Goal: Transaction & Acquisition: Purchase product/service

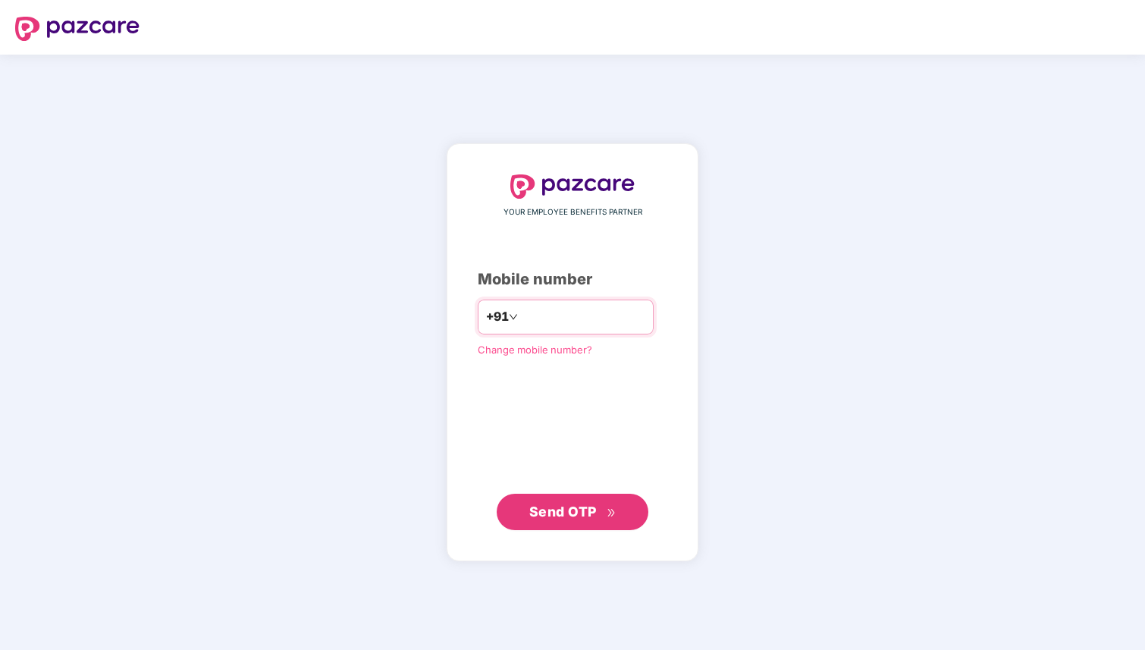
click at [621, 318] on input "number" at bounding box center [583, 317] width 124 height 24
type input "**********"
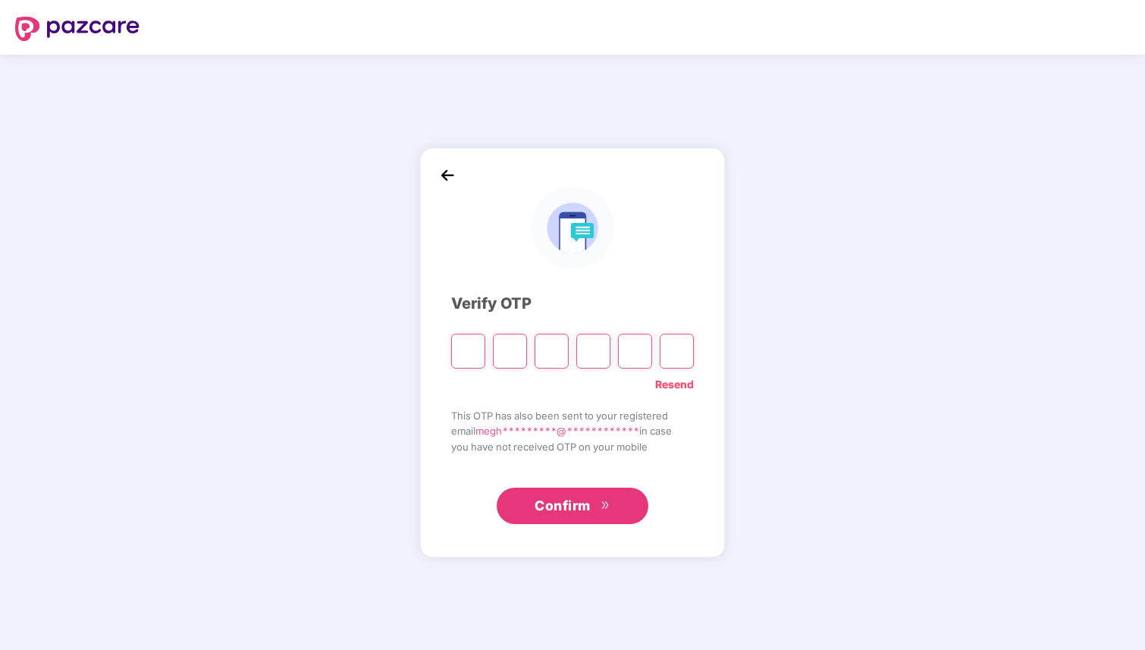
type input "*"
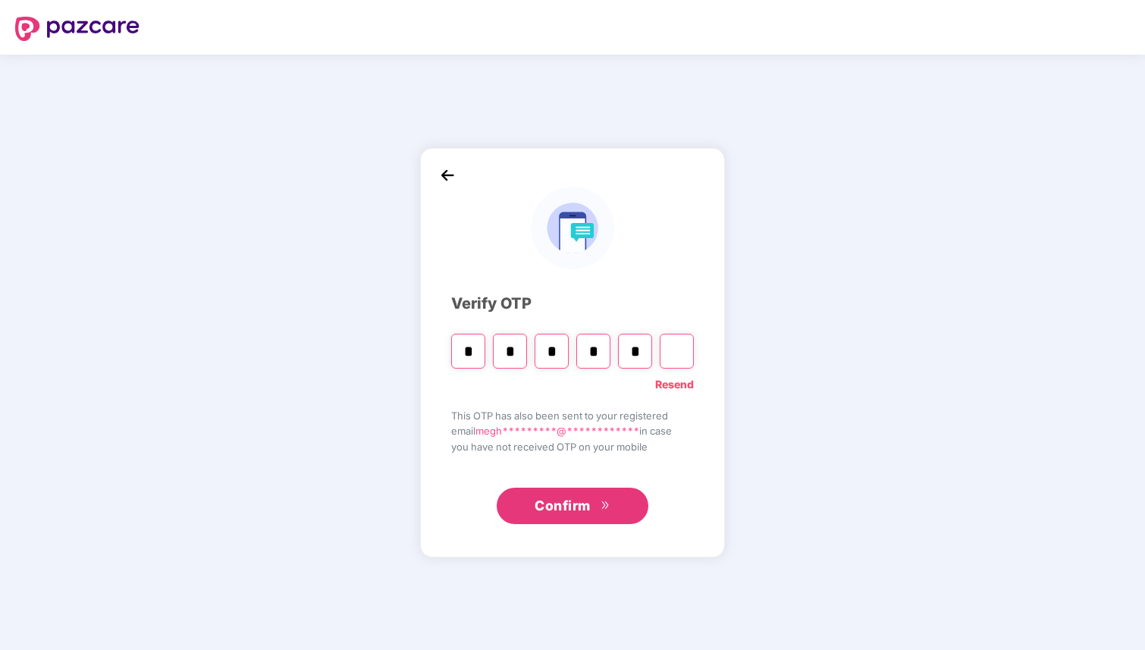
type input "*"
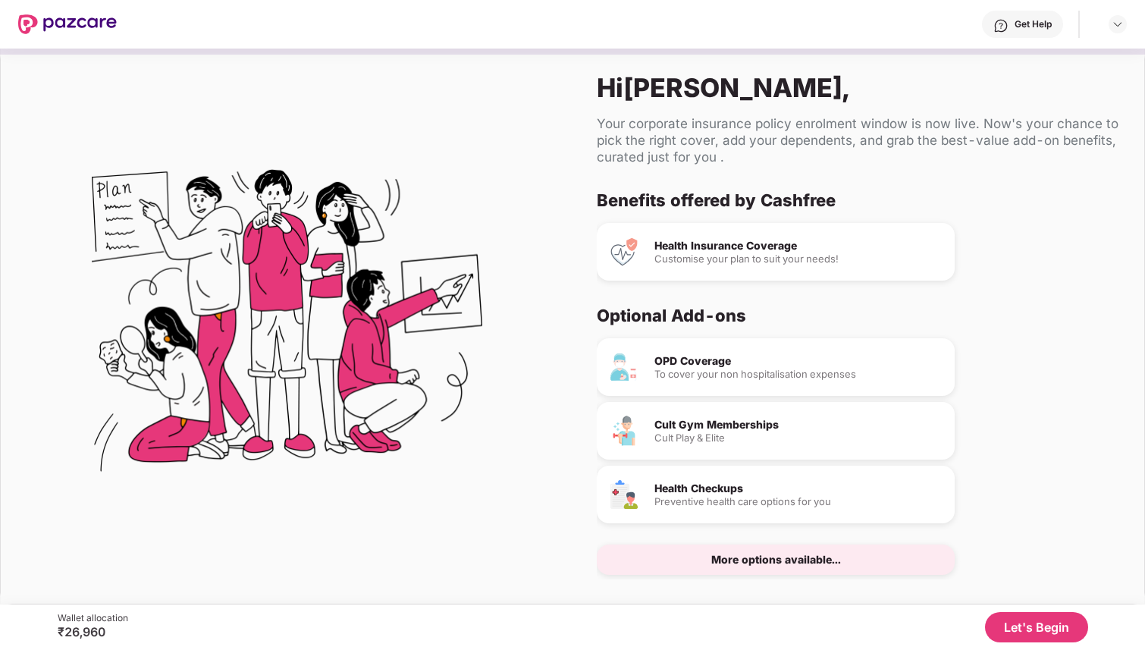
scroll to position [20, 0]
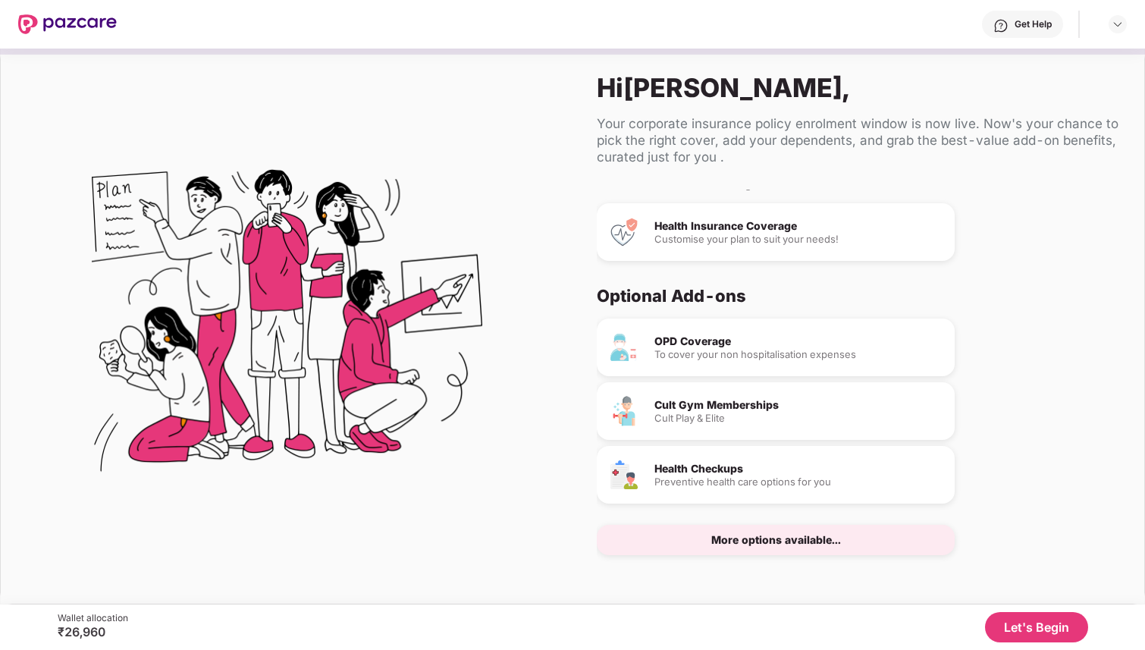
click at [725, 409] on div "Cult Gym Memberships" at bounding box center [798, 405] width 288 height 11
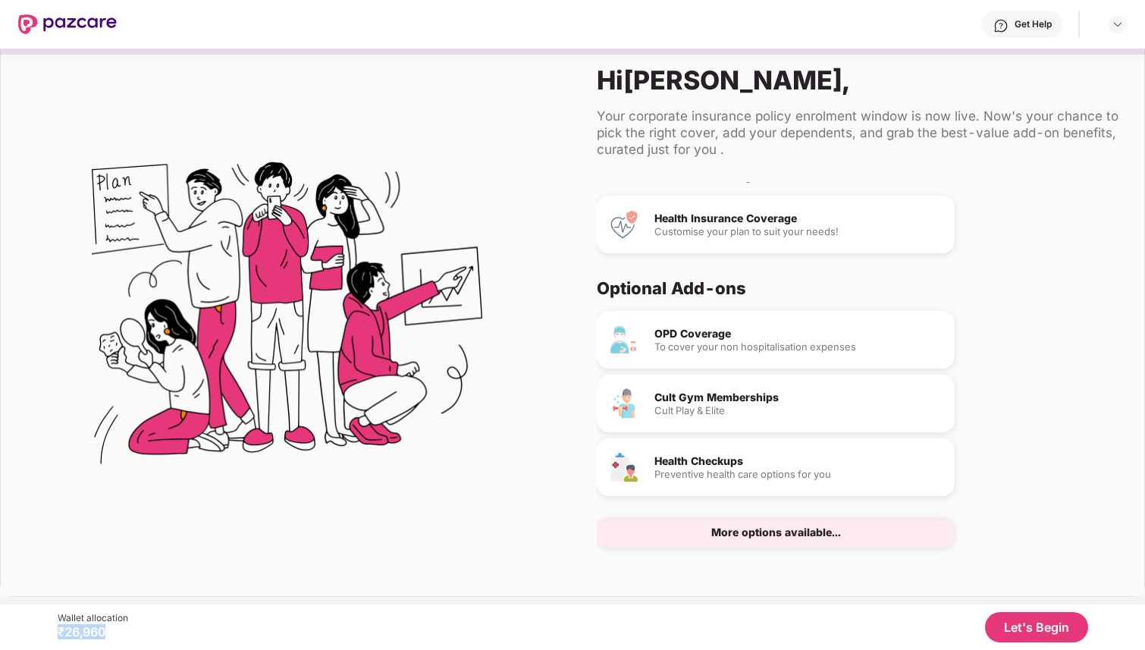
drag, startPoint x: 120, startPoint y: 630, endPoint x: 35, endPoint y: 630, distance: 84.9
click at [35, 630] on div "Wallet allocation ₹26,960 Let's Begin" at bounding box center [572, 626] width 1145 height 45
click at [182, 639] on div "Let's Begin" at bounding box center [608, 627] width 960 height 30
click at [1009, 626] on button "Let's Begin" at bounding box center [1036, 627] width 103 height 30
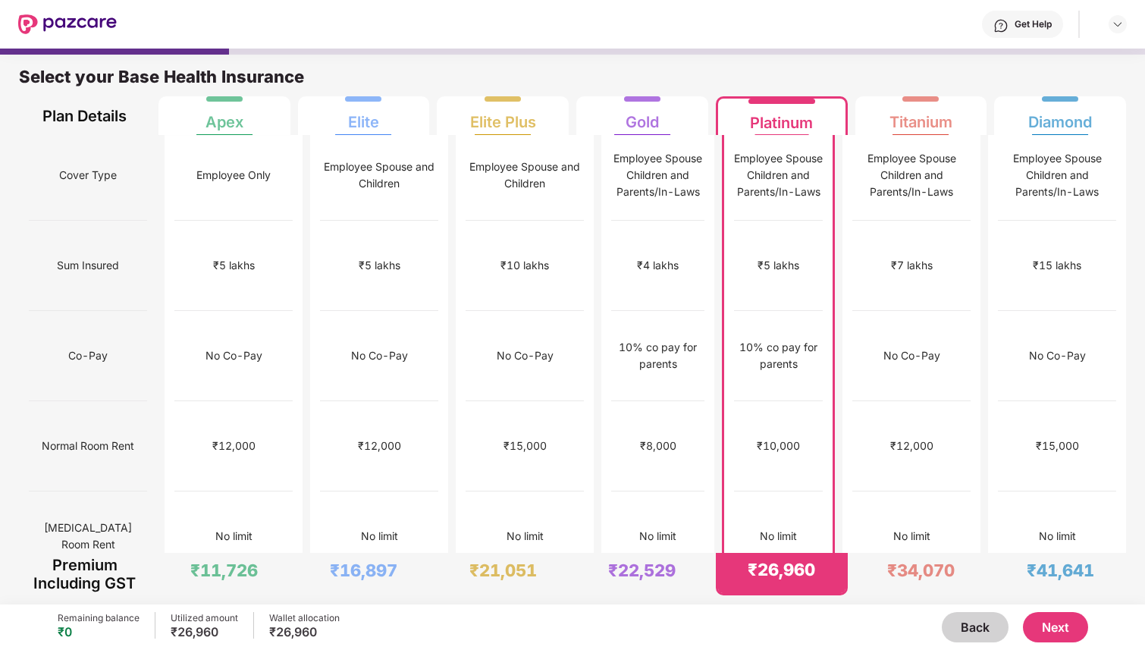
scroll to position [0, 0]
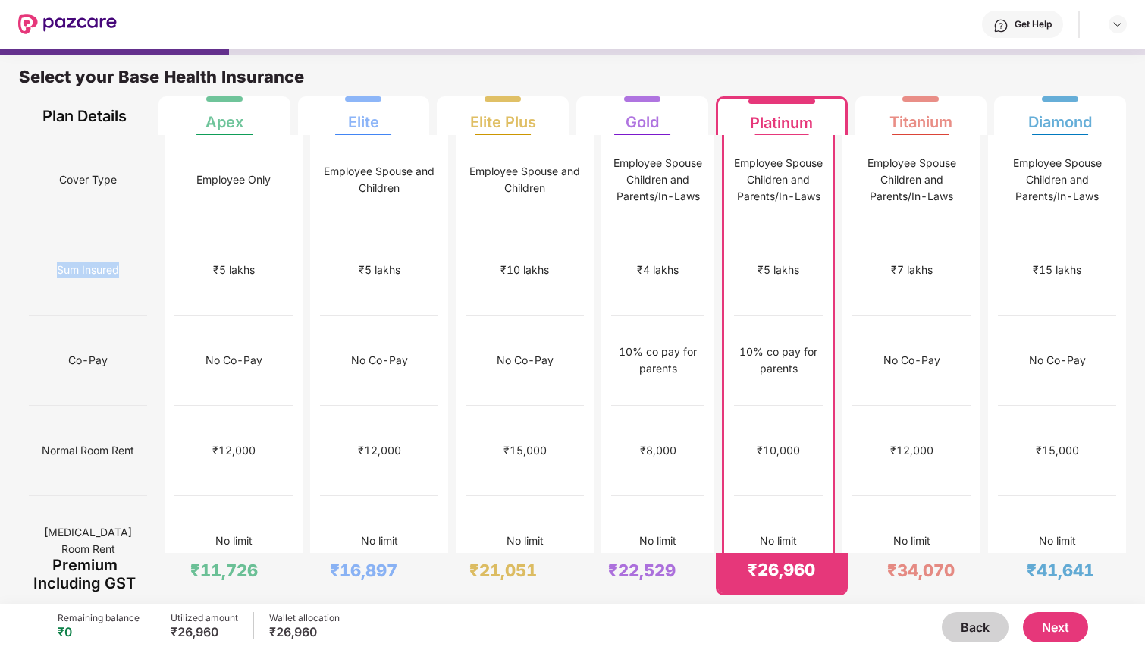
drag, startPoint x: 49, startPoint y: 246, endPoint x: 149, endPoint y: 254, distance: 100.4
drag, startPoint x: 802, startPoint y: 248, endPoint x: 748, endPoint y: 245, distance: 54.7
click at [748, 246] on div "₹5 lakhs" at bounding box center [778, 270] width 89 height 90
click at [748, 245] on div "₹5 lakhs" at bounding box center [778, 270] width 89 height 90
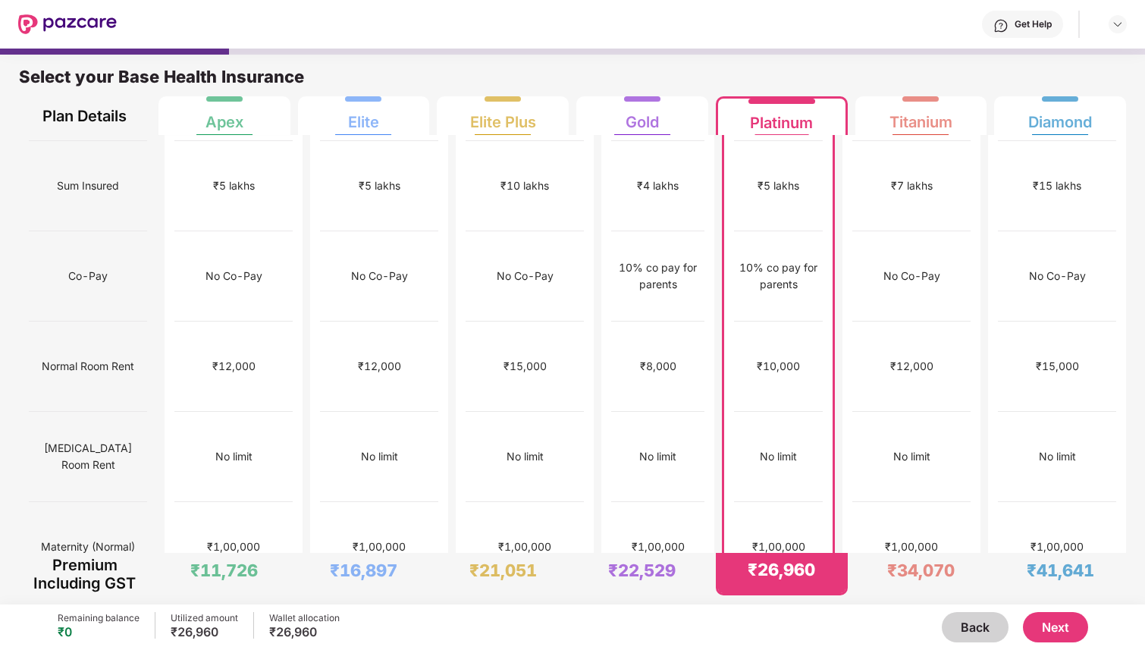
scroll to position [95, 0]
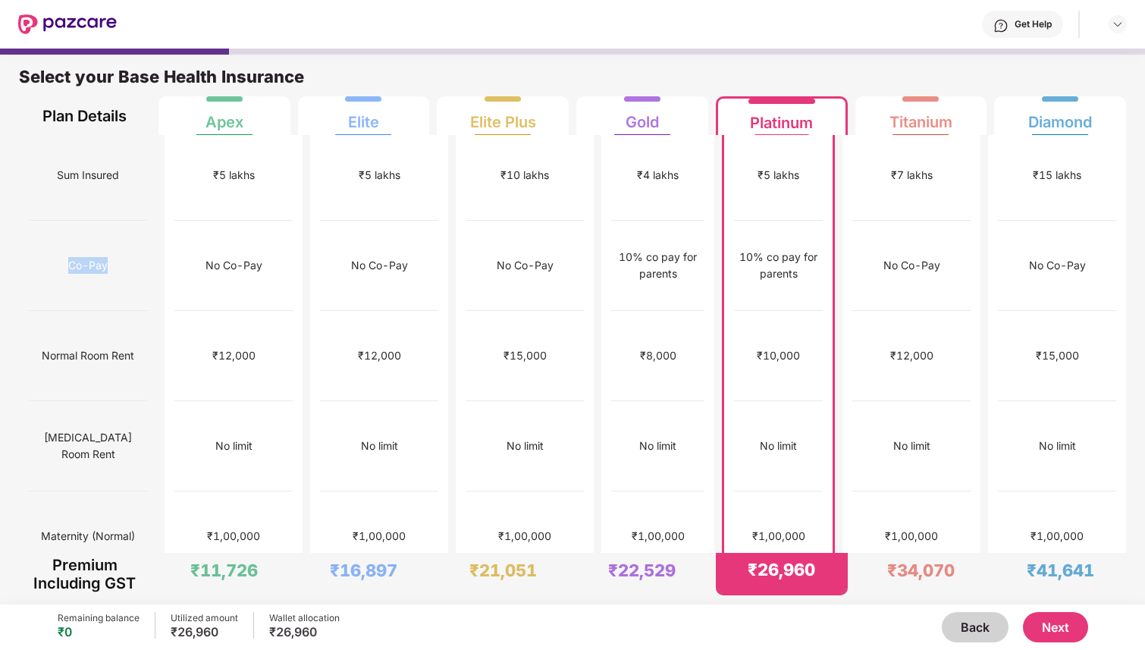
drag, startPoint x: 52, startPoint y: 223, endPoint x: 121, endPoint y: 223, distance: 68.2
click at [121, 223] on div "Co-Pay" at bounding box center [88, 266] width 118 height 90
drag, startPoint x: 738, startPoint y: 214, endPoint x: 812, endPoint y: 233, distance: 75.9
click at [813, 249] on div "10% co pay for parents" at bounding box center [778, 265] width 89 height 33
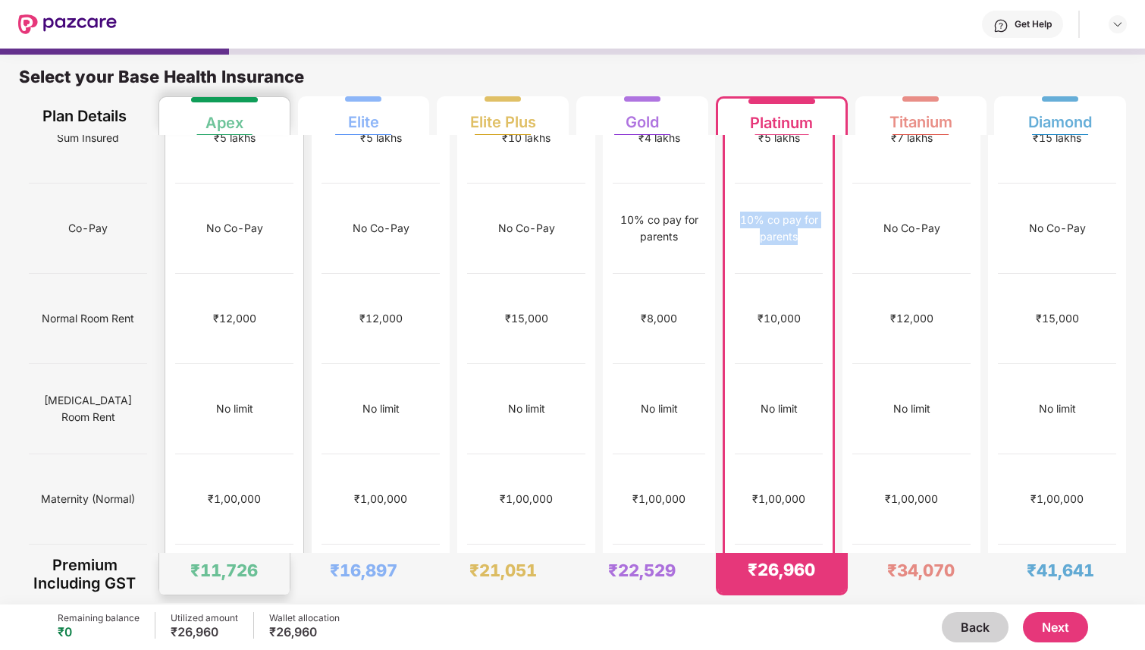
scroll to position [133, 0]
drag, startPoint x: 41, startPoint y: 259, endPoint x: 138, endPoint y: 271, distance: 97.8
click at [138, 273] on div "Normal Room Rent" at bounding box center [88, 318] width 118 height 90
drag, startPoint x: 757, startPoint y: 266, endPoint x: 828, endPoint y: 269, distance: 71.3
click at [823, 273] on div "₹10,000" at bounding box center [778, 318] width 89 height 90
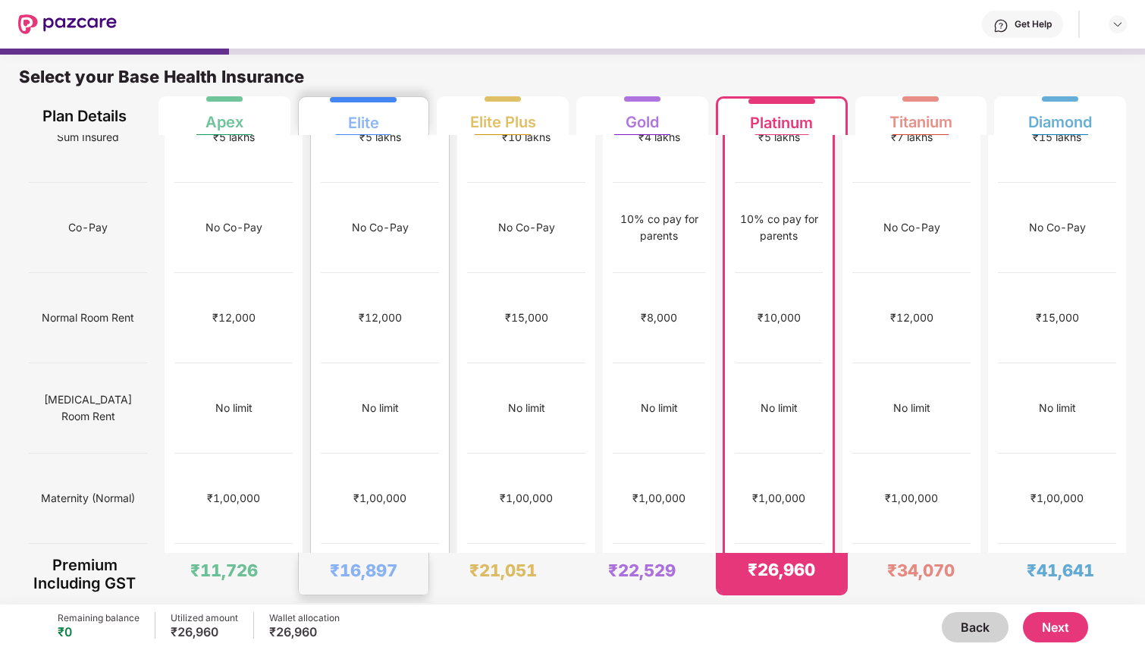
drag, startPoint x: 75, startPoint y: 358, endPoint x: 368, endPoint y: 359, distance: 293.4
click at [804, 363] on div "No limit" at bounding box center [778, 408] width 89 height 90
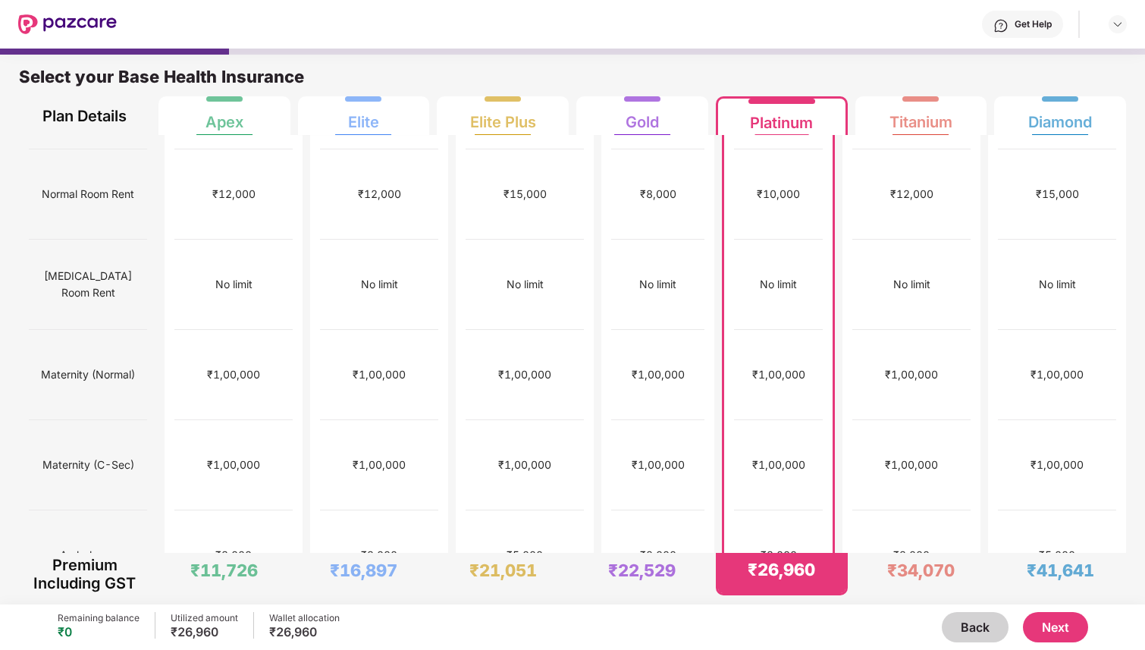
scroll to position [258, 0]
drag, startPoint x: 49, startPoint y: 356, endPoint x: 118, endPoint y: 358, distance: 68.3
click at [118, 449] on span "Maternity (C-Sec)" at bounding box center [88, 463] width 92 height 29
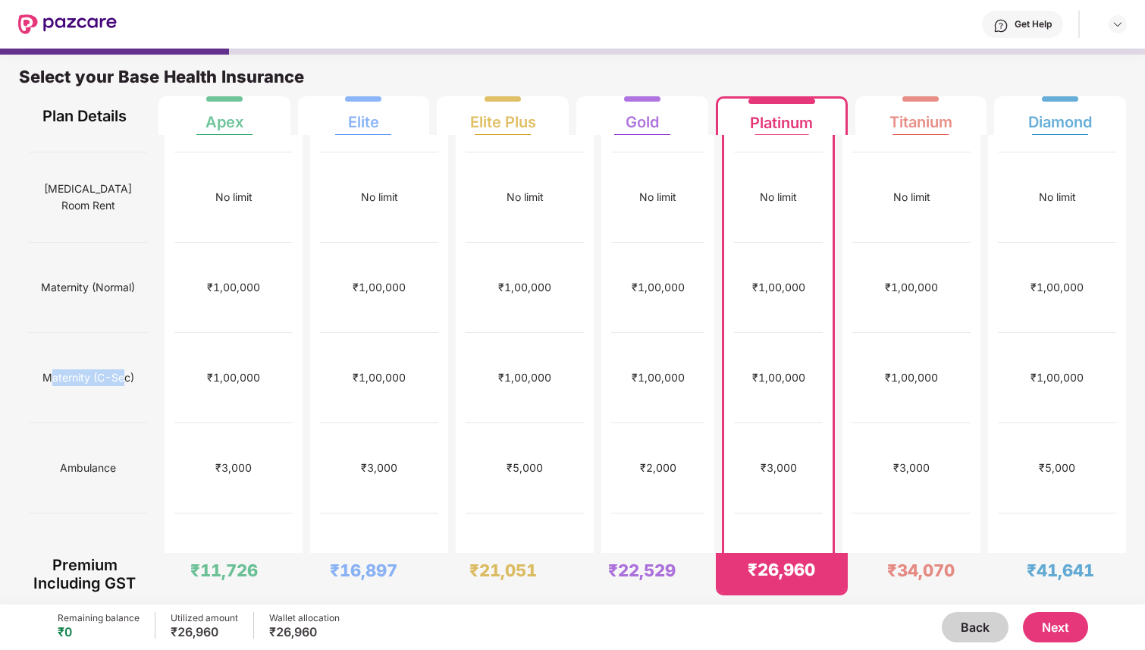
scroll to position [362, 0]
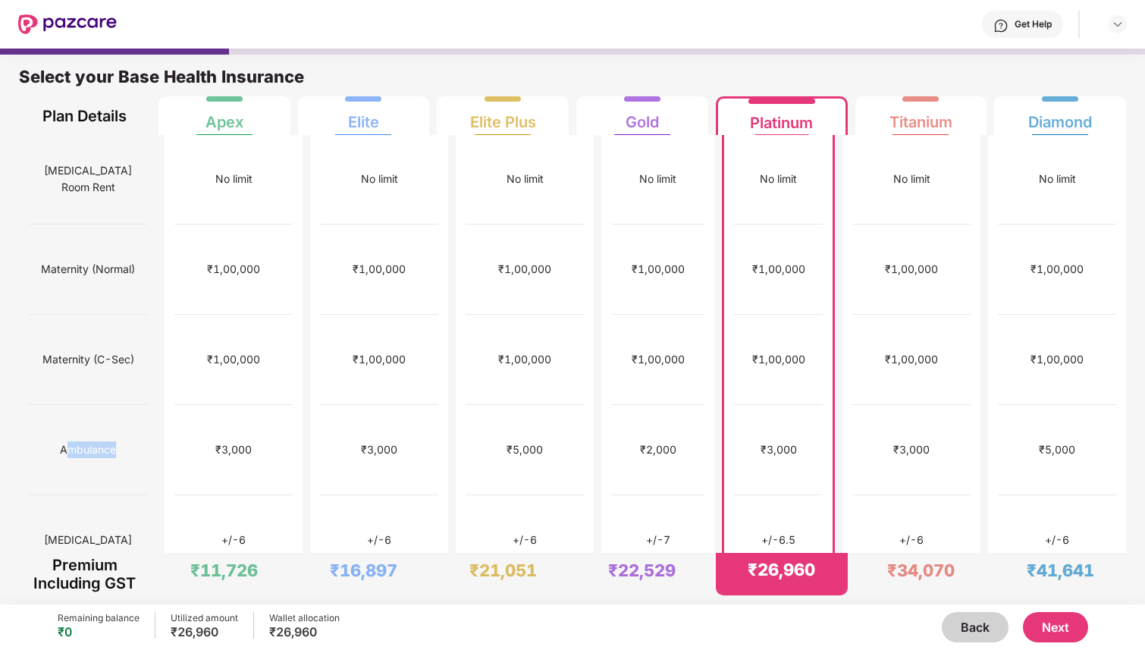
drag, startPoint x: 64, startPoint y: 324, endPoint x: 145, endPoint y: 324, distance: 81.1
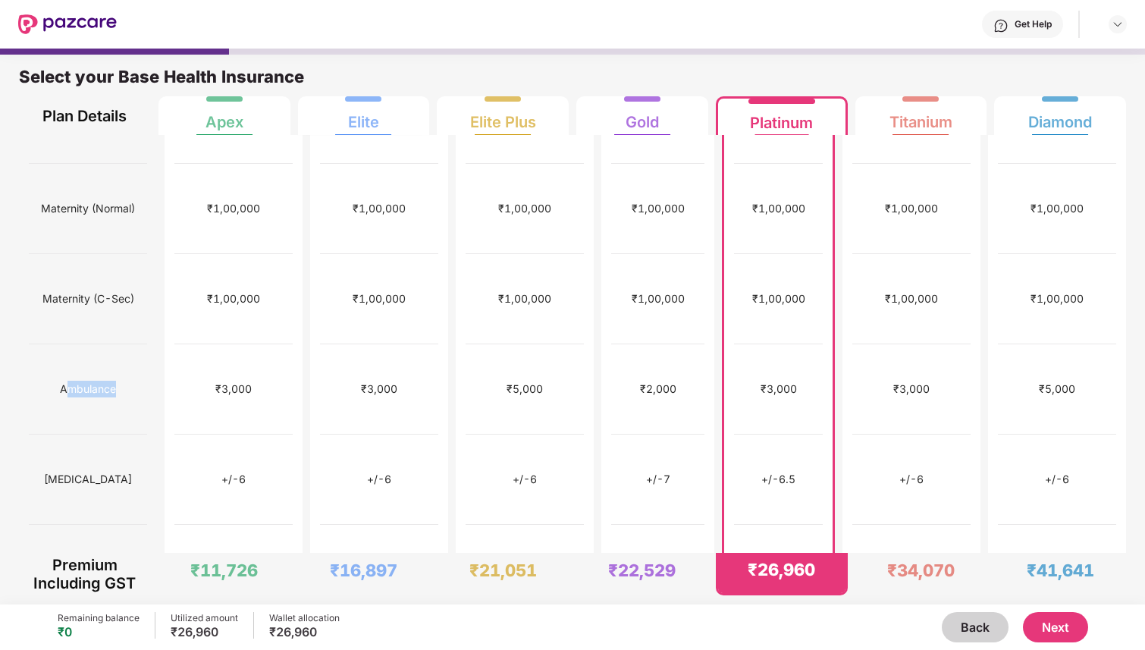
scroll to position [427, 0]
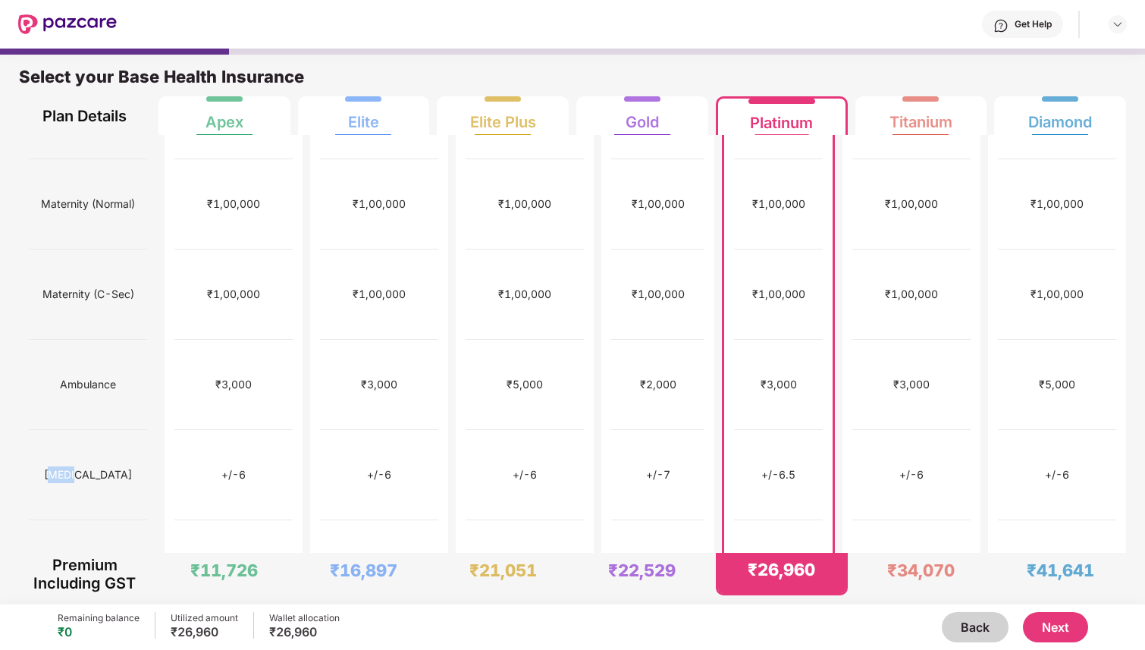
drag, startPoint x: 77, startPoint y: 331, endPoint x: 107, endPoint y: 330, distance: 29.6
click at [106, 430] on div "[MEDICAL_DATA]" at bounding box center [88, 475] width 118 height 90
click at [113, 430] on div "[MEDICAL_DATA]" at bounding box center [88, 475] width 118 height 90
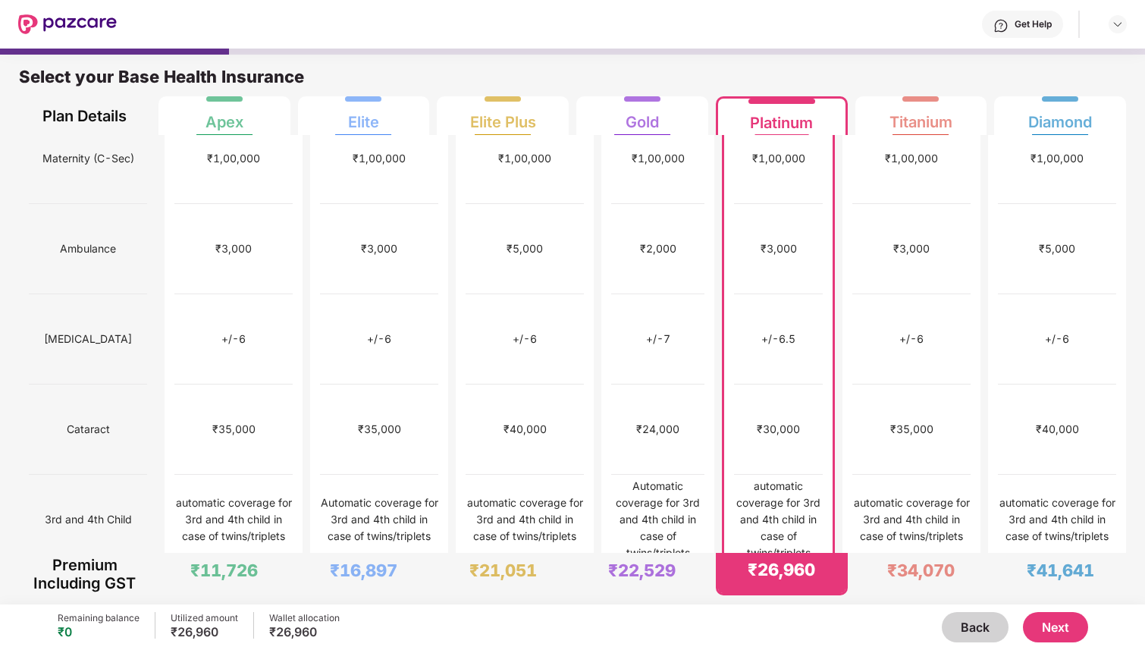
scroll to position [593, 0]
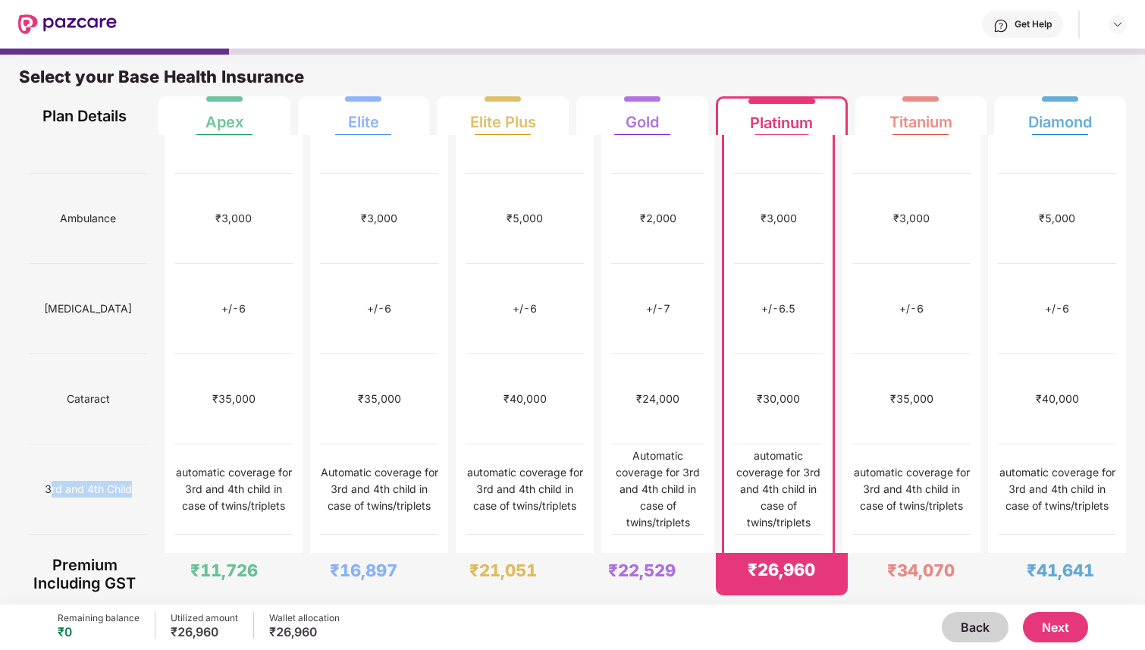
drag, startPoint x: 45, startPoint y: 307, endPoint x: 133, endPoint y: 312, distance: 88.9
click at [133, 444] on div "3rd and 4th Child" at bounding box center [88, 489] width 118 height 90
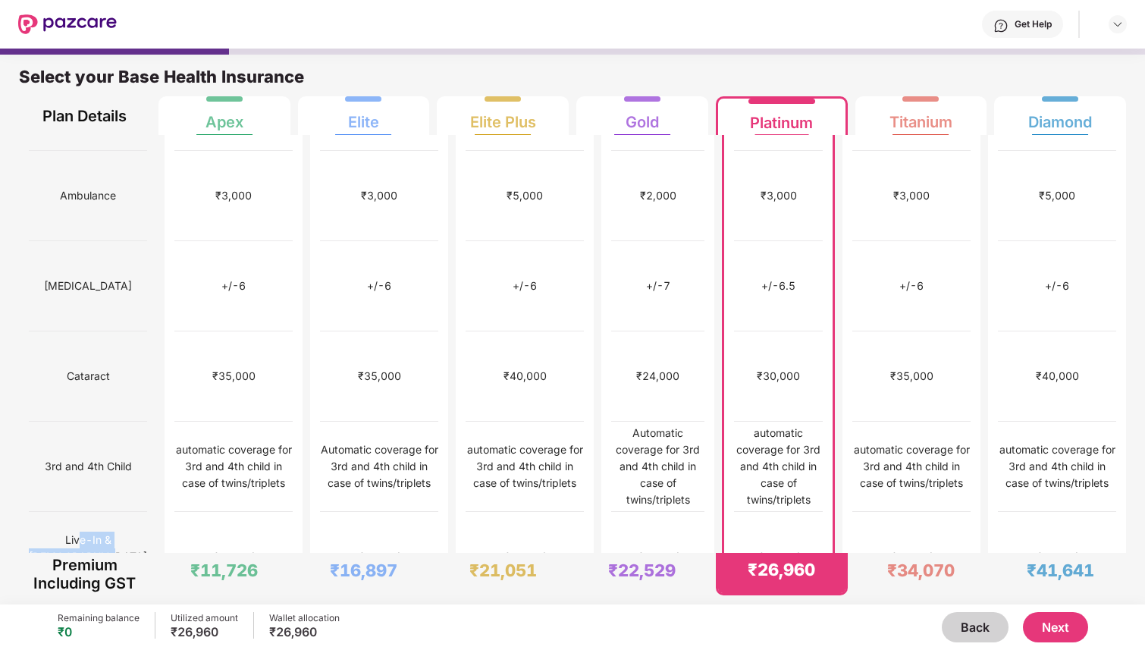
drag, startPoint x: 110, startPoint y: 379, endPoint x: 58, endPoint y: 349, distance: 60.1
click at [58, 525] on span "Live-In & [DEMOGRAPHIC_DATA] Coverage" at bounding box center [88, 556] width 118 height 62
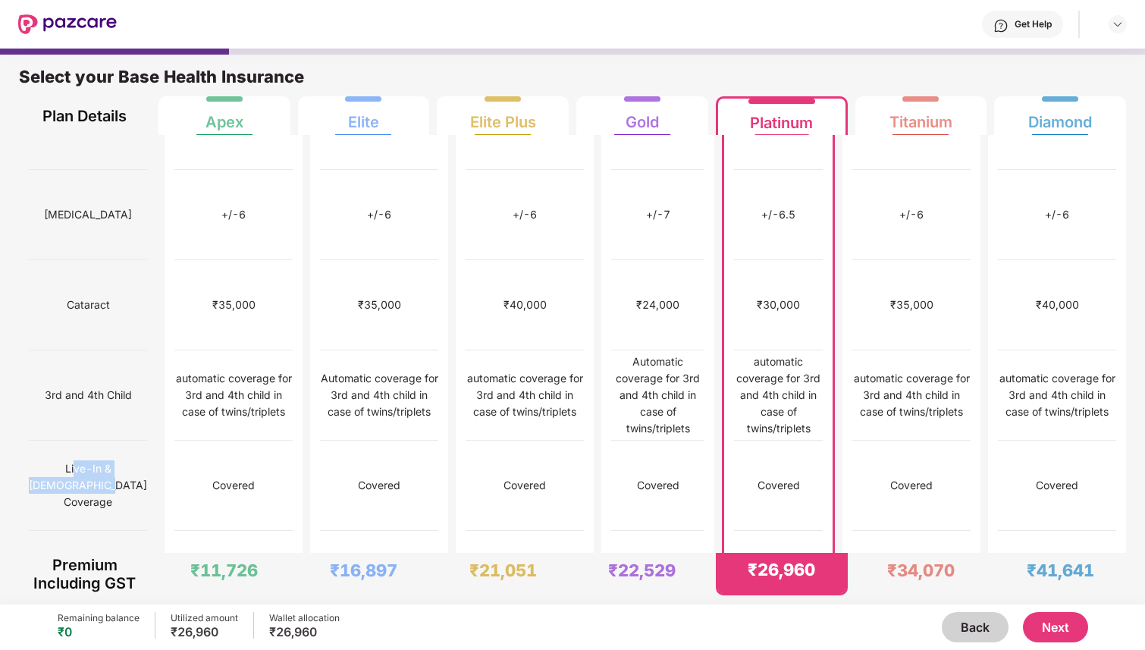
scroll to position [729, 0]
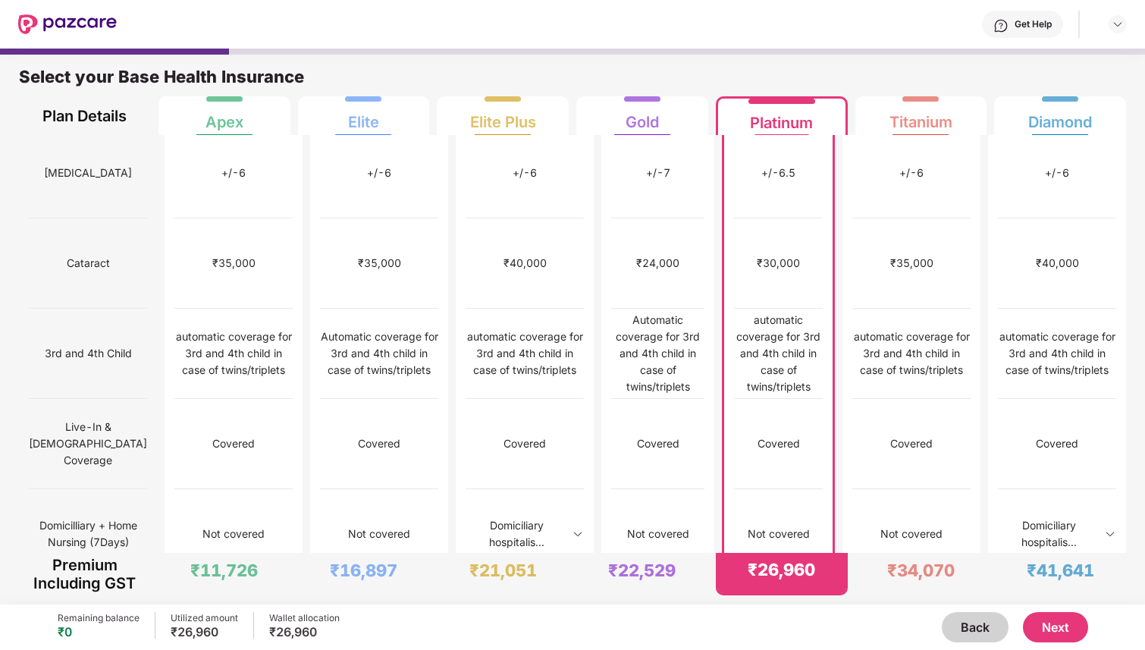
click at [56, 511] on span "Domicilliary + Home Nursing (7Days)" at bounding box center [88, 533] width 118 height 45
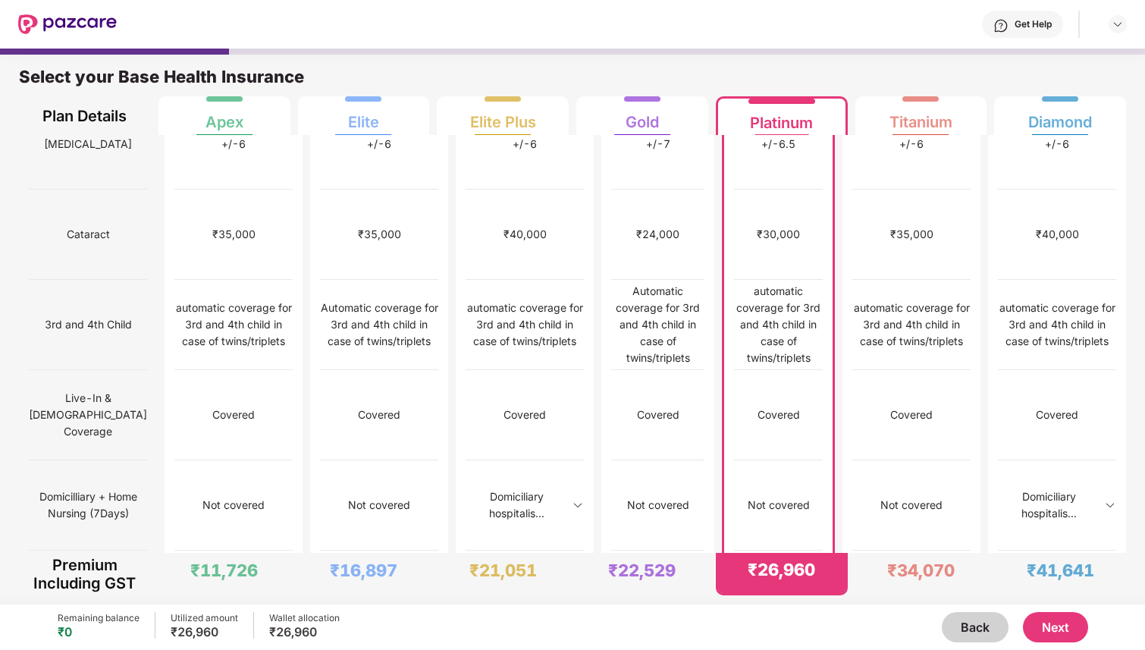
scroll to position [767, 0]
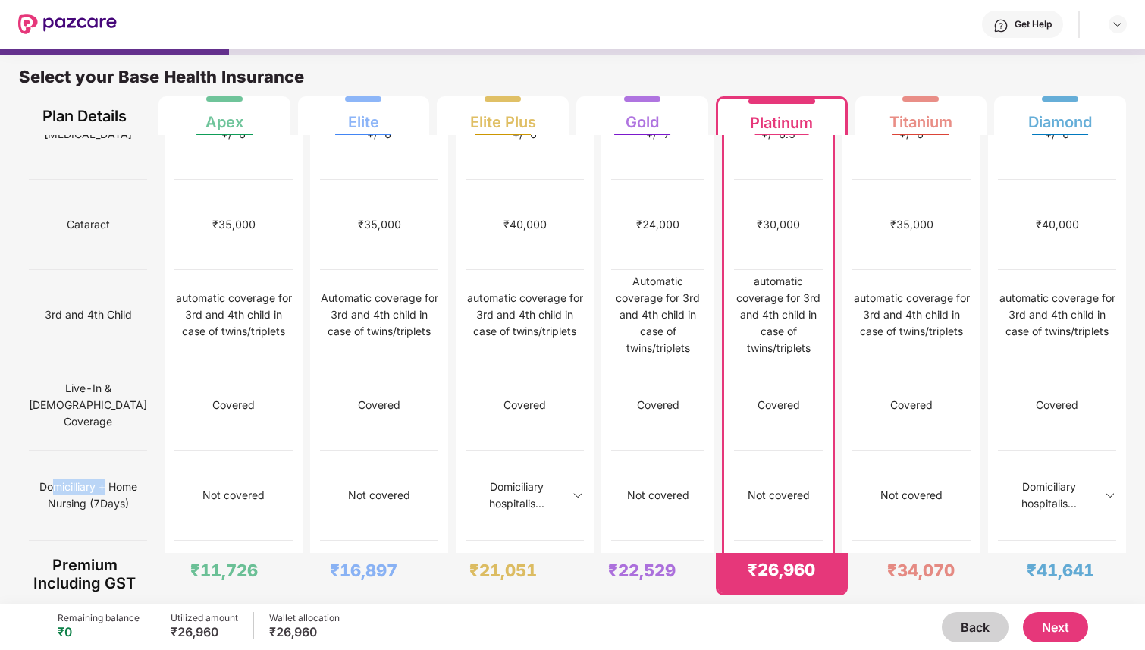
drag, startPoint x: 49, startPoint y: 280, endPoint x: 102, endPoint y: 280, distance: 53.1
click at [102, 472] on span "Domicilliary + Home Nursing (7Days)" at bounding box center [88, 494] width 118 height 45
drag, startPoint x: 49, startPoint y: 296, endPoint x: 97, endPoint y: 298, distance: 48.5
click at [97, 472] on span "Domicilliary + Home Nursing (7Days)" at bounding box center [88, 494] width 118 height 45
click at [112, 472] on span "Domicilliary + Home Nursing (7Days)" at bounding box center [88, 494] width 118 height 45
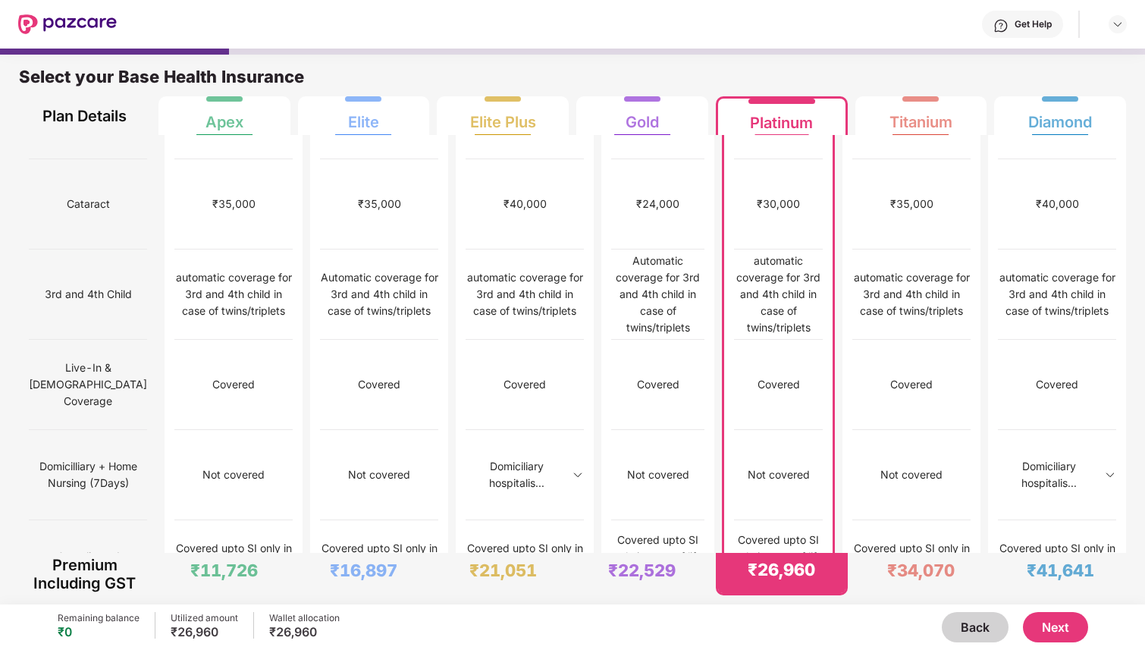
scroll to position [792, 0]
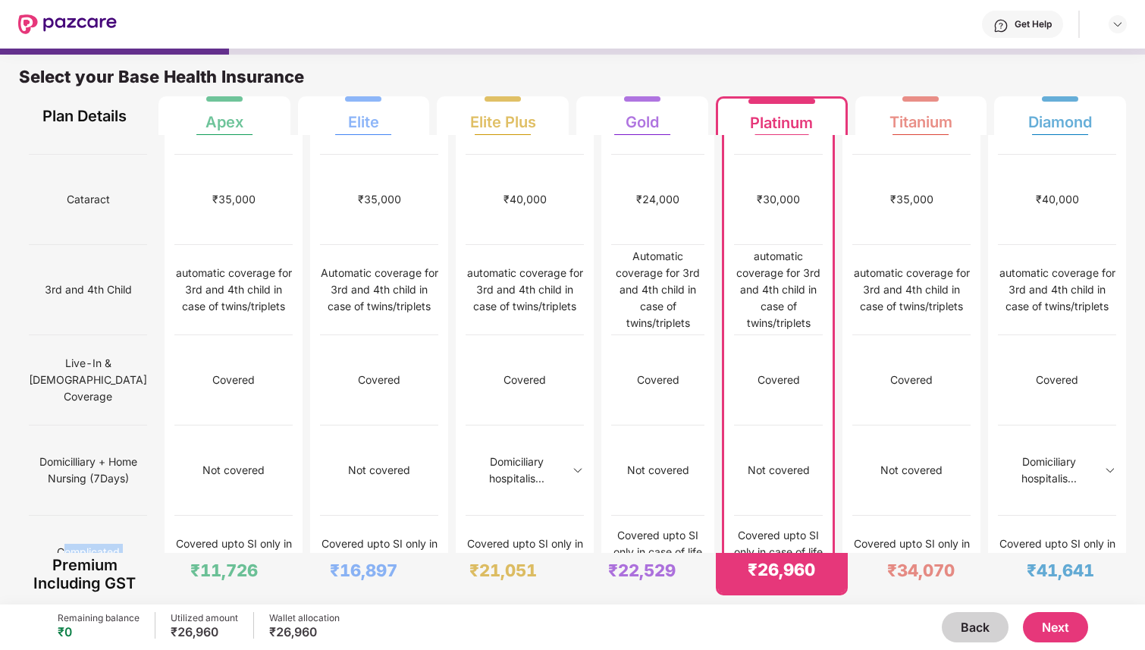
drag, startPoint x: 62, startPoint y: 322, endPoint x: 99, endPoint y: 337, distance: 39.4
click at [98, 538] on span "Complicated Pregnancy" at bounding box center [88, 560] width 118 height 45
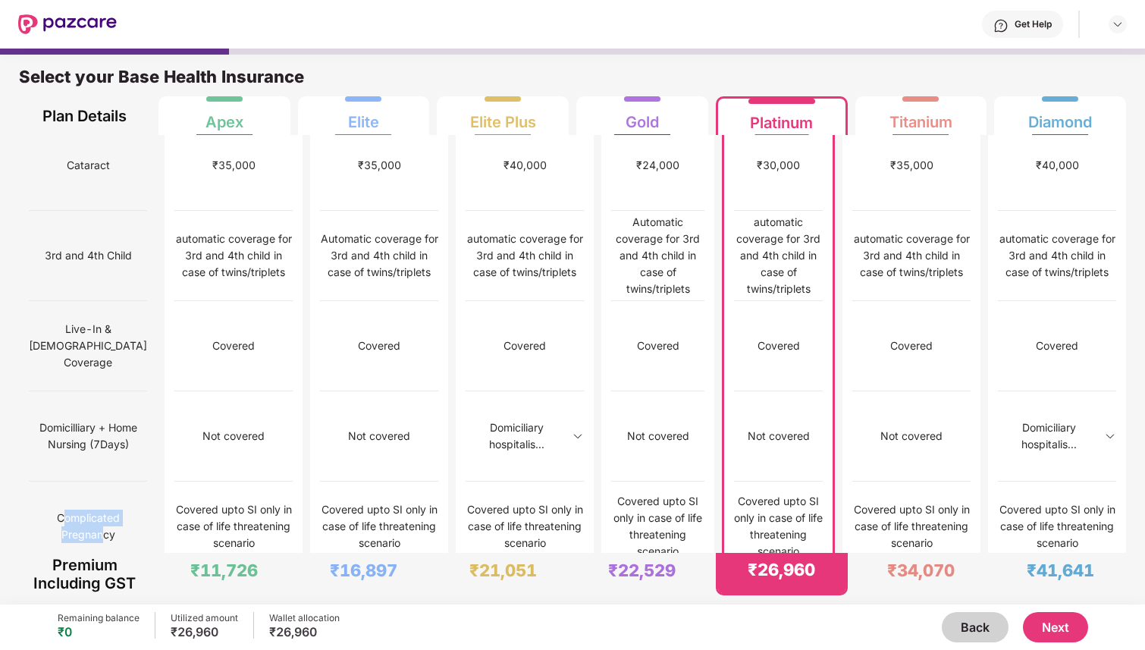
scroll to position [830, 0]
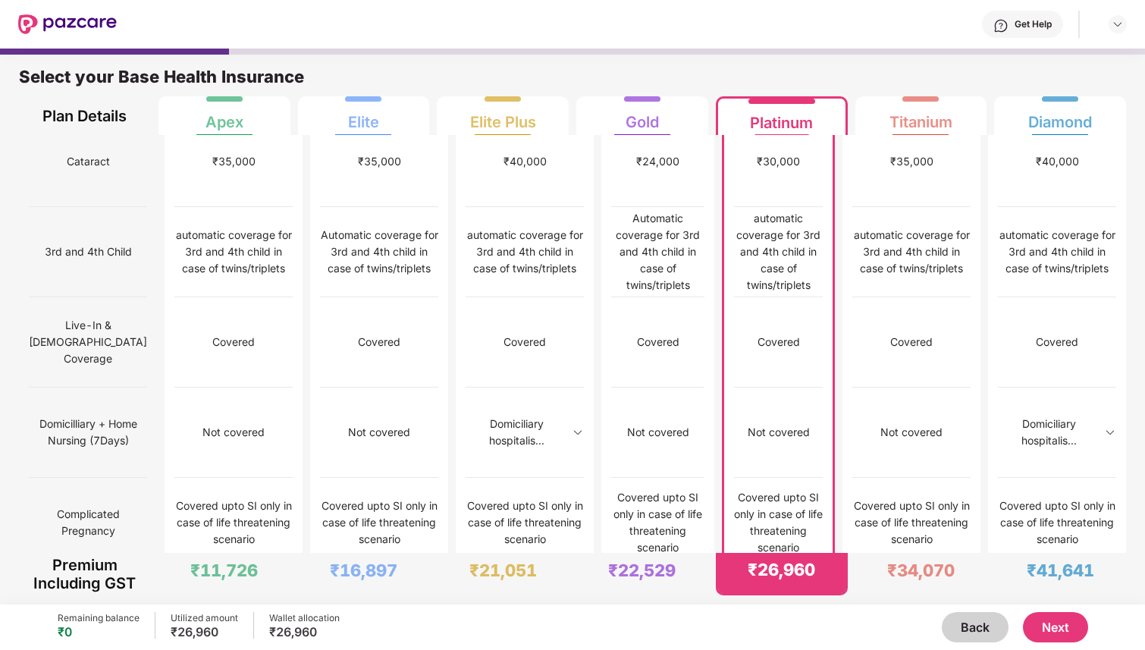
drag, startPoint x: 60, startPoint y: 357, endPoint x: 112, endPoint y: 362, distance: 52.6
click at [112, 590] on span "Pre-Post [DATE] expenses" at bounding box center [88, 612] width 118 height 45
click at [80, 568] on div "Pre-Post [DATE] expenses" at bounding box center [88, 613] width 118 height 90
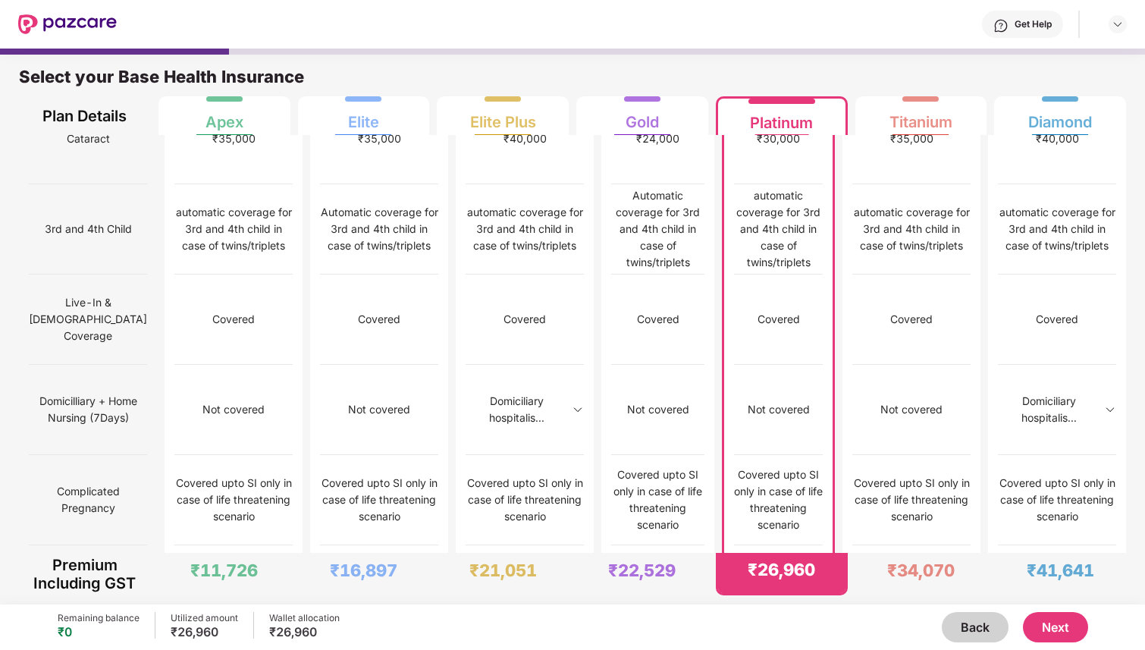
drag, startPoint x: 773, startPoint y: 332, endPoint x: 791, endPoint y: 332, distance: 18.2
click at [791, 565] on div "Up to 5k within maternity limit on IPD basis" at bounding box center [778, 590] width 89 height 50
click at [772, 565] on div "Up to 5k within maternity limit on IPD basis" at bounding box center [778, 590] width 89 height 50
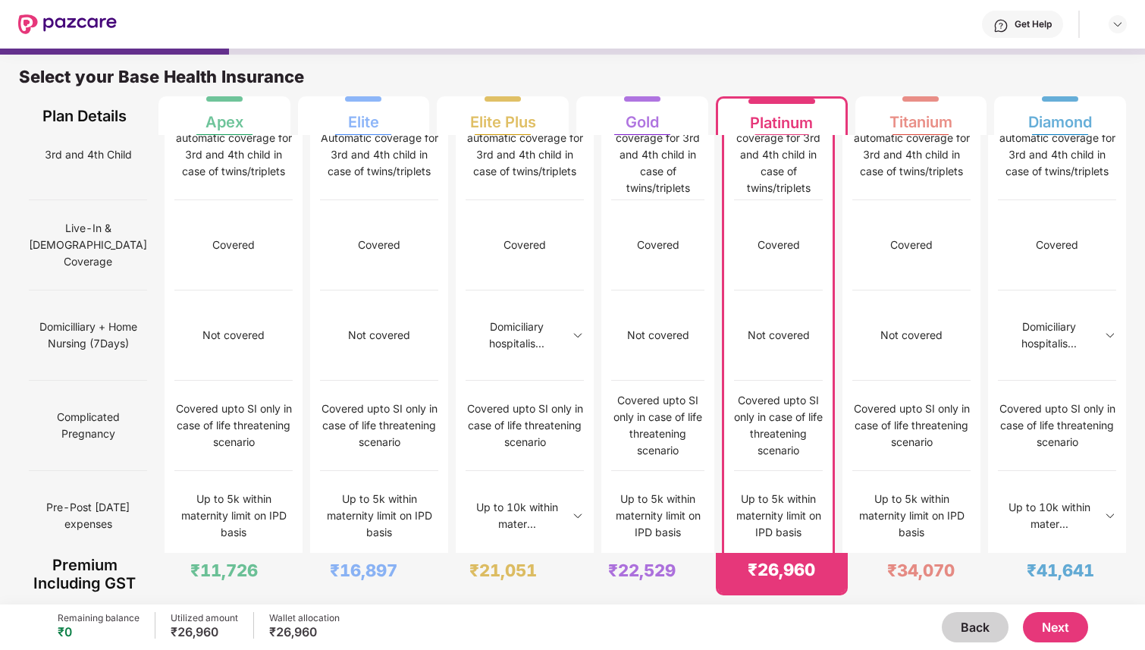
scroll to position [967, 0]
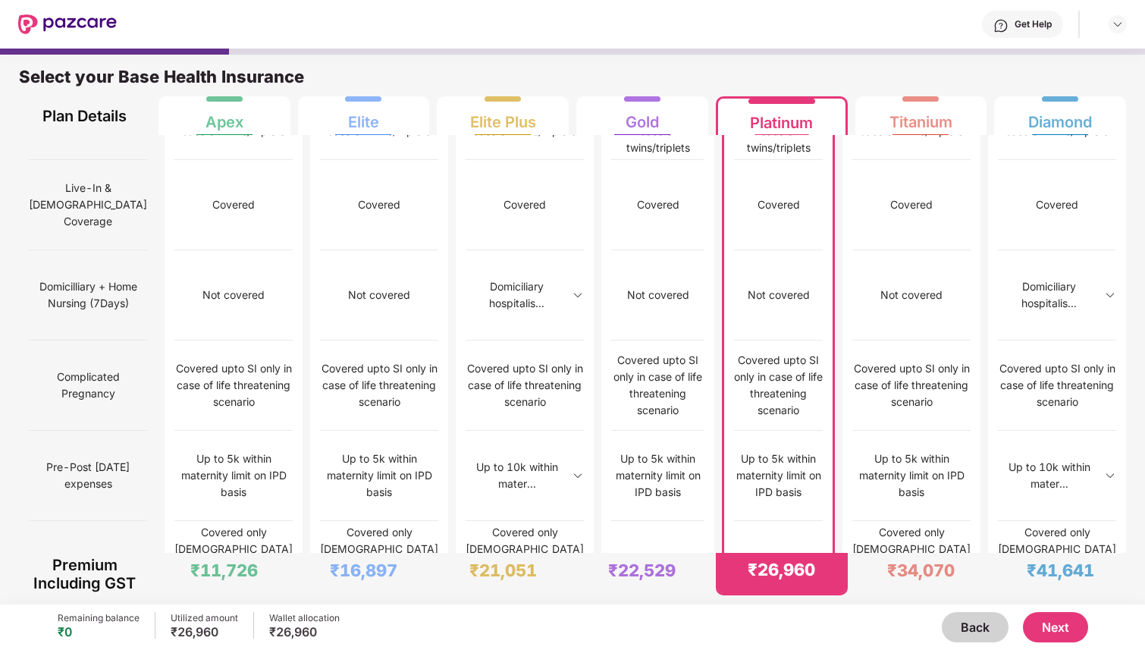
drag, startPoint x: 84, startPoint y: 310, endPoint x: 74, endPoint y: 310, distance: 10.6
click at [74, 551] on span "Infertility" at bounding box center [88, 565] width 43 height 29
click at [78, 633] on span "Pre & Post Hospitalisation" at bounding box center [88, 655] width 118 height 45
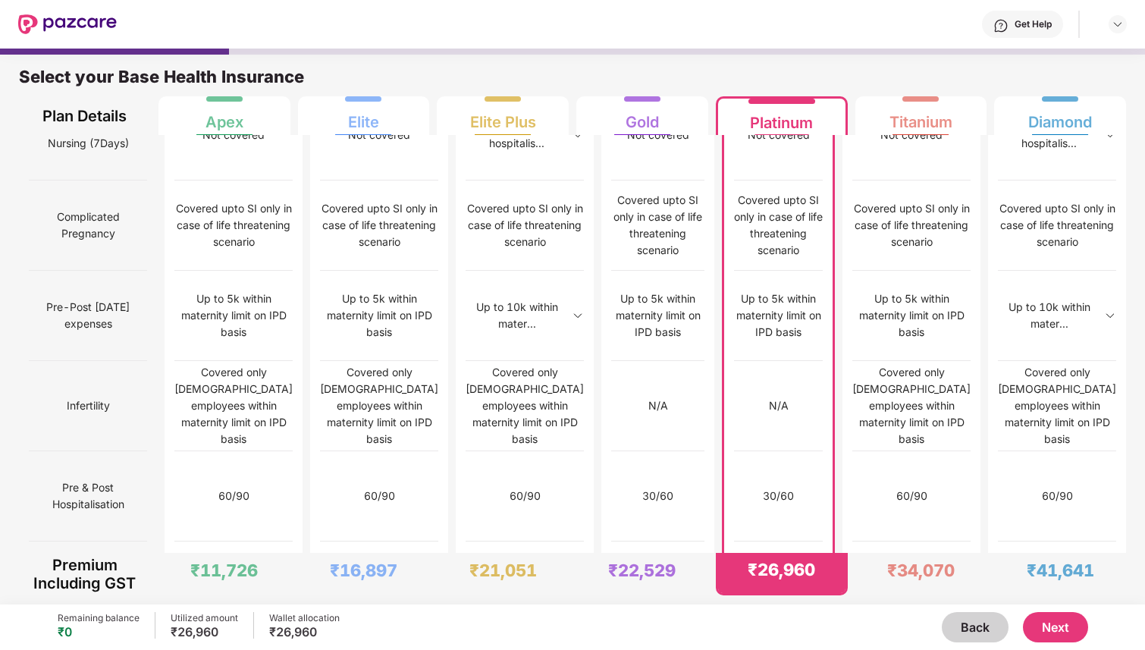
scroll to position [1134, 0]
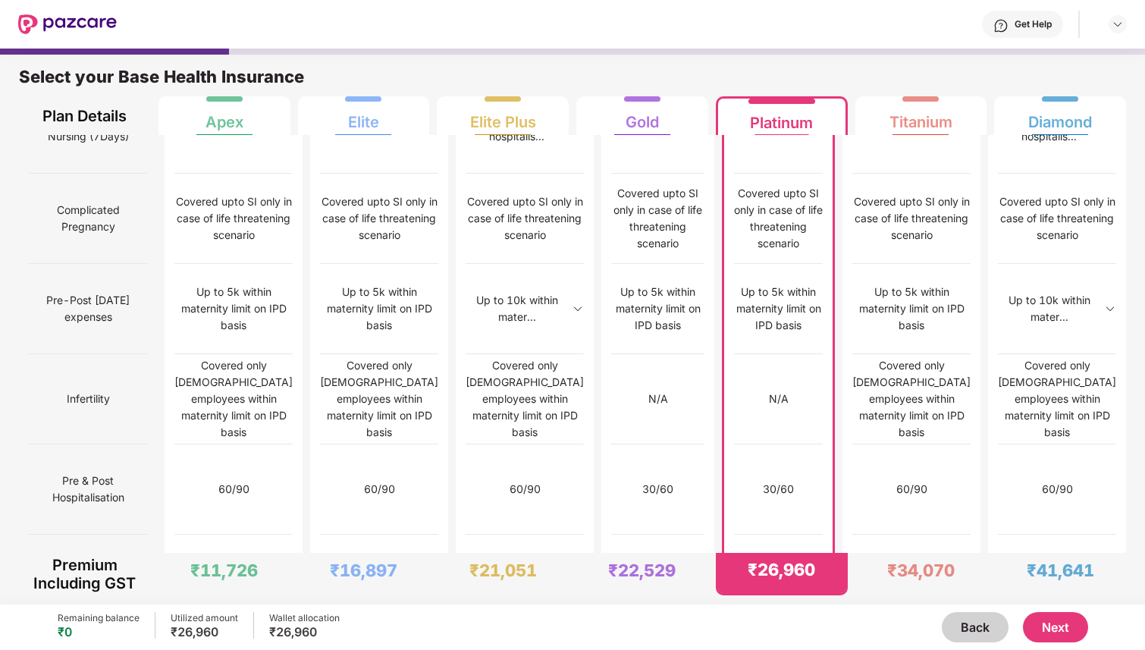
drag, startPoint x: 67, startPoint y: 349, endPoint x: 96, endPoint y: 348, distance: 29.6
drag, startPoint x: 80, startPoint y: 365, endPoint x: 122, endPoint y: 369, distance: 41.9
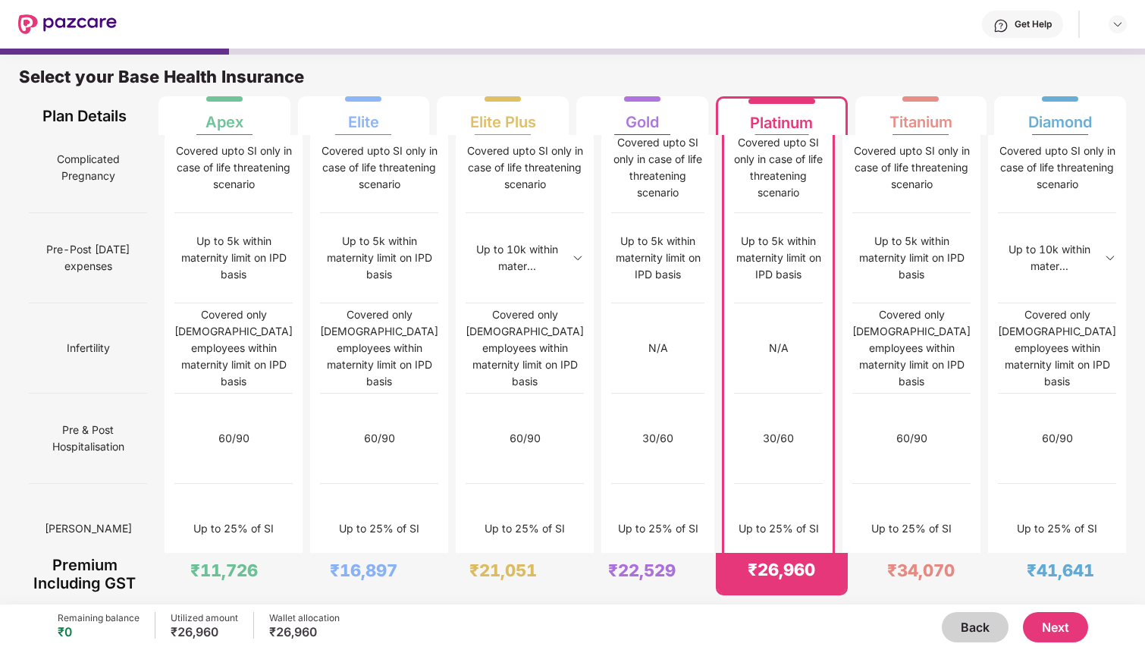
scroll to position [1211, 0]
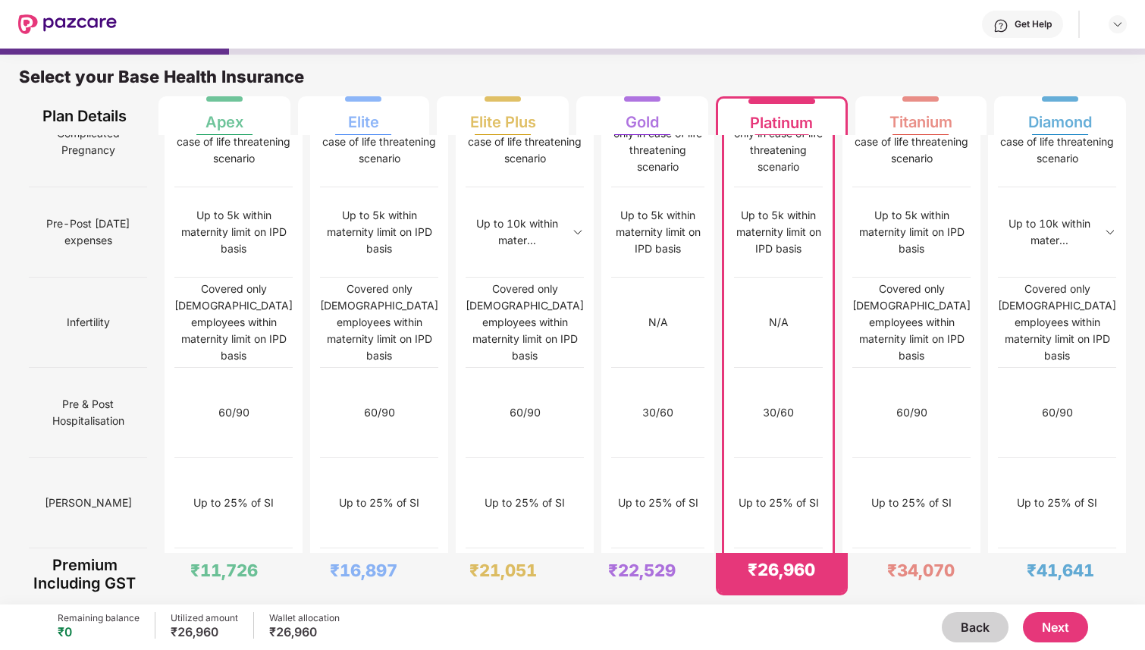
drag, startPoint x: 54, startPoint y: 348, endPoint x: 117, endPoint y: 346, distance: 62.9
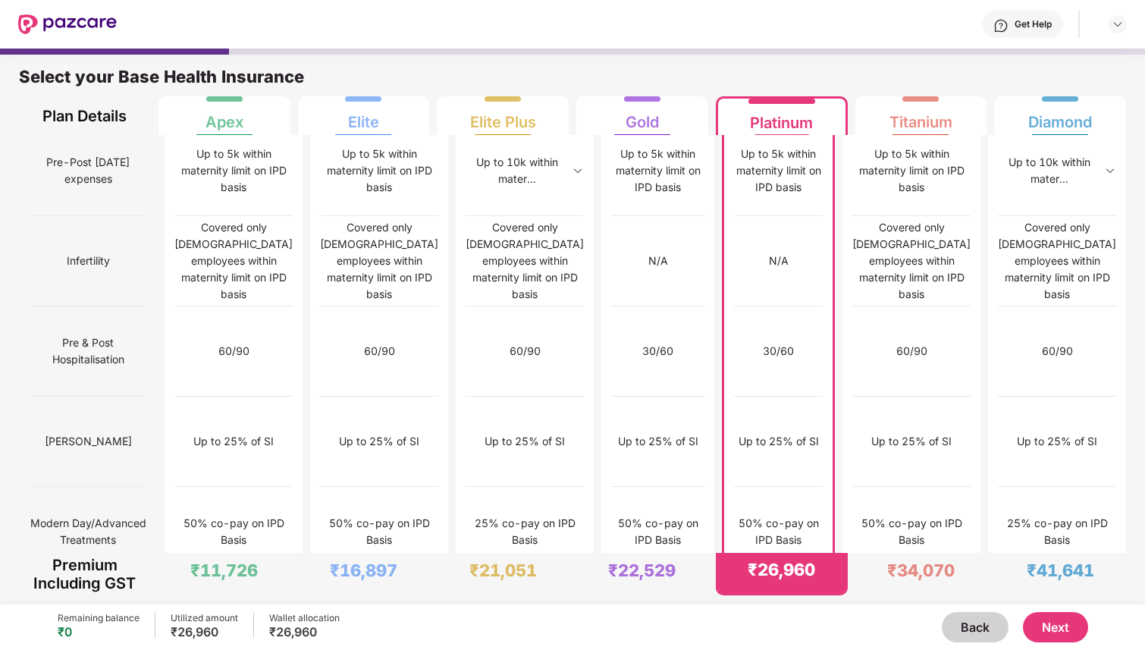
scroll to position [1357, 0]
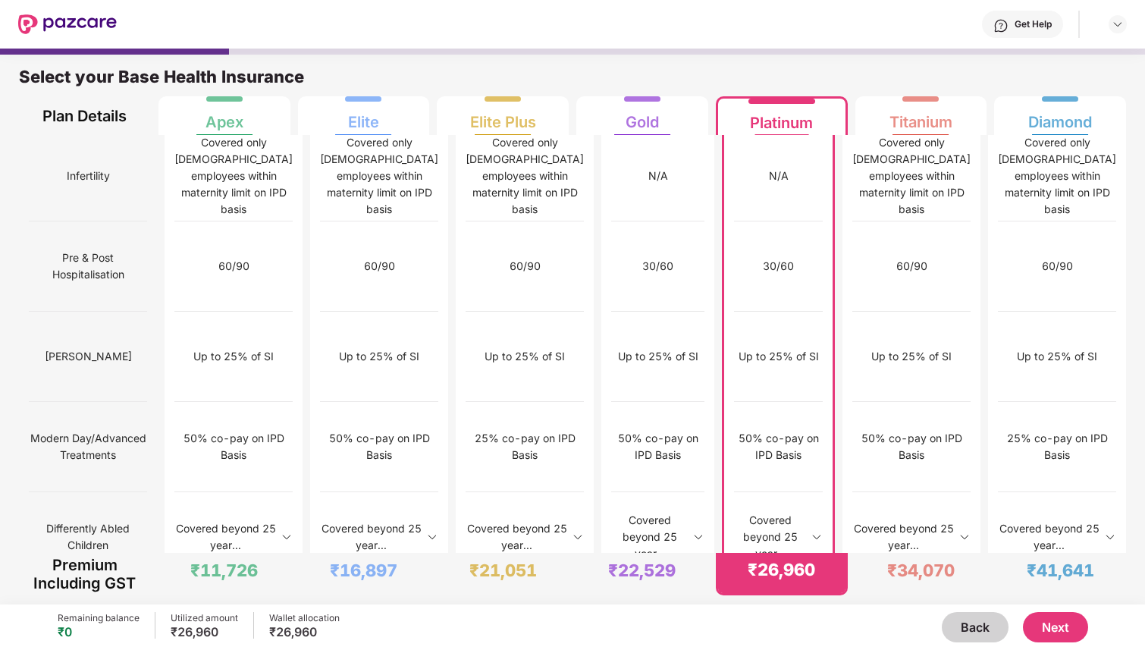
drag, startPoint x: 74, startPoint y: 295, endPoint x: 120, endPoint y: 299, distance: 45.6
click at [118, 613] on span "Animal/ Serpent attack" at bounding box center [88, 627] width 114 height 29
drag, startPoint x: 57, startPoint y: 359, endPoint x: 89, endPoint y: 359, distance: 31.8
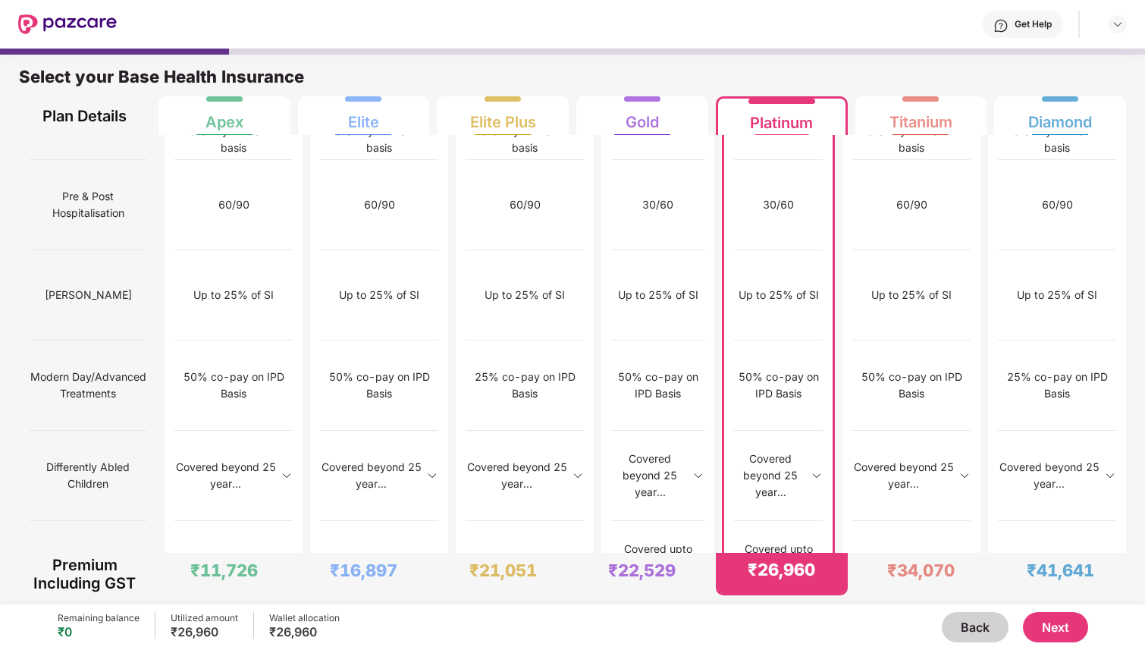
scroll to position [1421, 0]
drag, startPoint x: 61, startPoint y: 353, endPoint x: 113, endPoint y: 353, distance: 52.3
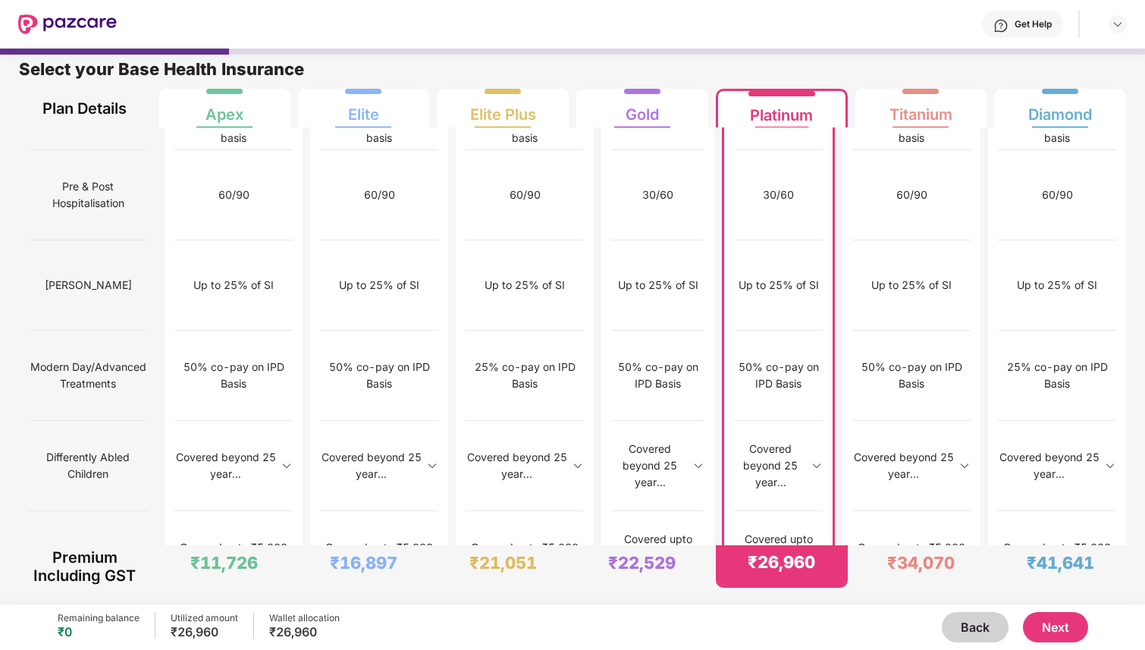
drag, startPoint x: 58, startPoint y: 418, endPoint x: 102, endPoint y: 418, distance: 43.2
drag, startPoint x: 121, startPoint y: 422, endPoint x: 51, endPoint y: 426, distance: 70.6
drag, startPoint x: 85, startPoint y: 431, endPoint x: 103, endPoint y: 431, distance: 18.2
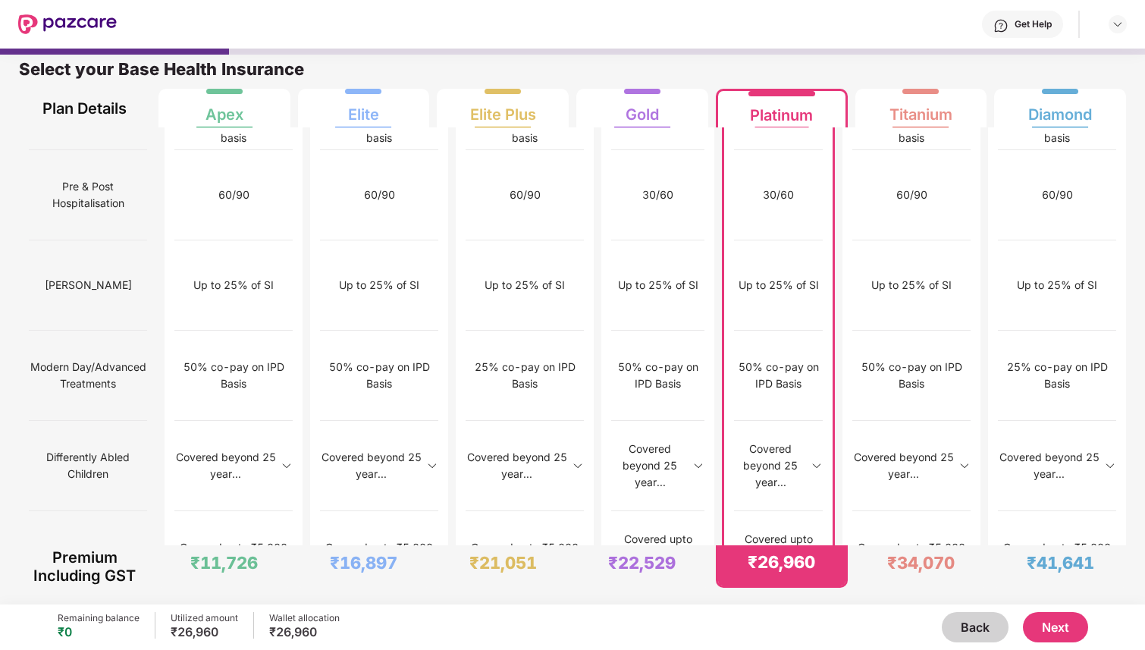
drag, startPoint x: 102, startPoint y: 447, endPoint x: 81, endPoint y: 447, distance: 21.2
drag, startPoint x: 50, startPoint y: 501, endPoint x: 103, endPoint y: 501, distance: 53.1
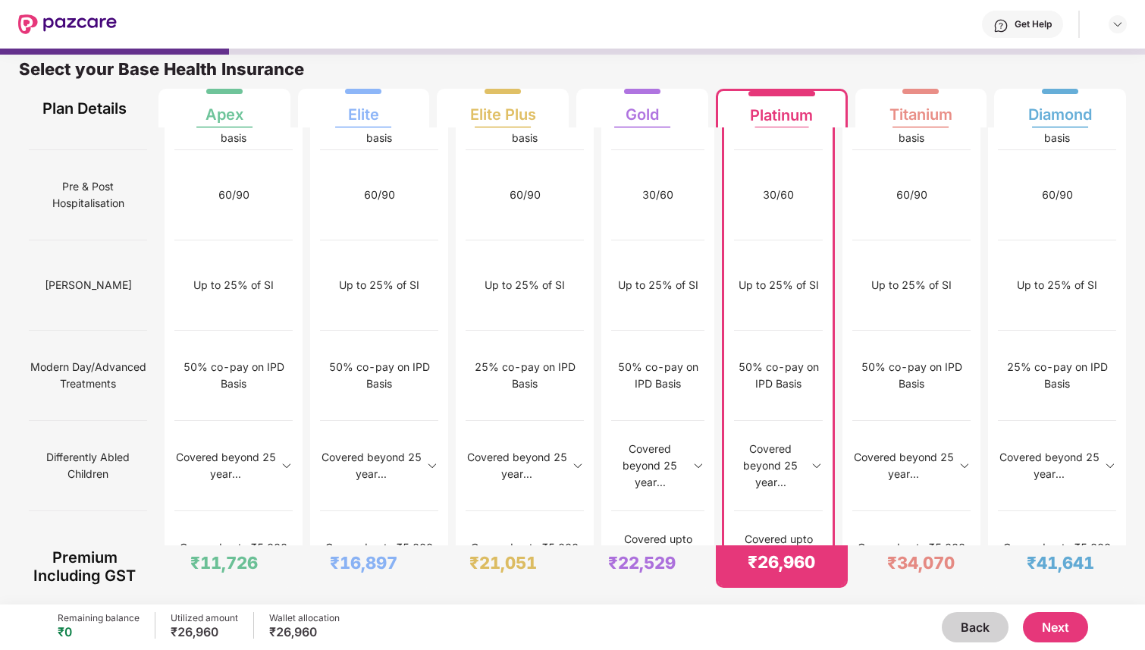
drag, startPoint x: 122, startPoint y: 506, endPoint x: 76, endPoint y: 506, distance: 46.2
drag, startPoint x: 92, startPoint y: 517, endPoint x: 71, endPoint y: 517, distance: 21.2
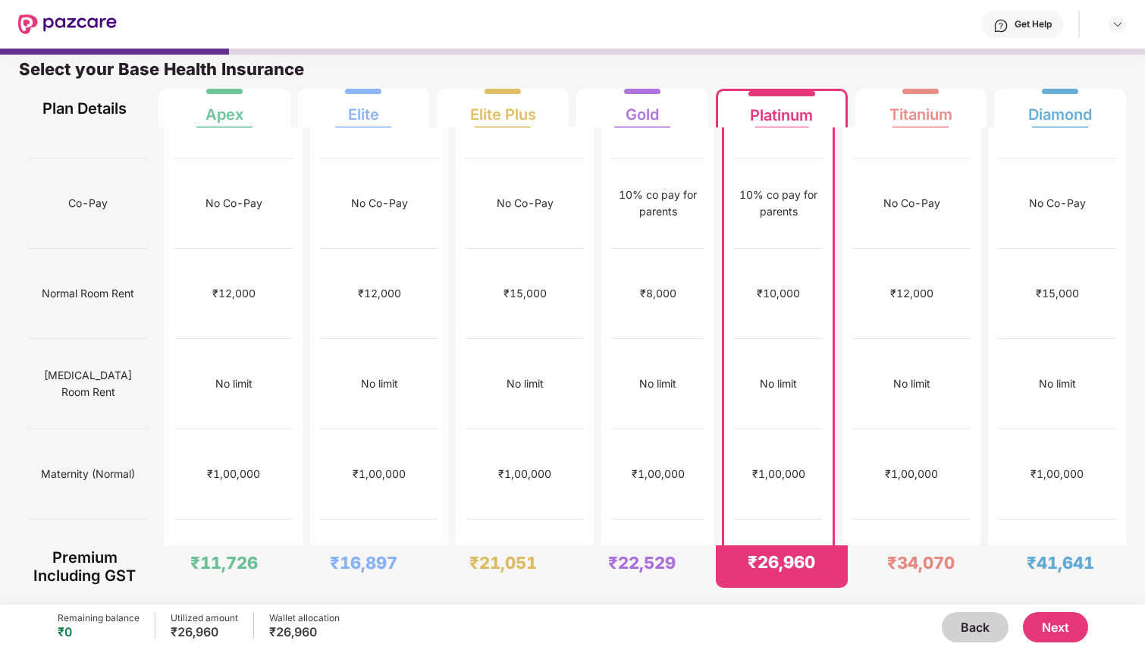
scroll to position [0, 0]
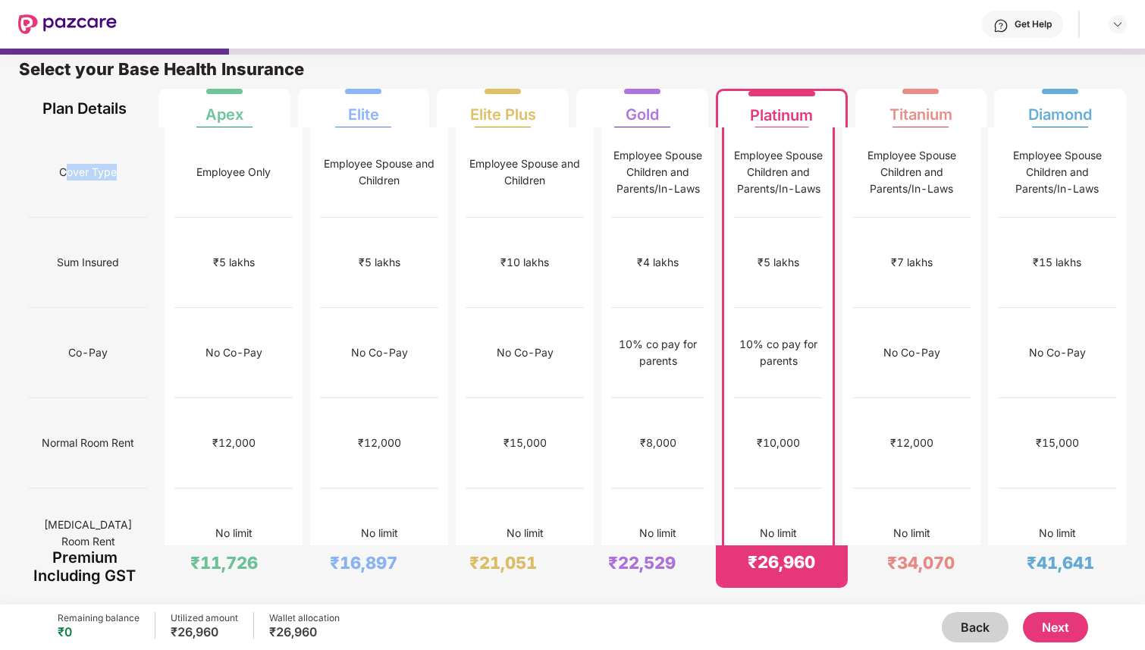
drag, startPoint x: 61, startPoint y: 161, endPoint x: 114, endPoint y: 163, distance: 53.1
click at [114, 163] on div "Cover Type" at bounding box center [88, 172] width 118 height 90
drag, startPoint x: 109, startPoint y: 250, endPoint x: 82, endPoint y: 239, distance: 29.6
click at [82, 248] on span "Sum Insured" at bounding box center [88, 262] width 62 height 29
drag, startPoint x: 103, startPoint y: 384, endPoint x: 81, endPoint y: 485, distance: 103.9
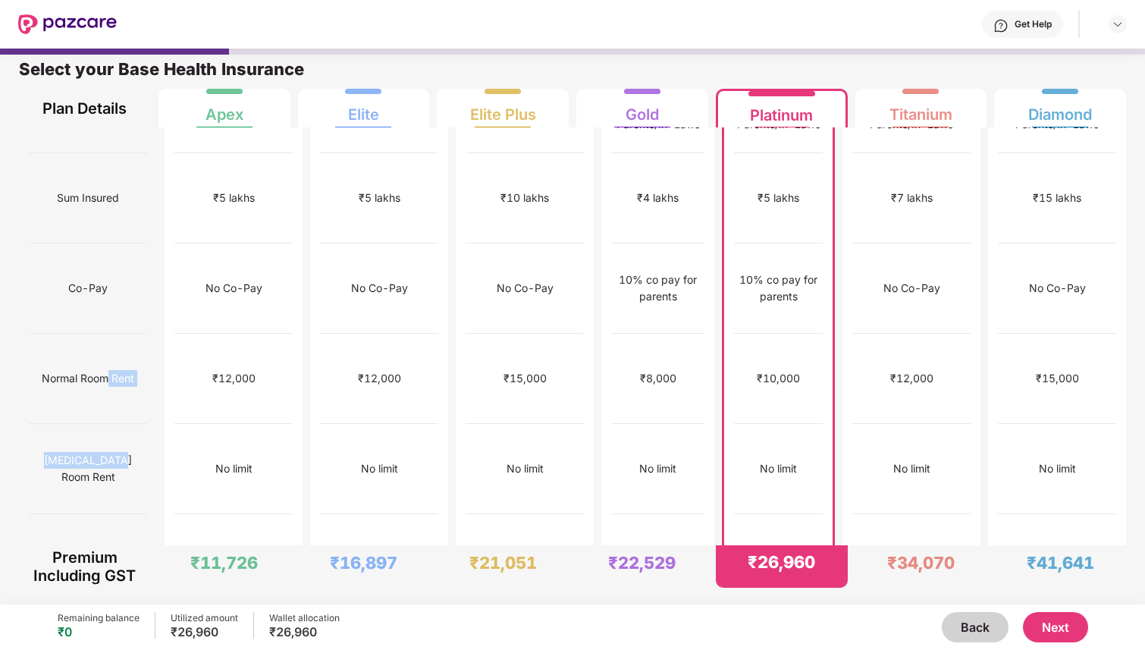
scroll to position [91, 0]
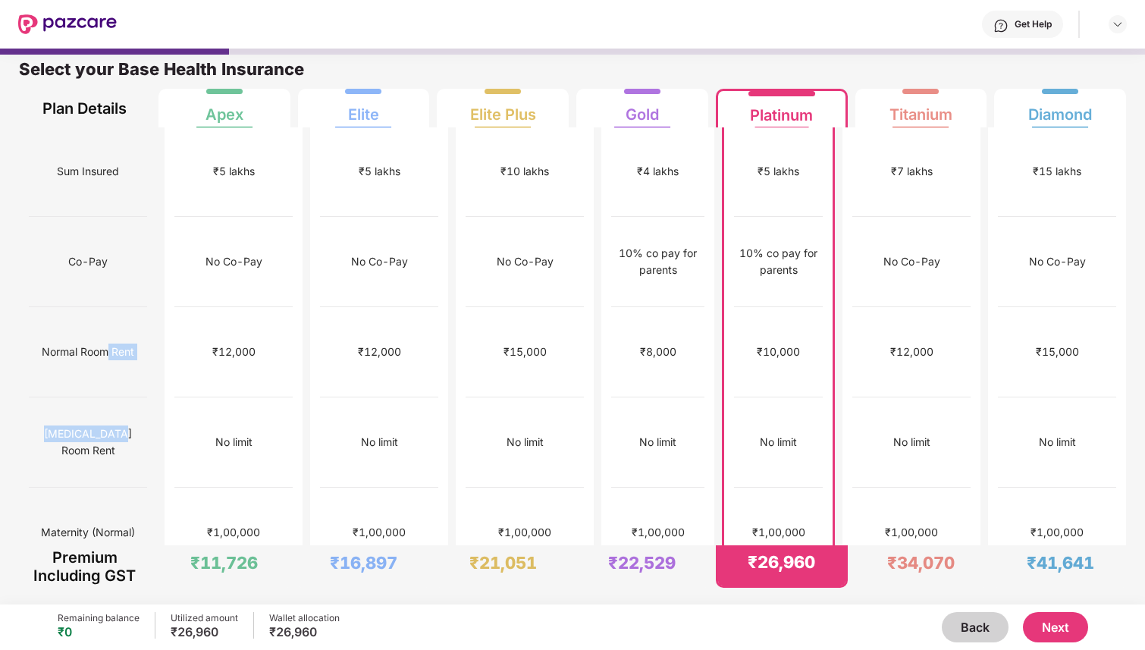
click at [87, 419] on span "[MEDICAL_DATA] Room Rent" at bounding box center [88, 441] width 118 height 45
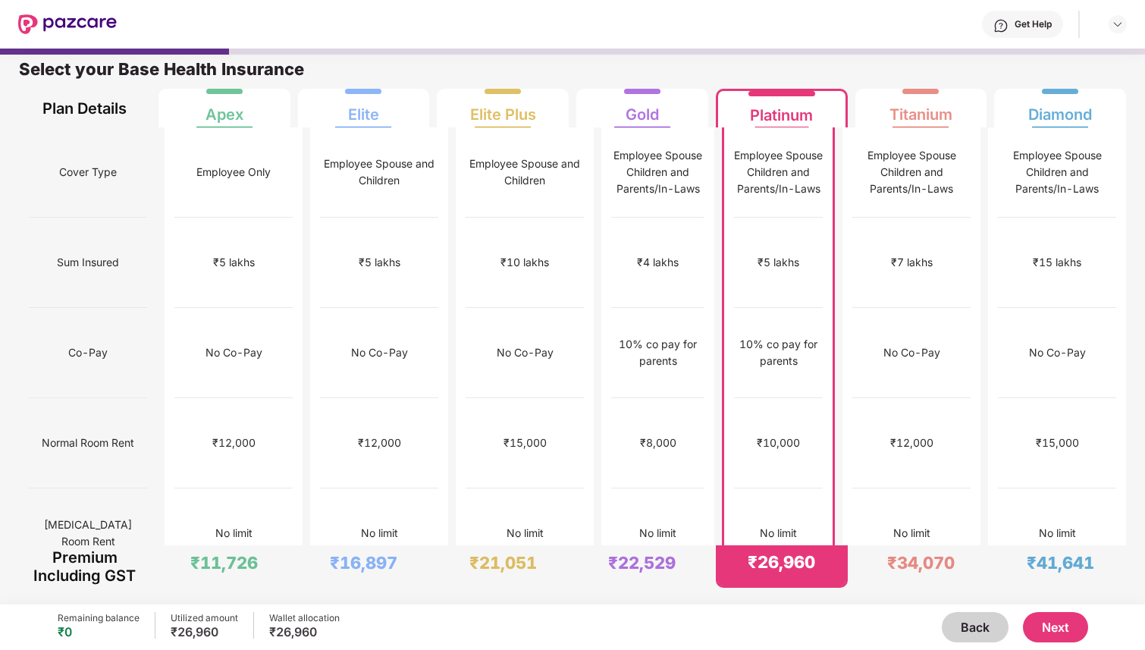
scroll to position [0, 0]
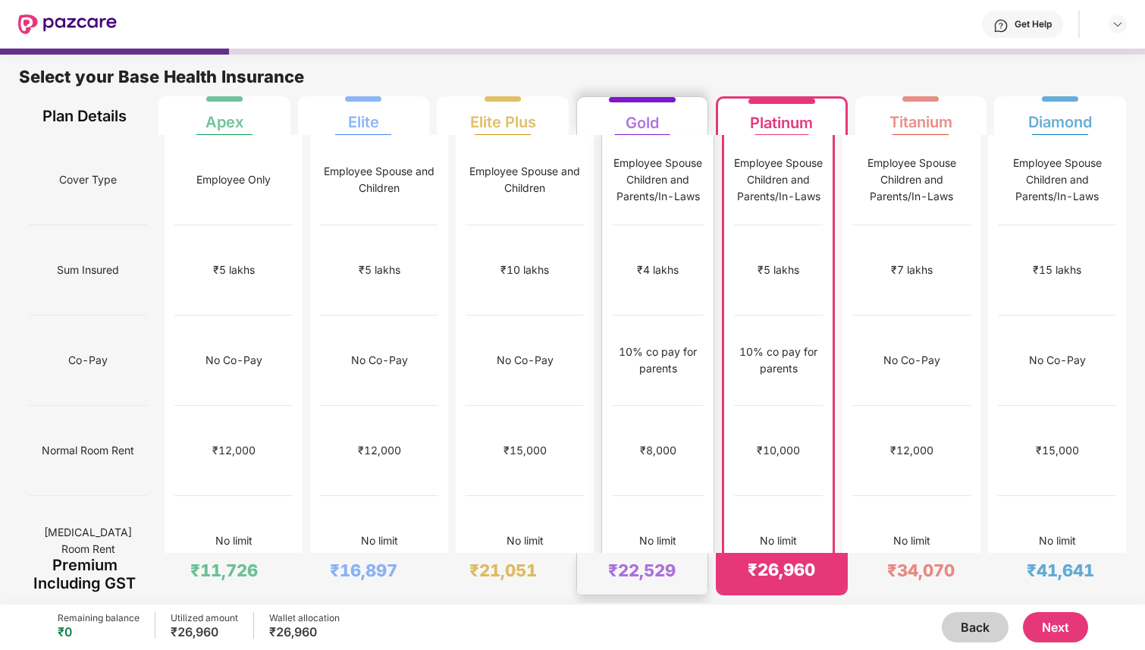
click at [619, 343] on div "10% co pay for parents" at bounding box center [658, 359] width 92 height 33
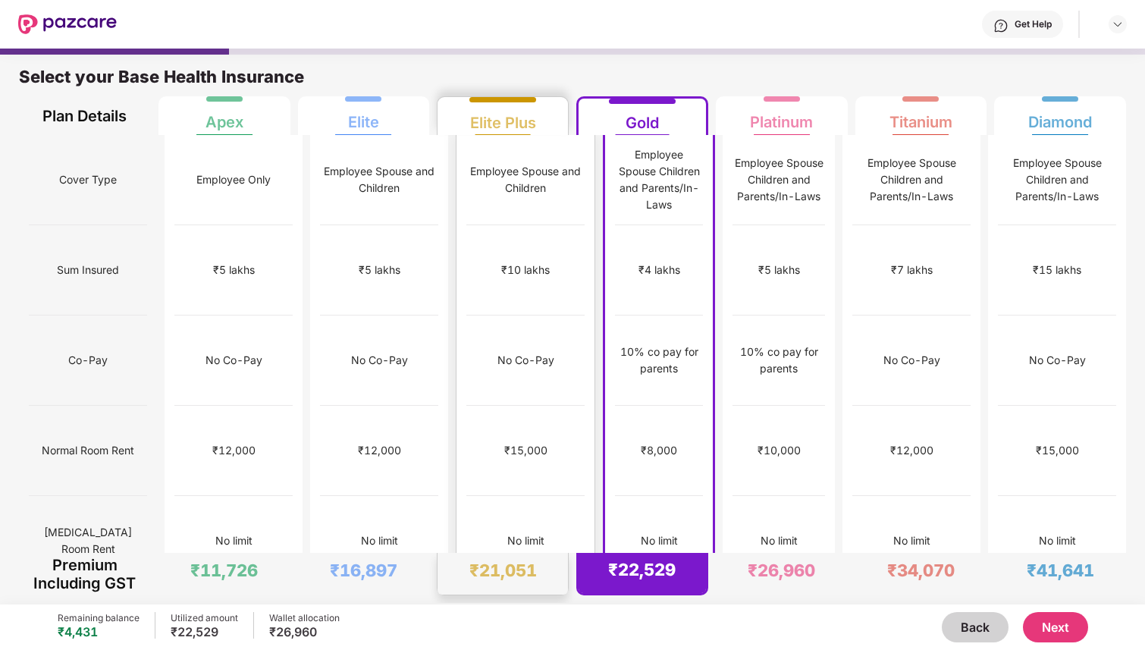
click at [497, 352] on div "No Co-Pay" at bounding box center [525, 360] width 57 height 17
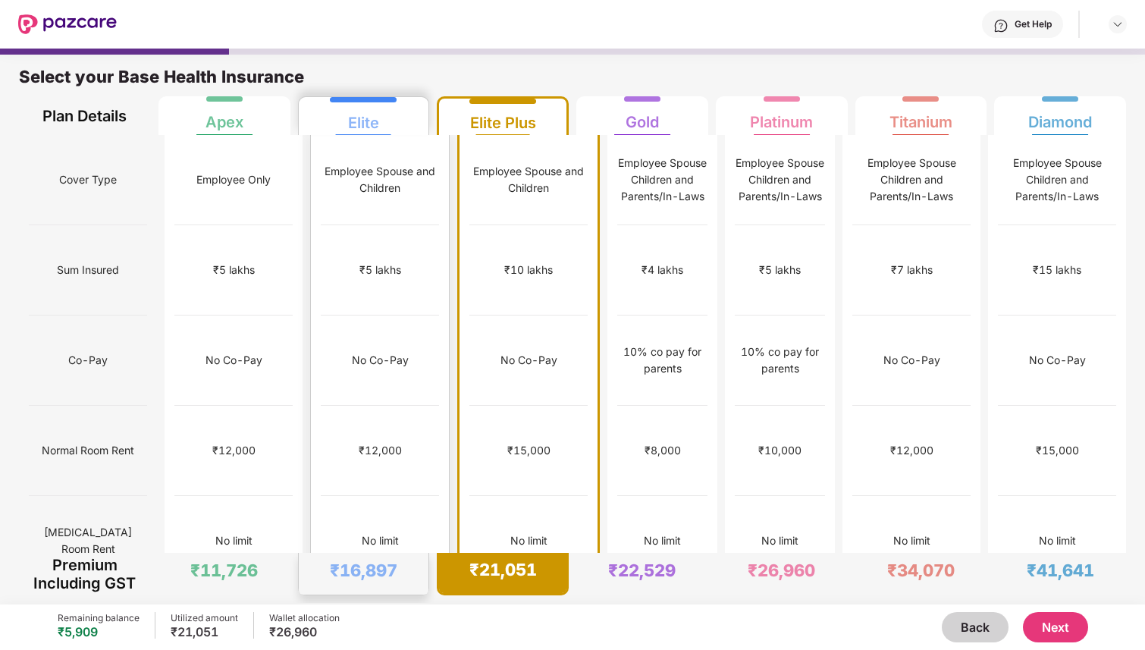
click at [403, 315] on div "No Co-Pay" at bounding box center [380, 360] width 118 height 90
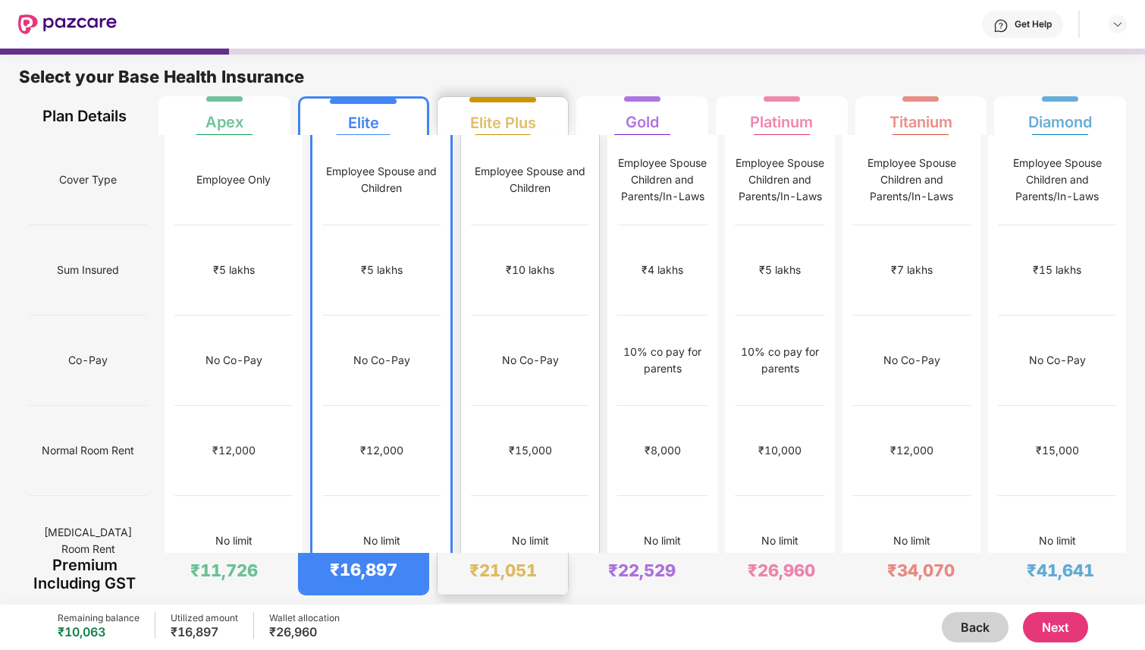
click at [471, 346] on div "No Co-Pay" at bounding box center [530, 360] width 118 height 90
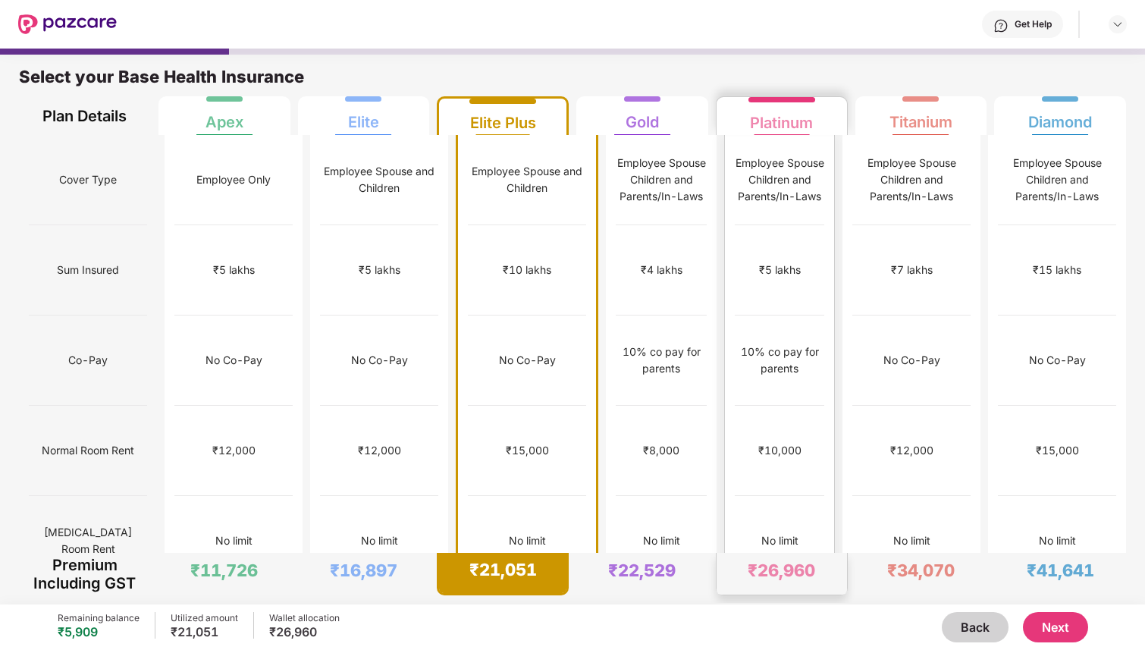
click at [782, 165] on div "Employee Spouse Children and Parents/In-Laws" at bounding box center [779, 180] width 89 height 50
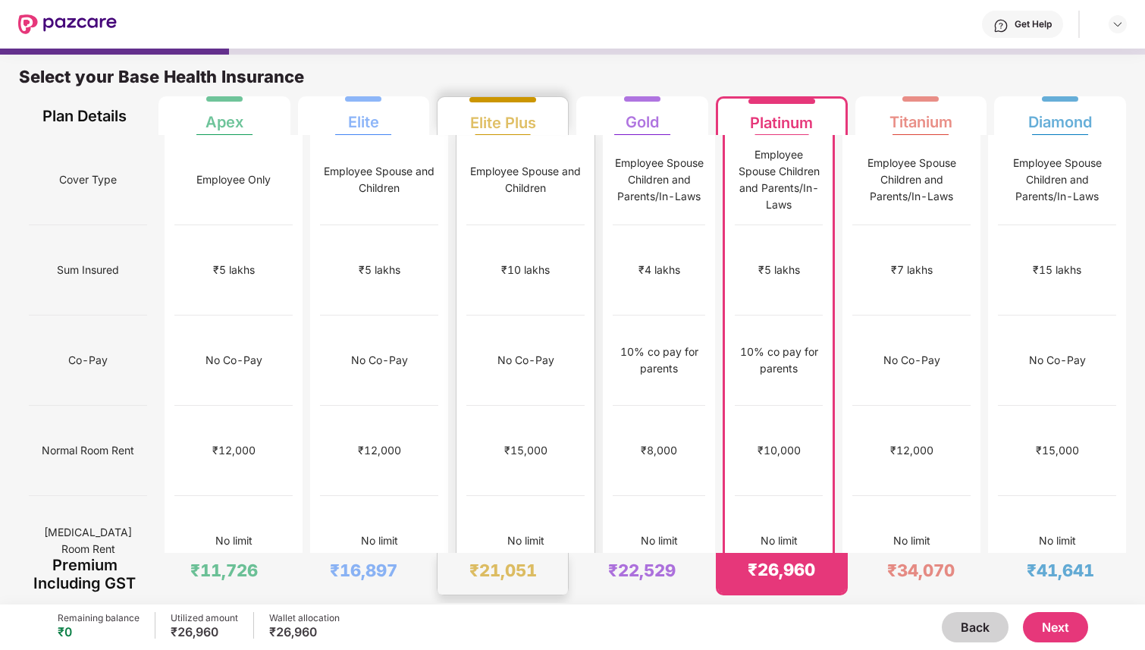
click at [550, 197] on div "Employee Spouse and Children" at bounding box center [525, 180] width 118 height 90
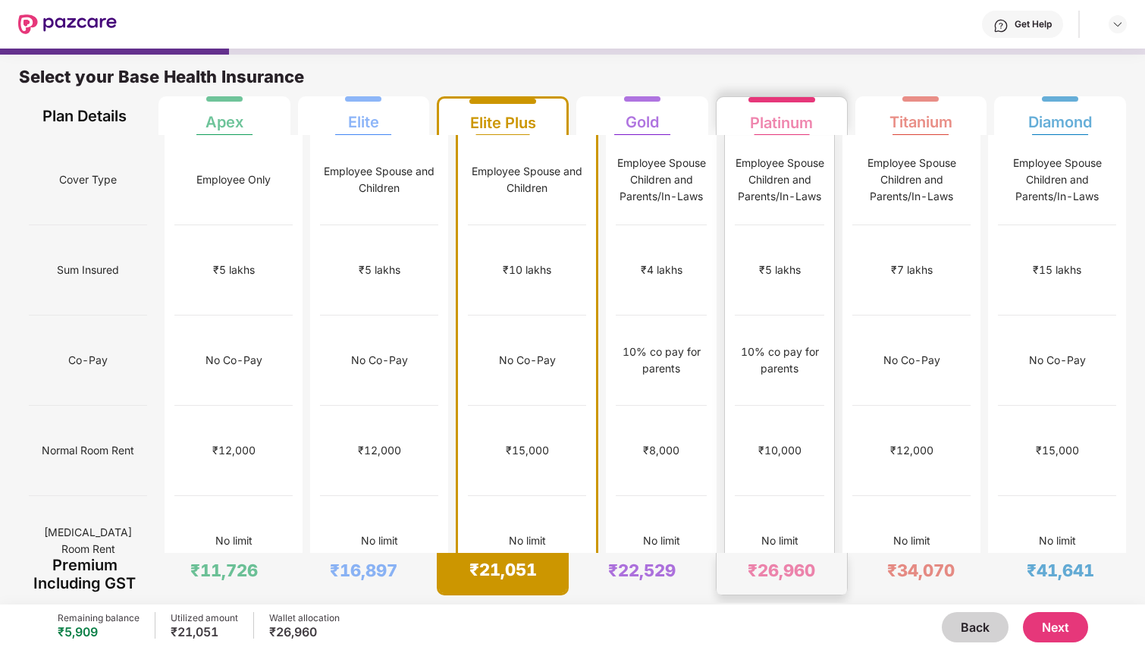
click at [764, 159] on div "Employee Spouse Children and Parents/In-Laws" at bounding box center [779, 180] width 89 height 50
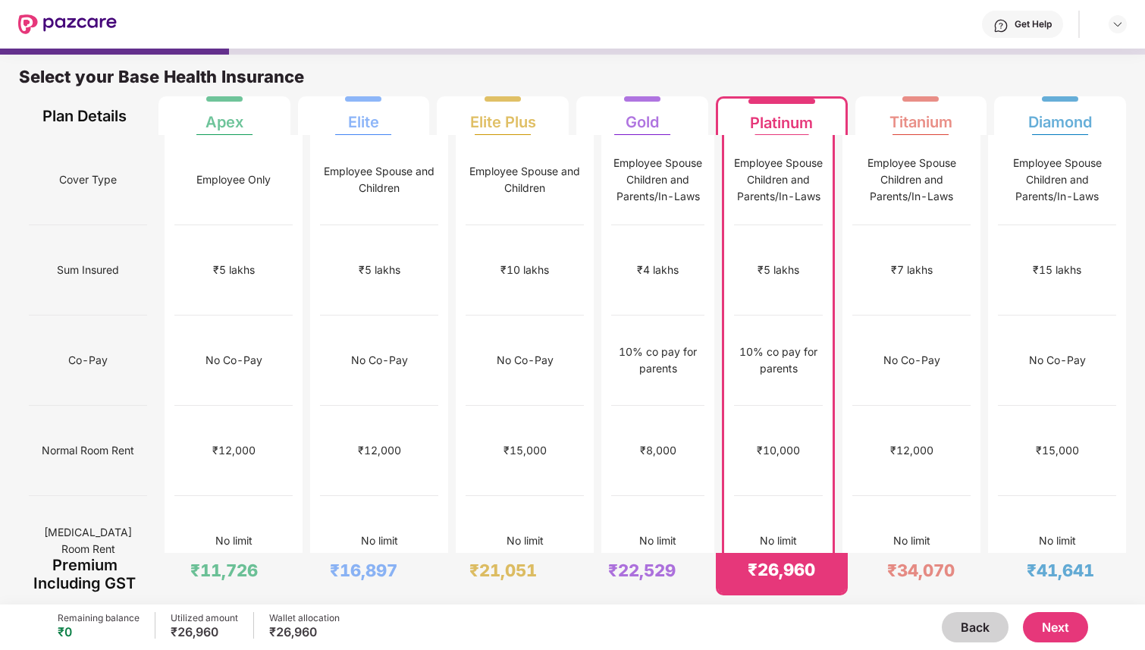
click at [209, 628] on div "₹26,960" at bounding box center [204, 631] width 67 height 15
click at [224, 632] on div "₹26,960" at bounding box center [204, 631] width 67 height 15
click at [208, 629] on div "₹26,960" at bounding box center [204, 631] width 67 height 15
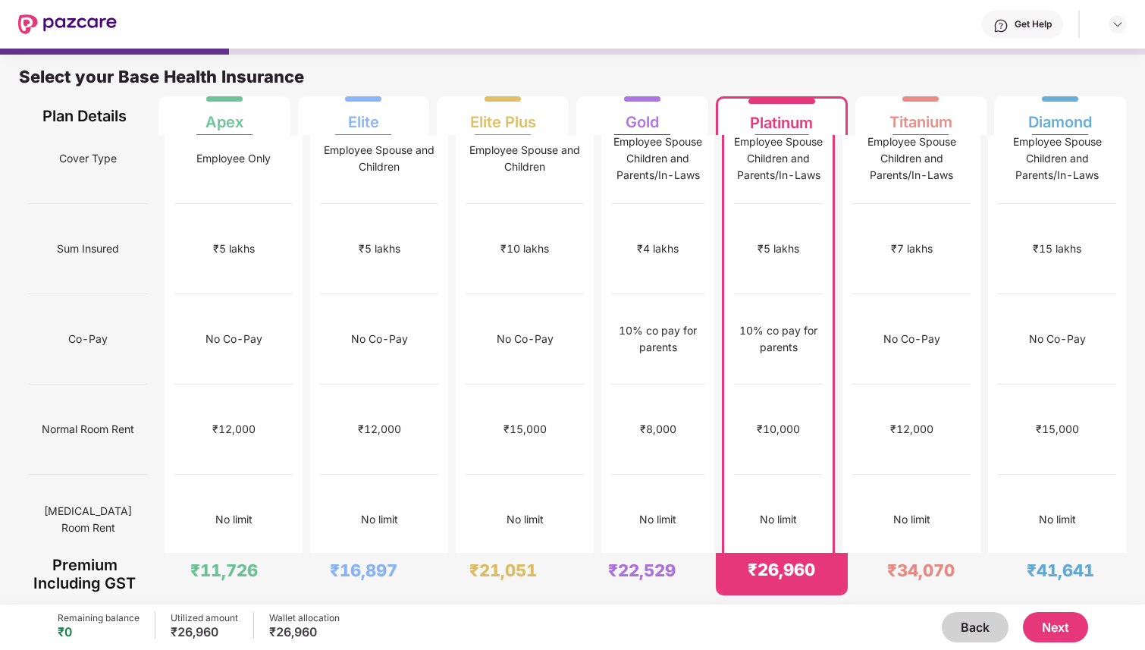
scroll to position [20, 0]
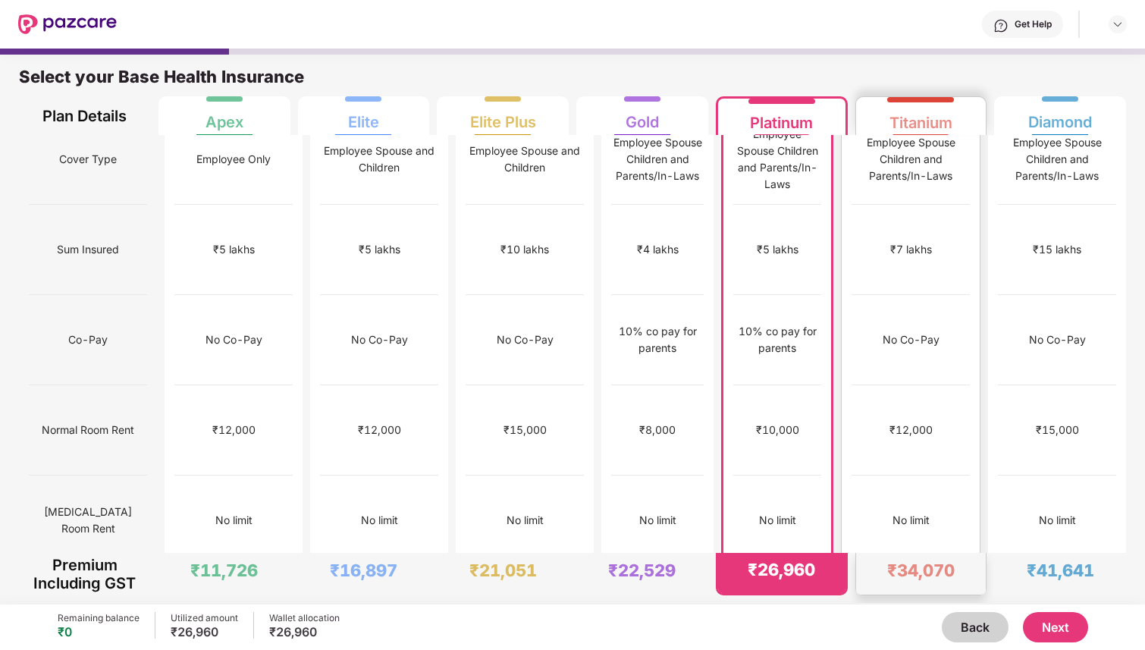
click at [895, 585] on div "₹34,070" at bounding box center [921, 574] width 130 height 42
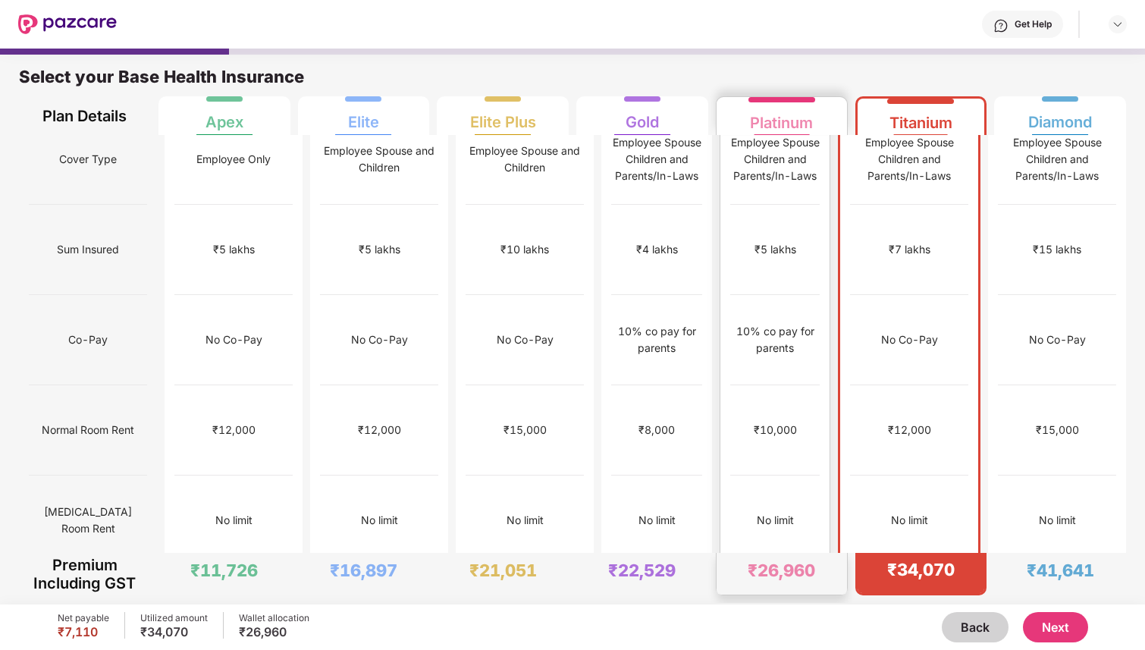
click at [795, 585] on div "₹26,960" at bounding box center [781, 574] width 130 height 42
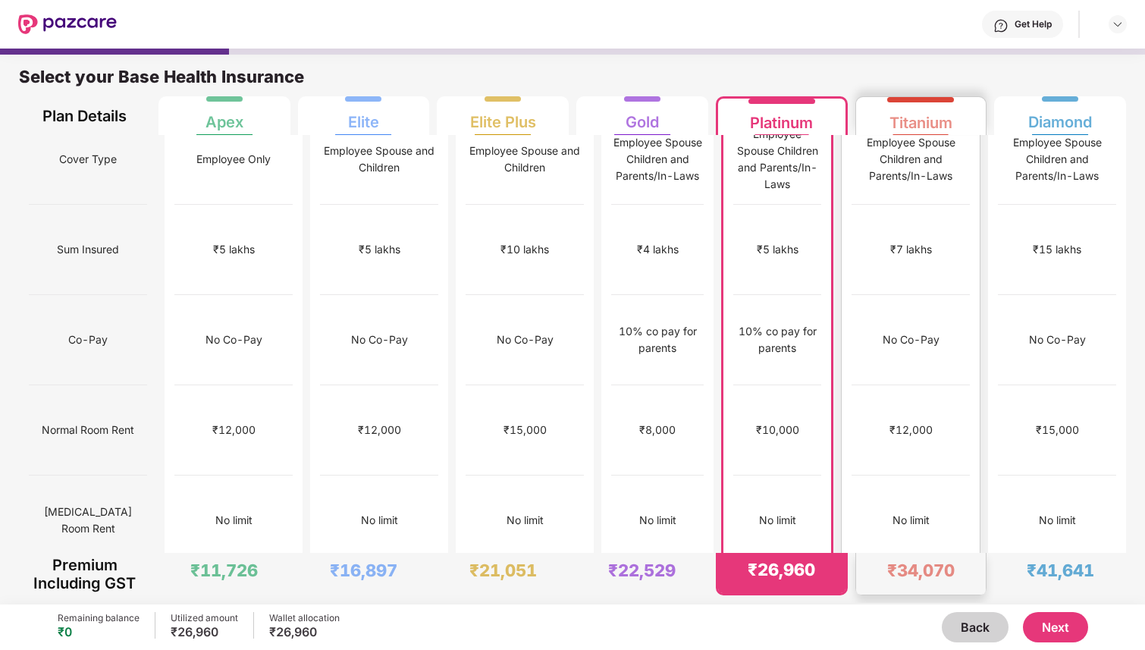
scroll to position [35, 0]
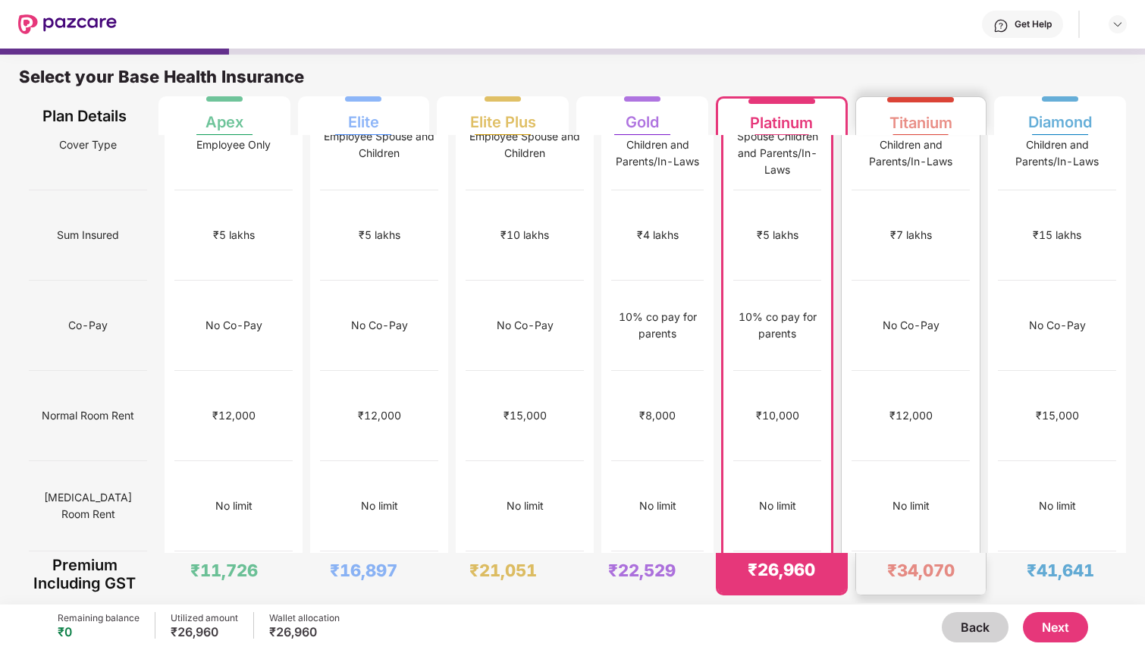
click at [911, 591] on div "₹34,070" at bounding box center [921, 574] width 130 height 42
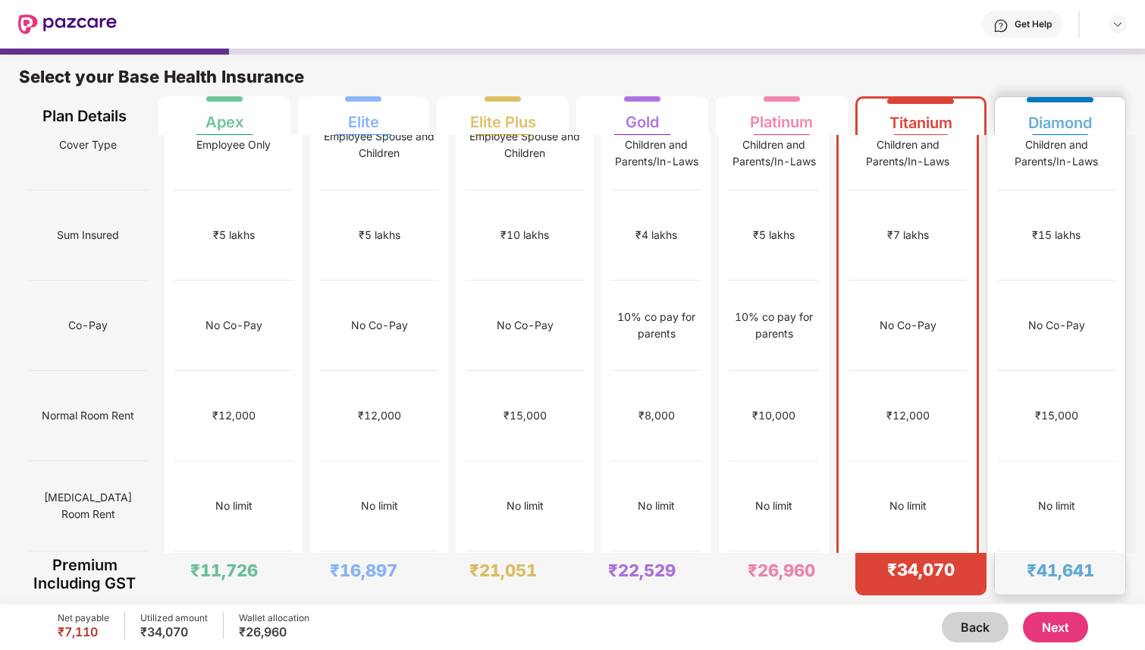
click at [1030, 581] on div "₹41,641" at bounding box center [1060, 574] width 130 height 42
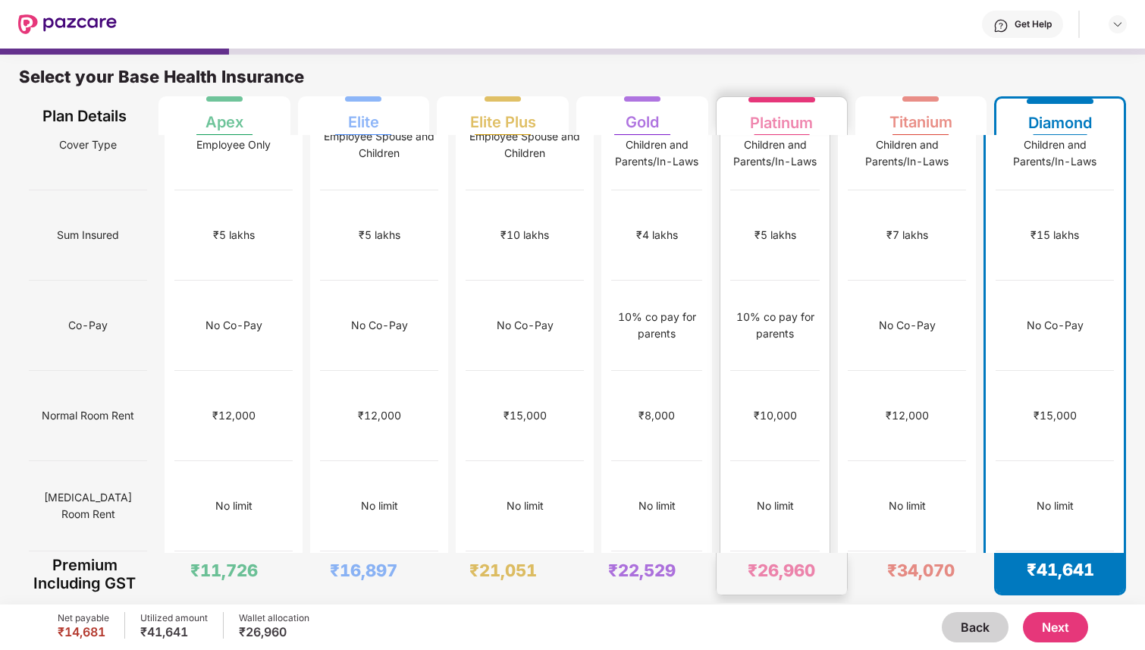
click at [792, 583] on div "₹26,960" at bounding box center [781, 574] width 130 height 42
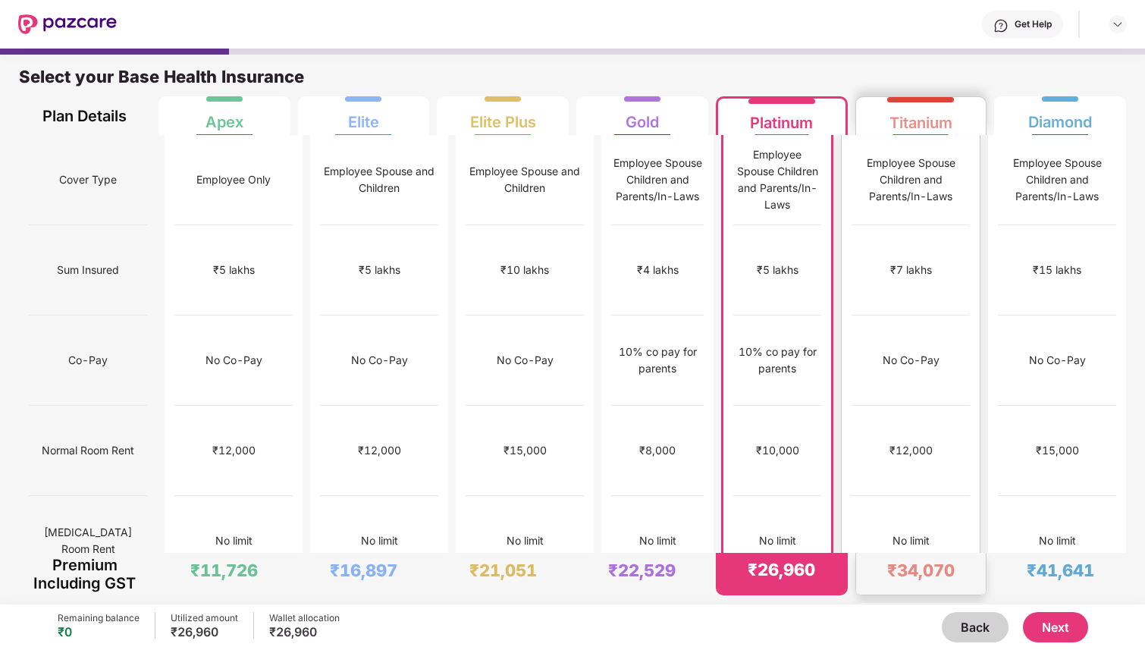
scroll to position [9, 0]
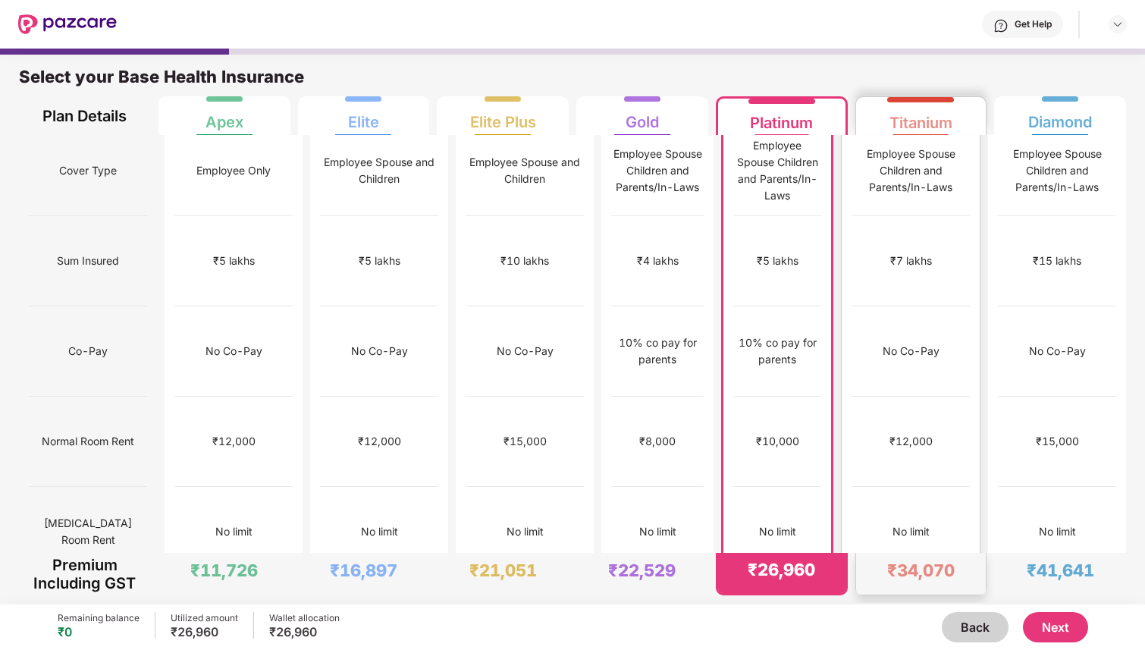
click at [929, 581] on div "₹34,070" at bounding box center [921, 574] width 130 height 42
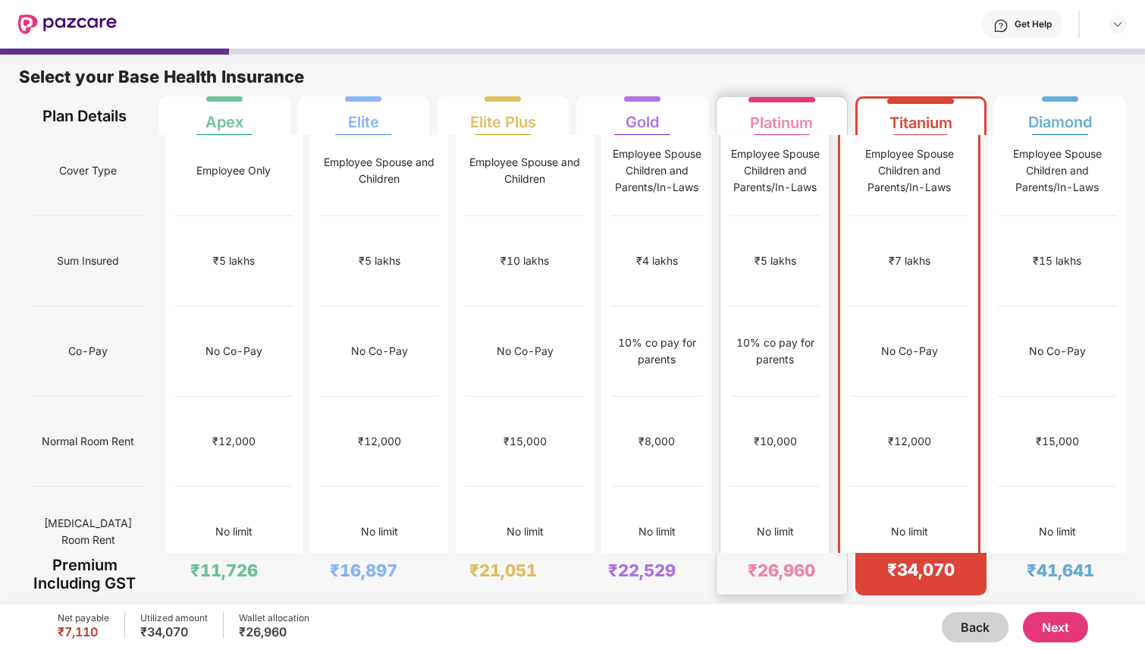
click at [800, 571] on div "₹26,960" at bounding box center [781, 569] width 67 height 21
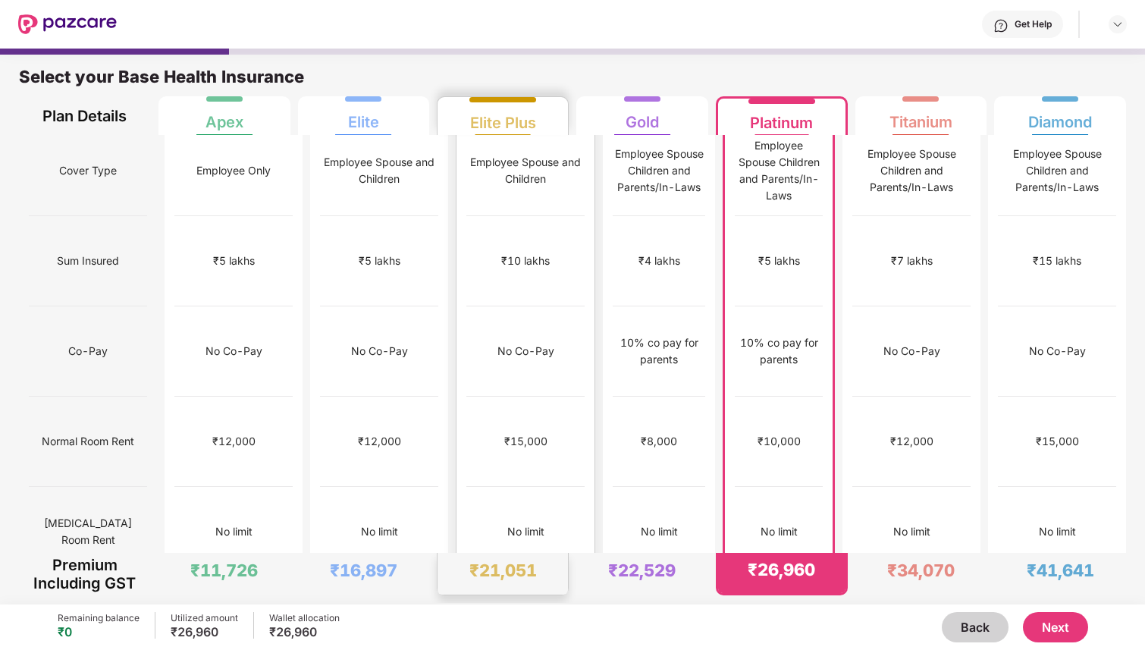
click at [498, 563] on div "₹21,051" at bounding box center [502, 569] width 67 height 21
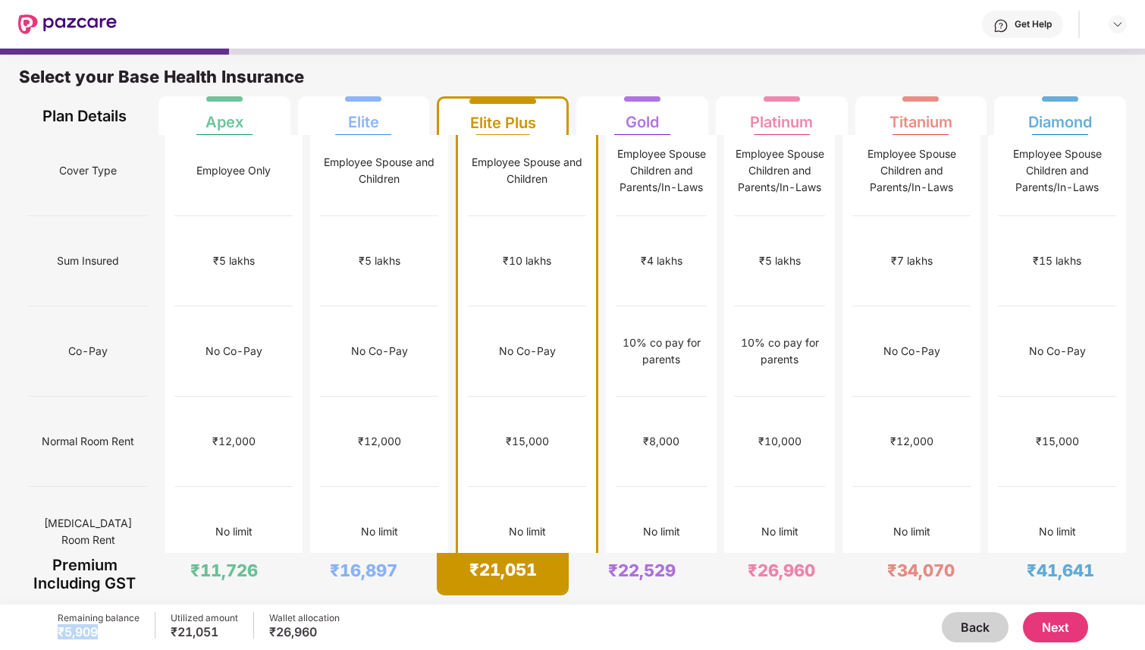
drag, startPoint x: 96, startPoint y: 635, endPoint x: 50, endPoint y: 634, distance: 46.3
click at [50, 634] on div "Remaining balance ₹5,909 Utilized amount ₹21,051 Wallet allocation ₹26,960 Back…" at bounding box center [572, 626] width 1145 height 45
click at [1047, 629] on button "Next" at bounding box center [1055, 627] width 65 height 30
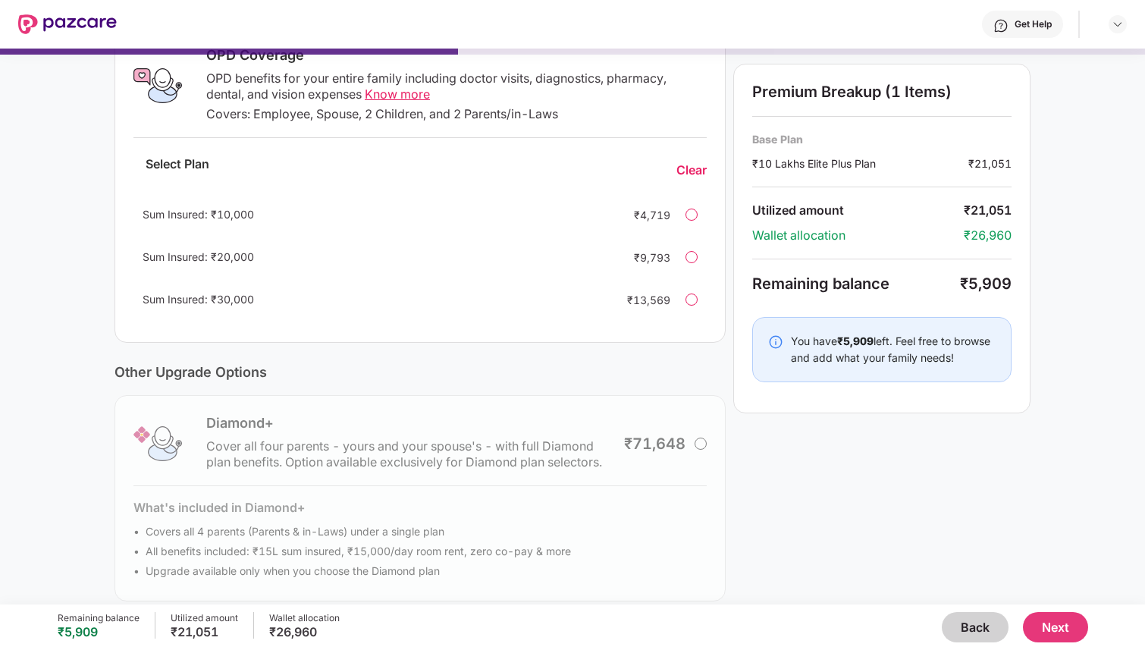
scroll to position [265, 0]
click at [509, 433] on div "Diamond+ Cover all four parents - yours and your spouse's - with full Diamond p…" at bounding box center [419, 499] width 611 height 206
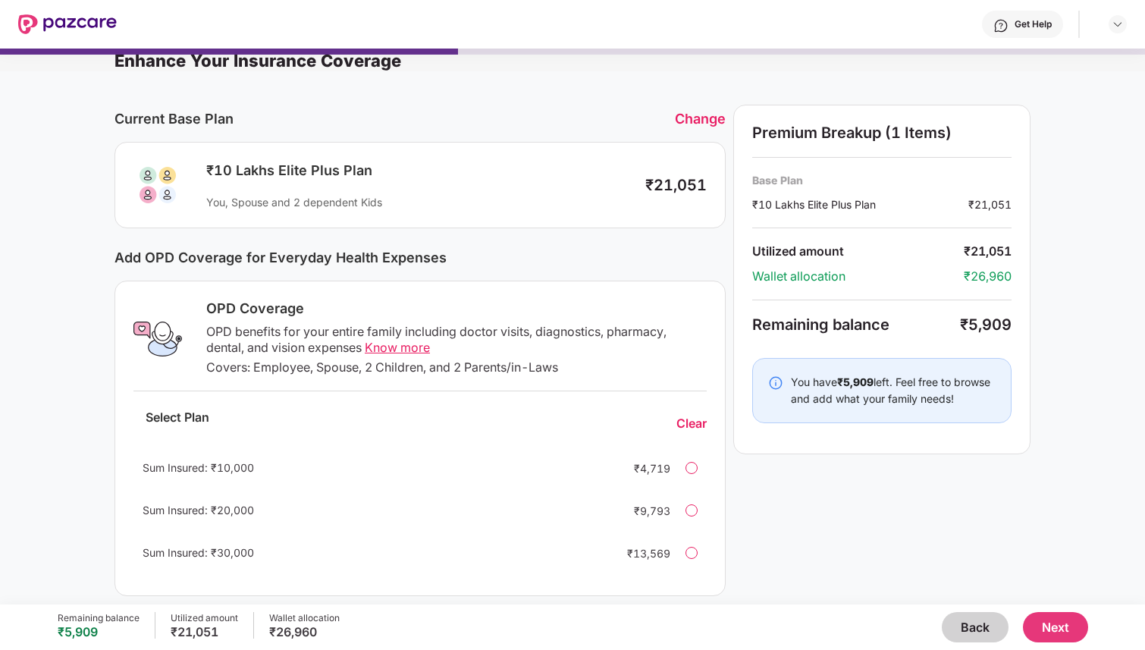
scroll to position [0, 0]
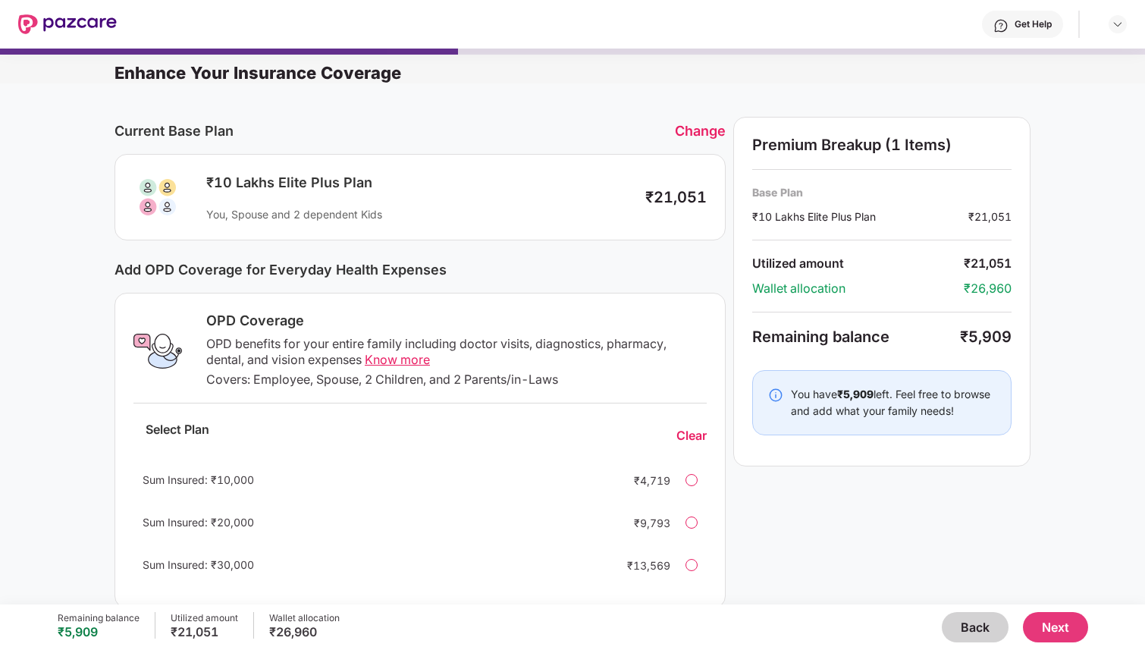
click at [1054, 623] on button "Next" at bounding box center [1055, 627] width 65 height 30
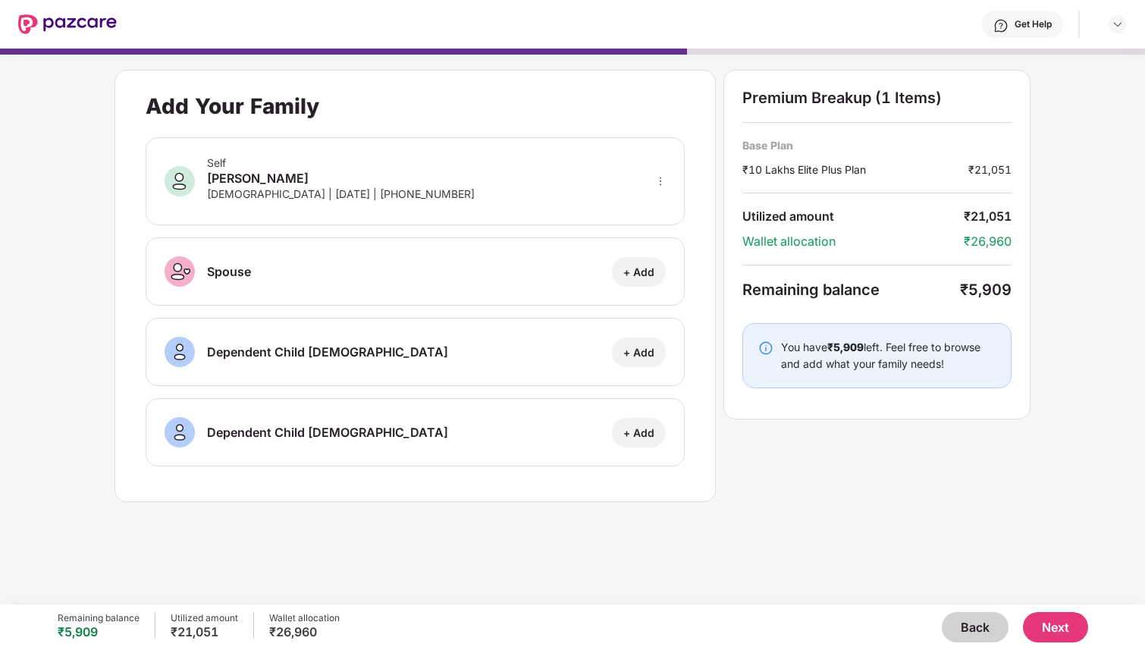
click at [784, 365] on div "You have ₹5,909 left. Feel free to browse and add what your family needs!" at bounding box center [888, 355] width 215 height 33
click at [1111, 27] on img at bounding box center [1117, 24] width 12 height 12
click at [1050, 620] on button "Next" at bounding box center [1055, 627] width 65 height 30
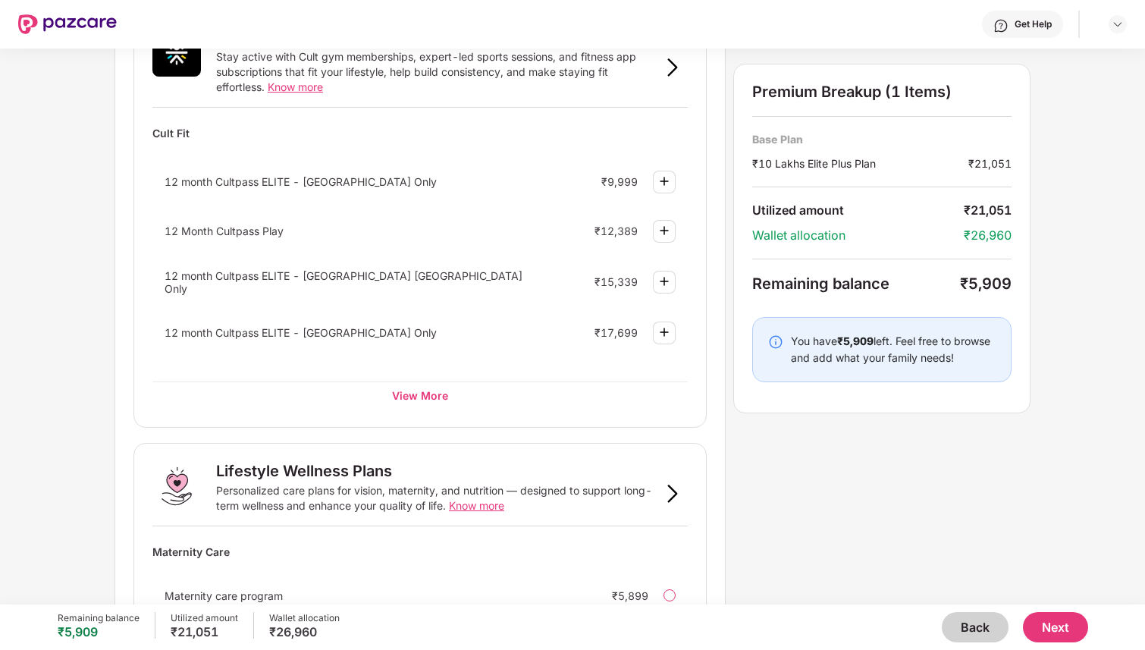
scroll to position [577, 0]
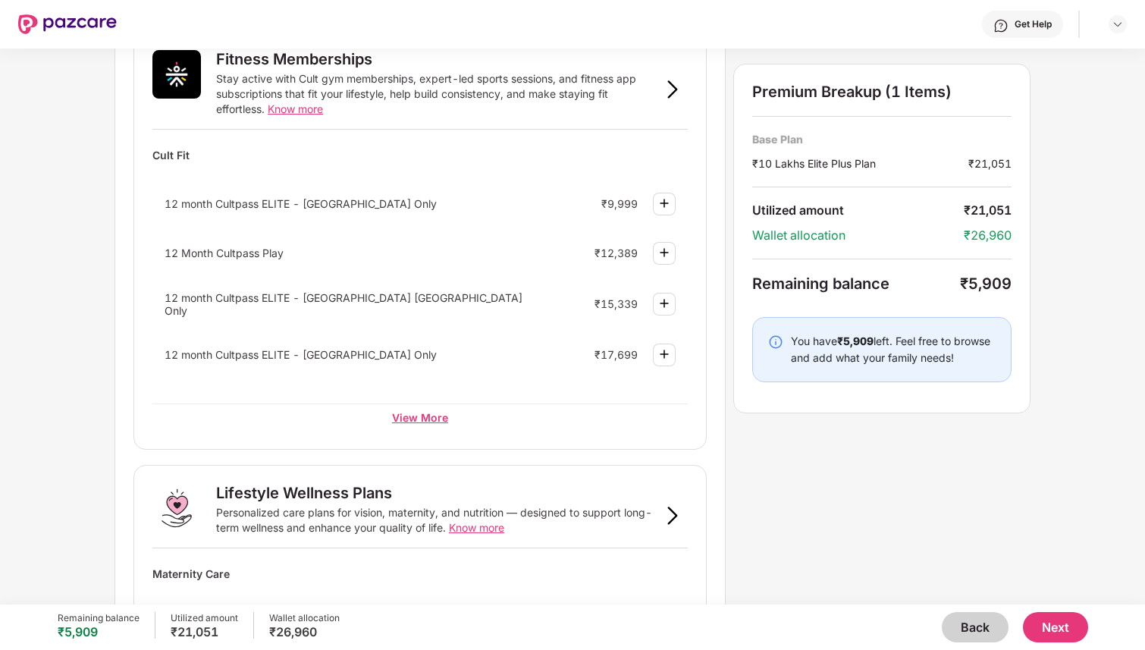
click at [398, 416] on div "View More" at bounding box center [419, 416] width 535 height 27
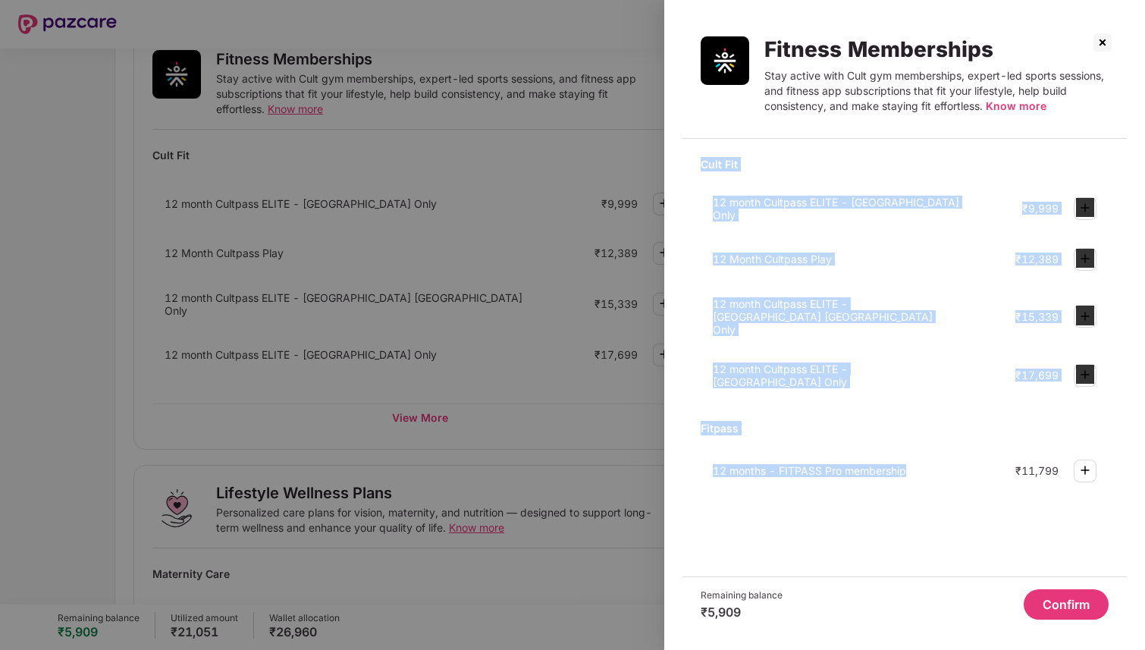
drag, startPoint x: 917, startPoint y: 453, endPoint x: 694, endPoint y: 163, distance: 366.5
click at [694, 163] on div "Cult Fit 12 month Cultpass ELITE - Bangalore Only ₹9,999 12 Month Cultpass Play…" at bounding box center [904, 363] width 444 height 425
copy div "Cult Fit 12 month Cultpass ELITE - Bangalore Only ₹9,999 12 Month Cultpass Play…"
click at [434, 371] on div at bounding box center [572, 325] width 1145 height 650
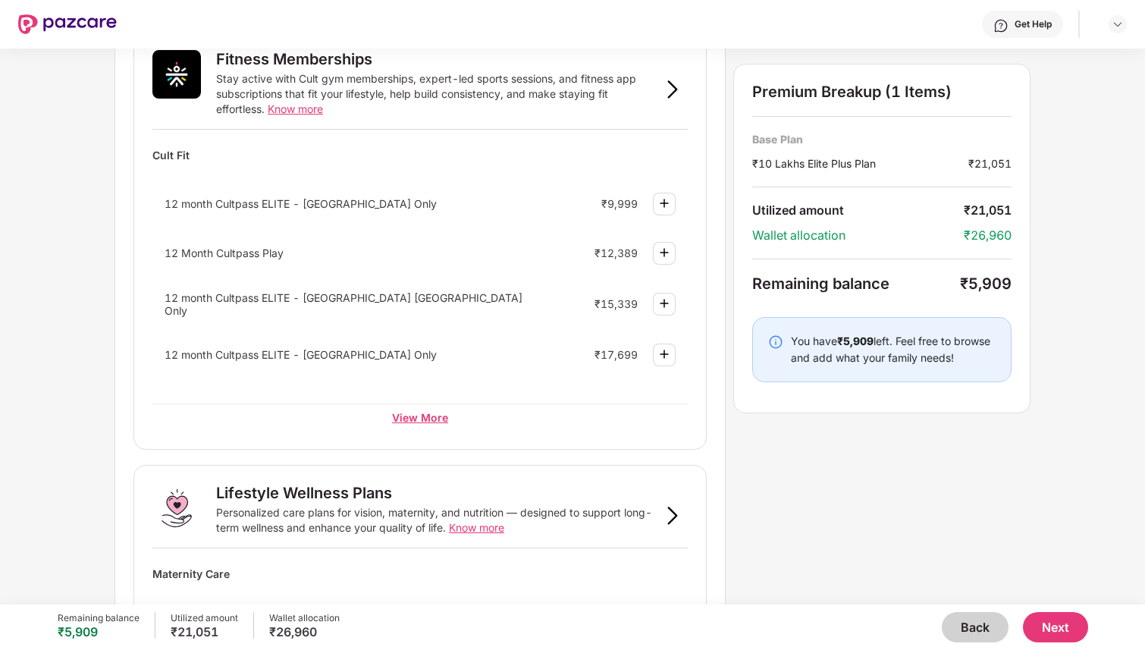
click at [415, 419] on div "View More" at bounding box center [419, 416] width 535 height 27
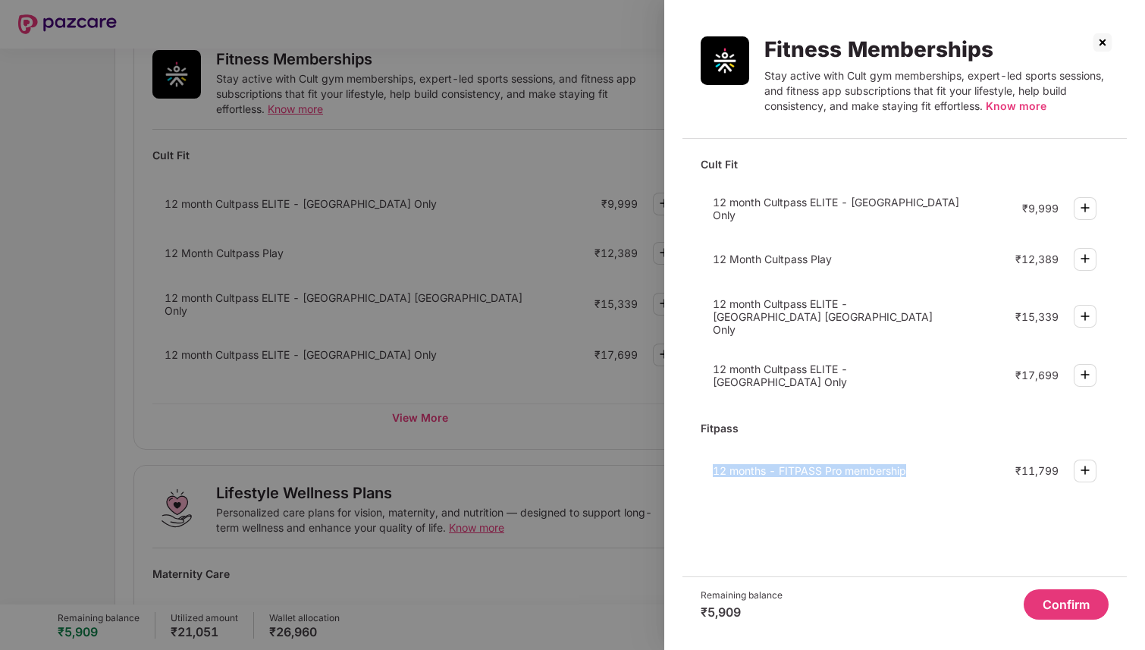
drag, startPoint x: 914, startPoint y: 446, endPoint x: 707, endPoint y: 446, distance: 207.0
click at [707, 450] on div "12 months - FITPASS Pro membership ₹11,799" at bounding box center [905, 470] width 408 height 40
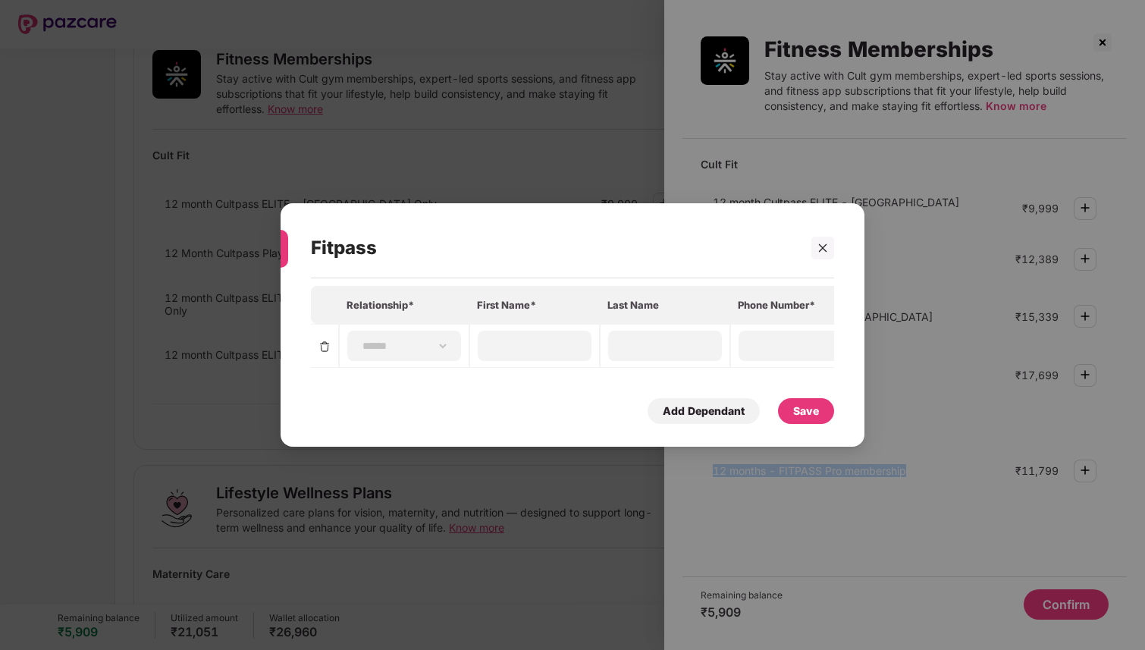
copy span "12 months - FITPASS Pro membership"
click at [817, 250] on icon "close" at bounding box center [822, 248] width 11 height 11
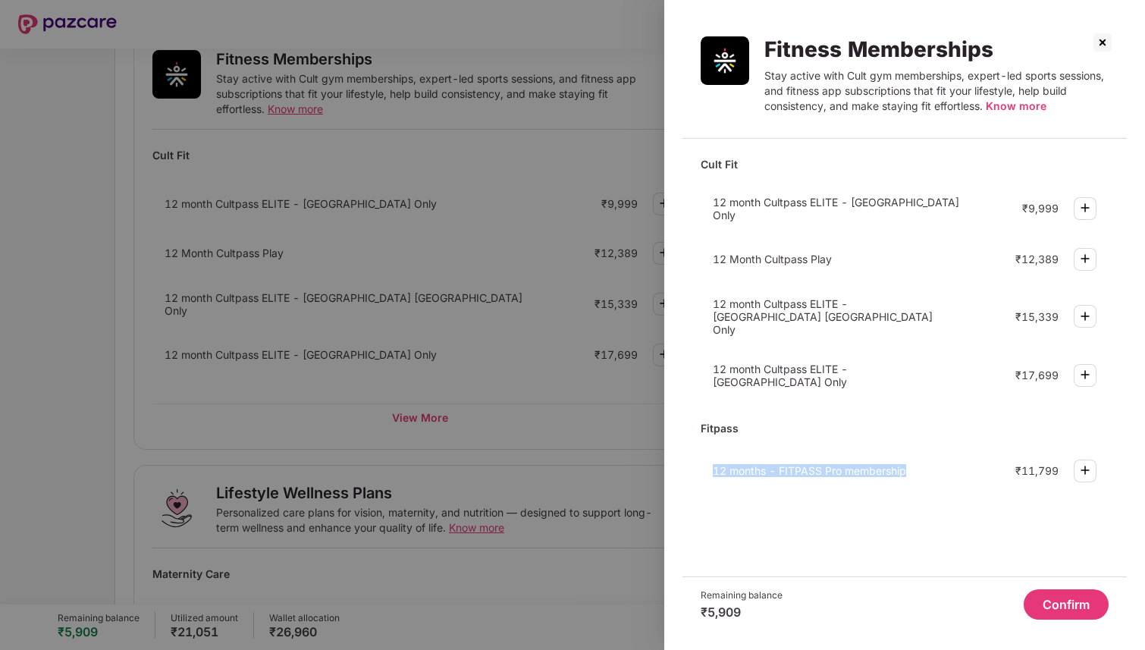
drag, startPoint x: 920, startPoint y: 453, endPoint x: 704, endPoint y: 453, distance: 216.8
click at [704, 453] on div "12 months - FITPASS Pro membership ₹11,799" at bounding box center [905, 470] width 408 height 40
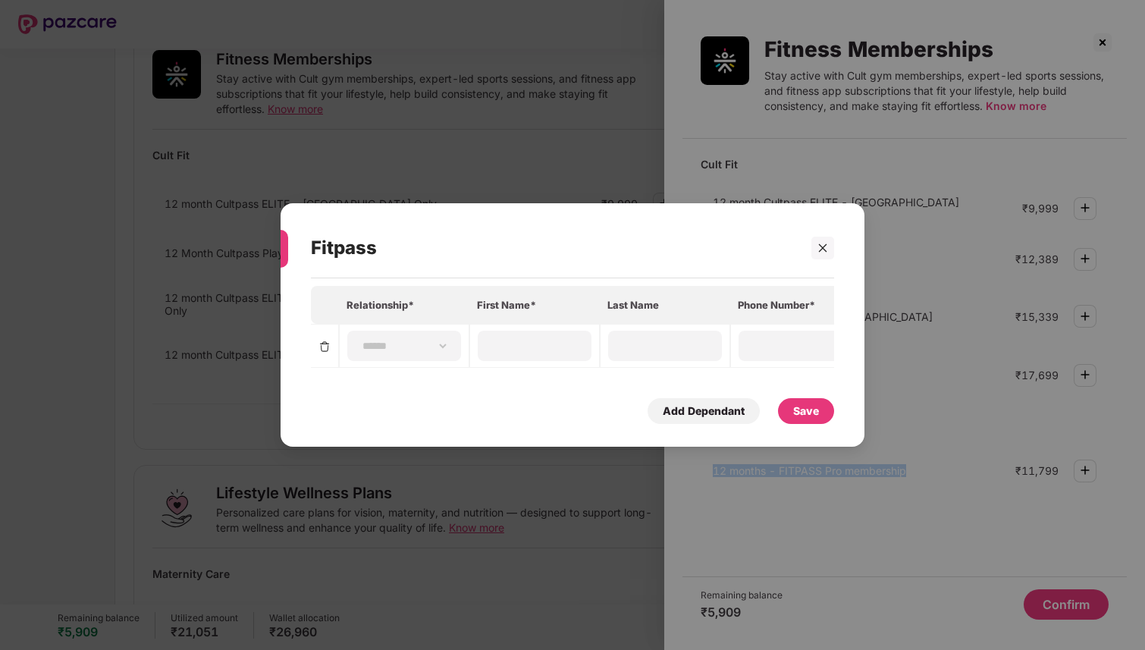
copy span "12 months - FITPASS Pro membership"
click at [826, 249] on icon "close" at bounding box center [822, 248] width 11 height 11
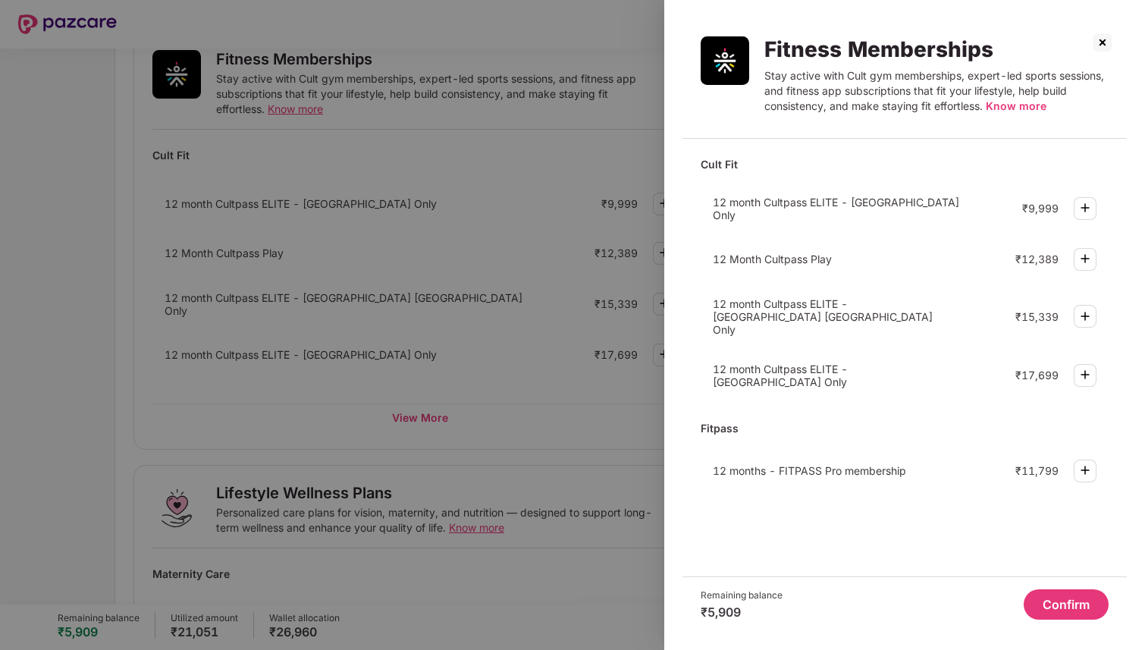
click at [1103, 49] on img at bounding box center [1102, 42] width 24 height 24
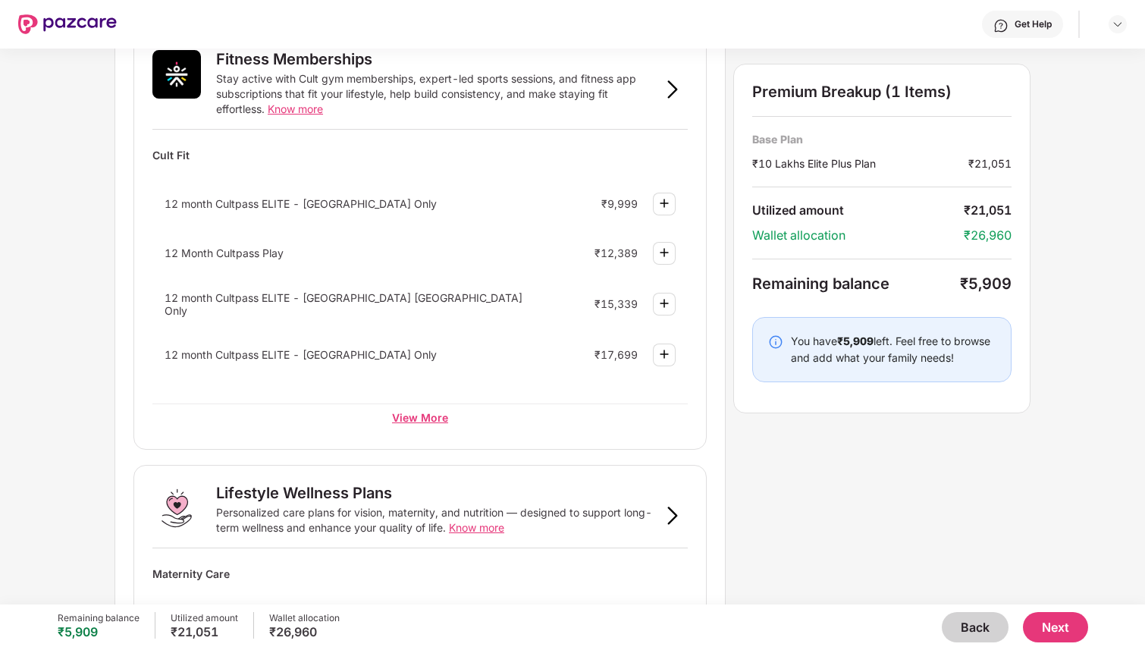
click at [435, 418] on div "View More" at bounding box center [419, 416] width 535 height 27
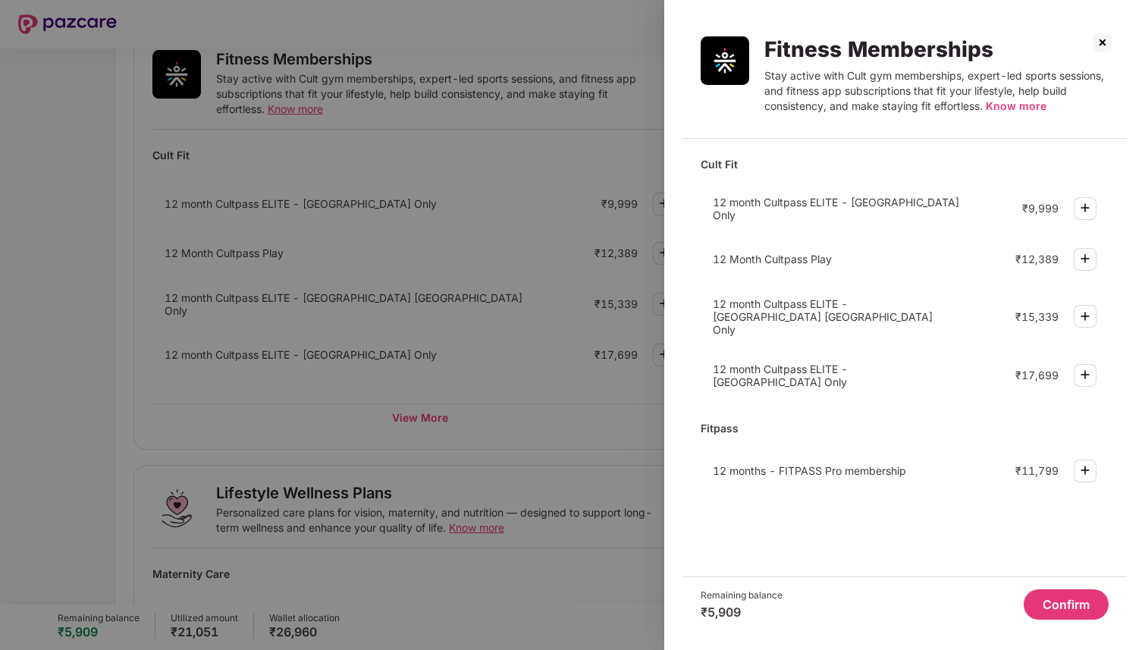
click at [1095, 41] on img at bounding box center [1102, 42] width 24 height 24
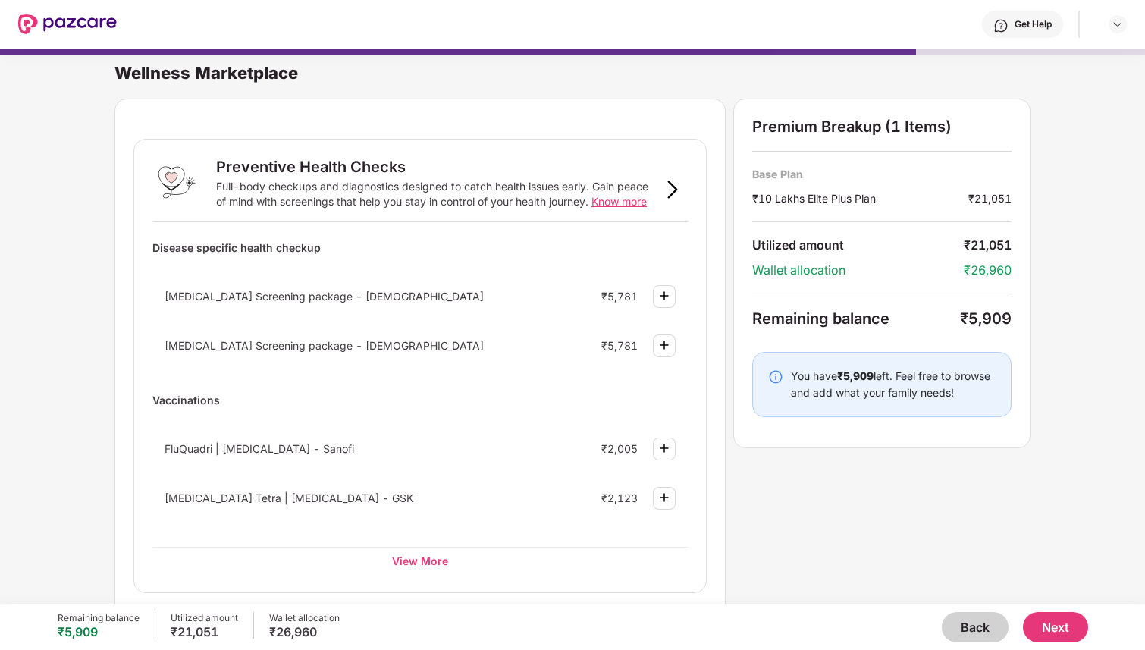
click at [956, 619] on button "Back" at bounding box center [975, 627] width 67 height 30
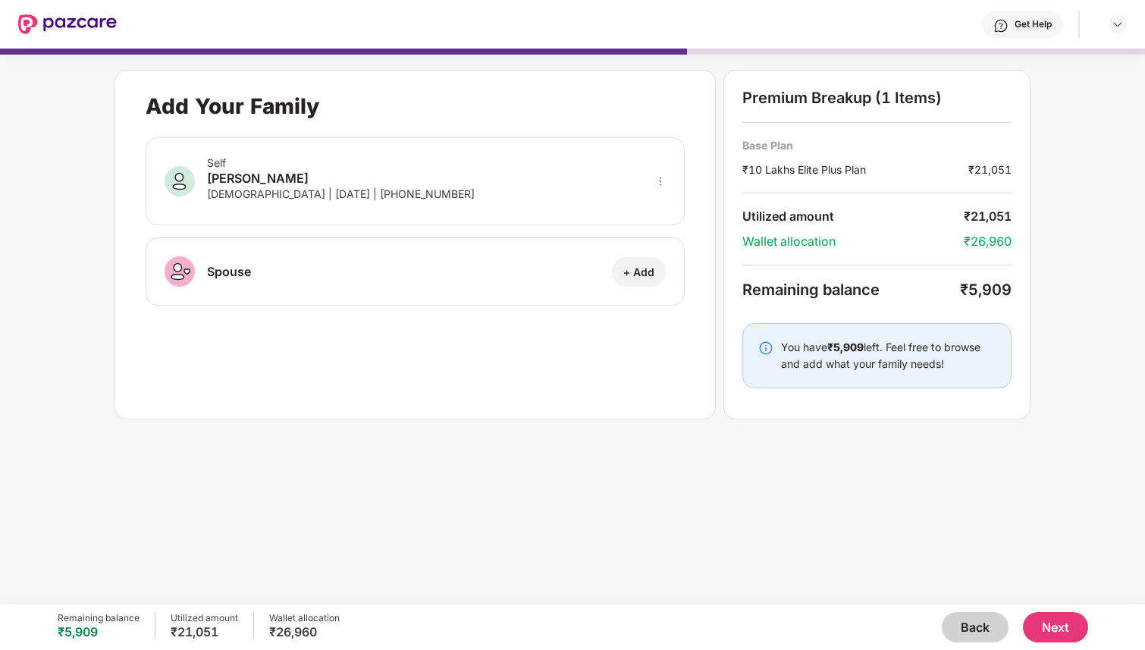
click at [956, 619] on button "Back" at bounding box center [975, 627] width 67 height 30
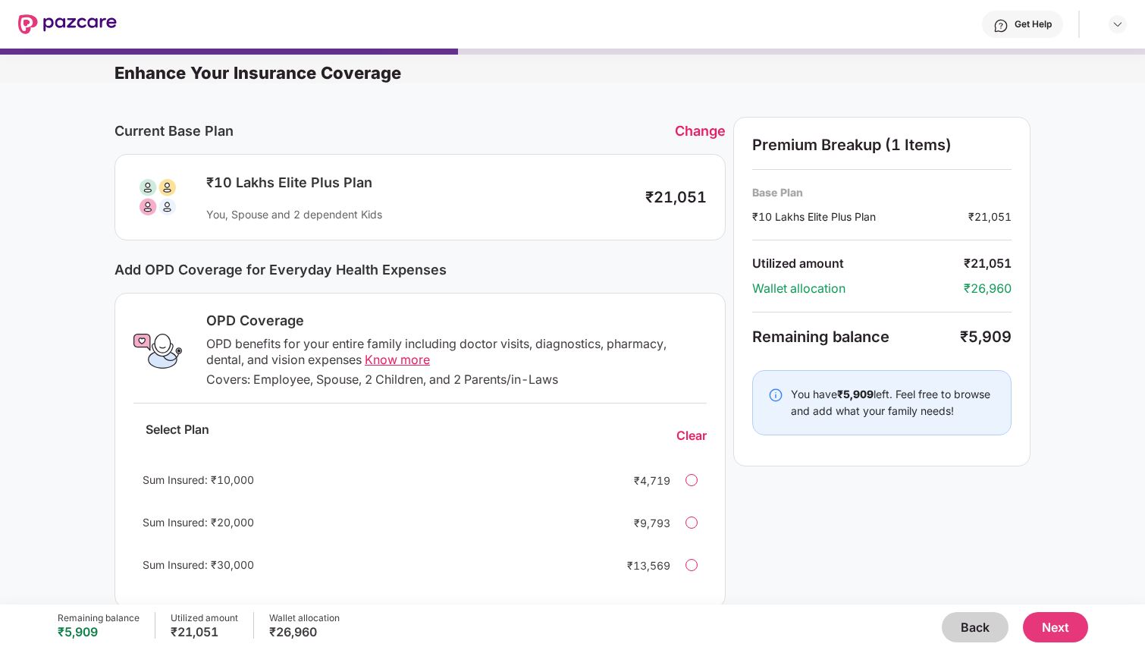
click at [956, 619] on button "Back" at bounding box center [975, 627] width 67 height 30
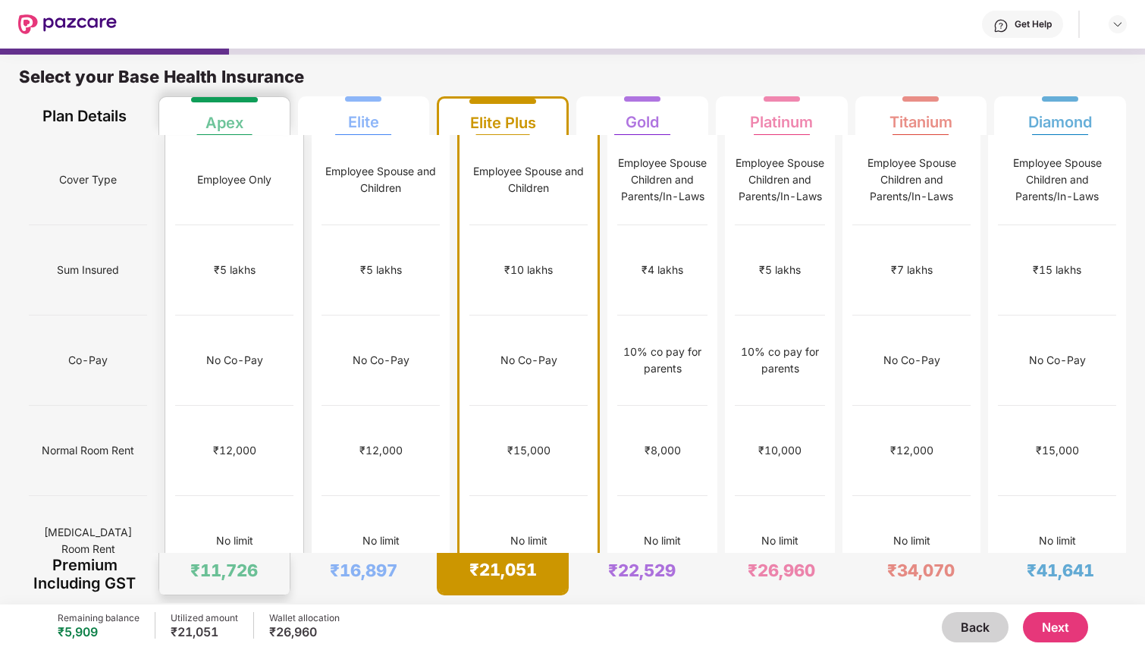
click at [265, 496] on div "No limit" at bounding box center [234, 541] width 118 height 90
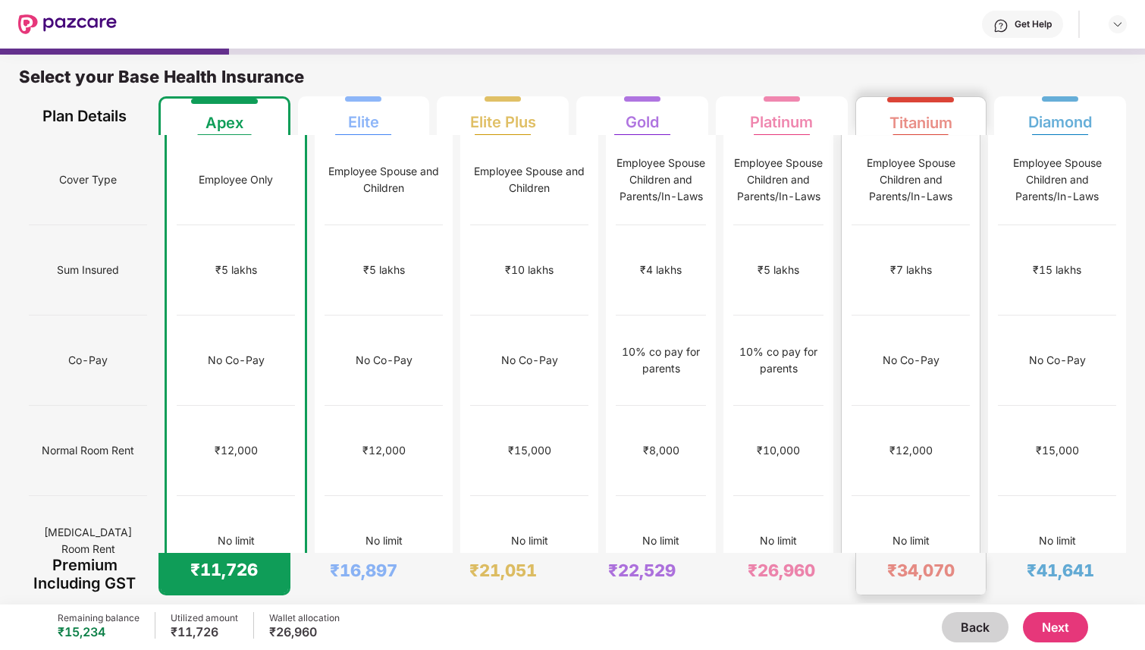
click at [929, 556] on div "₹34,070" at bounding box center [921, 574] width 130 height 42
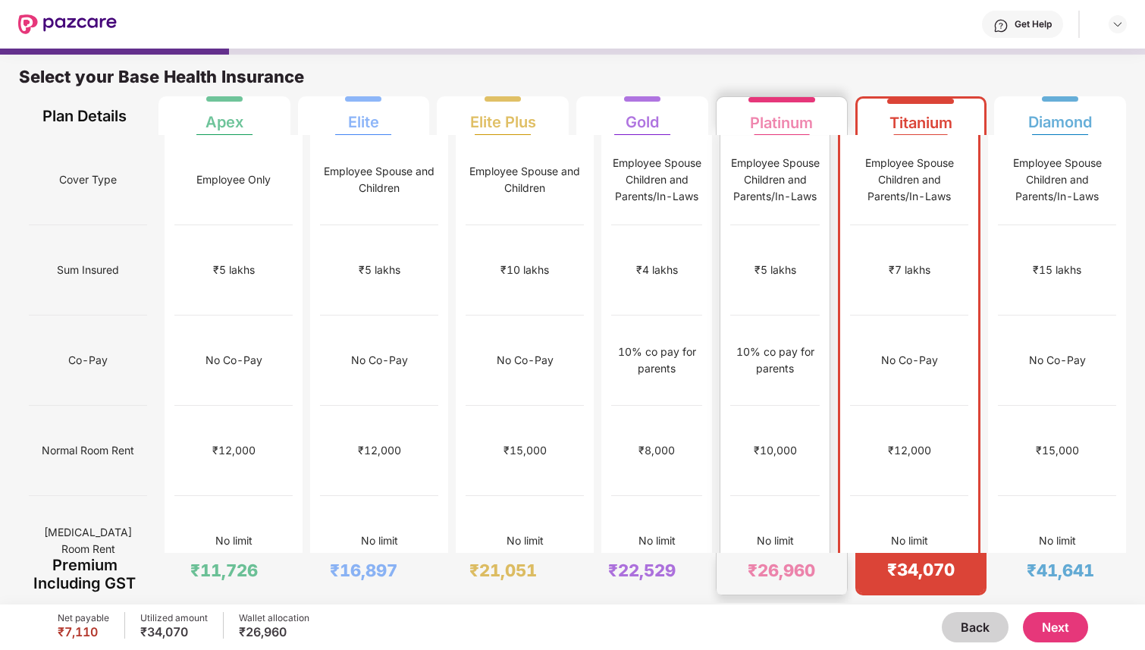
click at [763, 556] on div "₹26,960" at bounding box center [781, 574] width 130 height 42
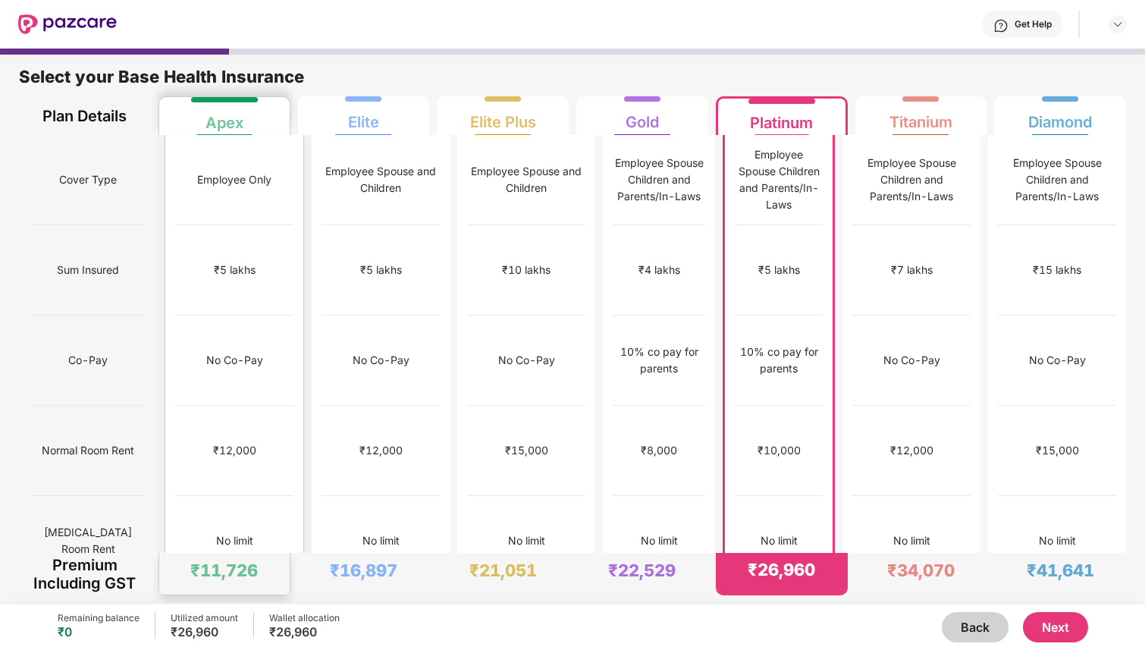
click at [185, 586] on div "₹1,00,000" at bounding box center [234, 631] width 118 height 90
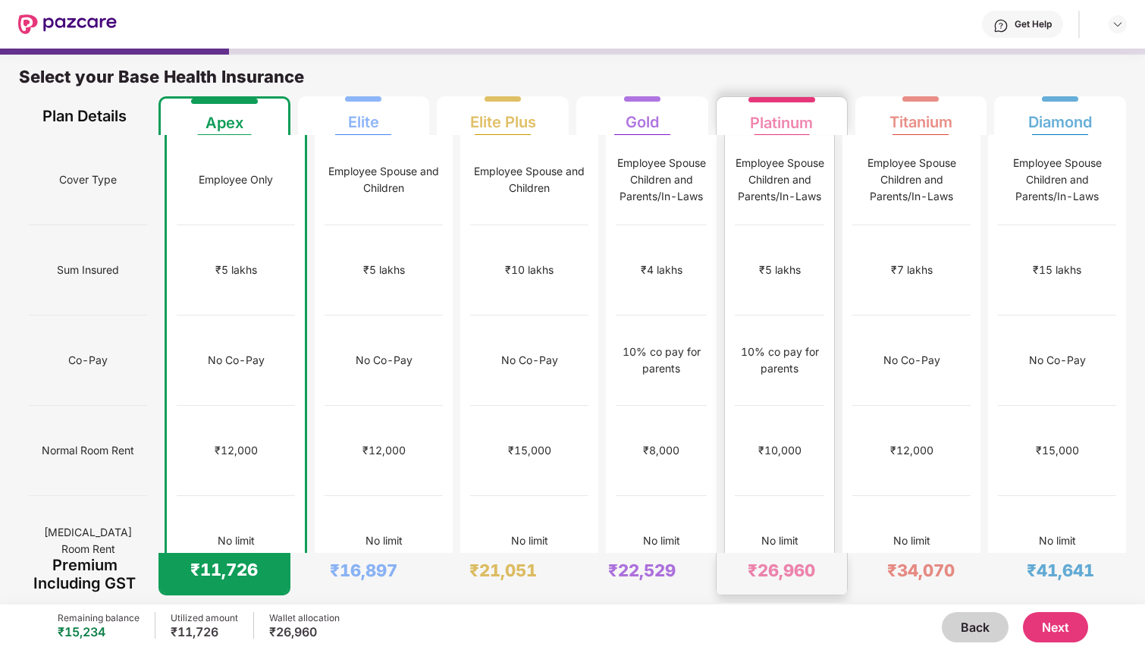
click at [774, 532] on div "No limit" at bounding box center [779, 540] width 37 height 17
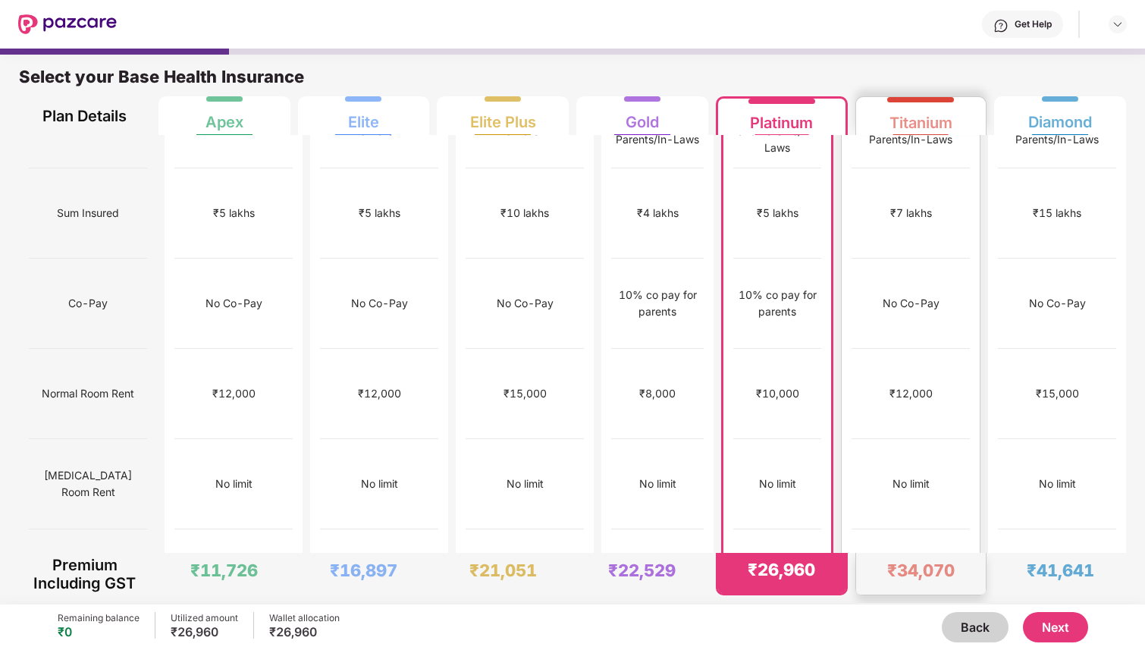
scroll to position [116, 0]
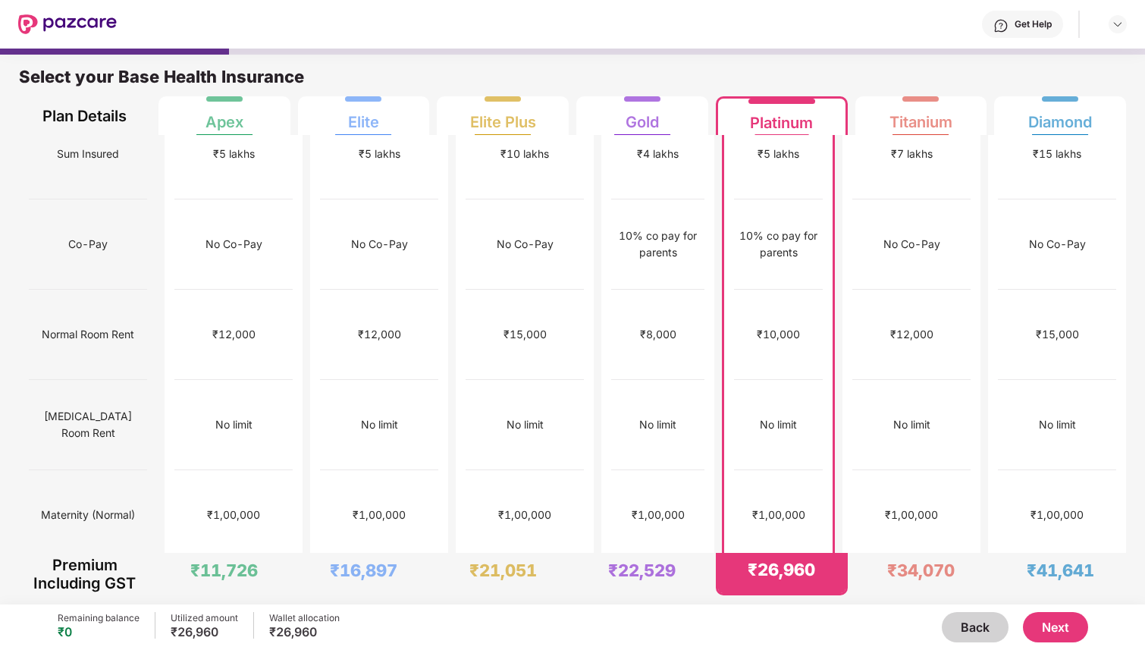
click at [1061, 628] on button "Next" at bounding box center [1055, 627] width 65 height 30
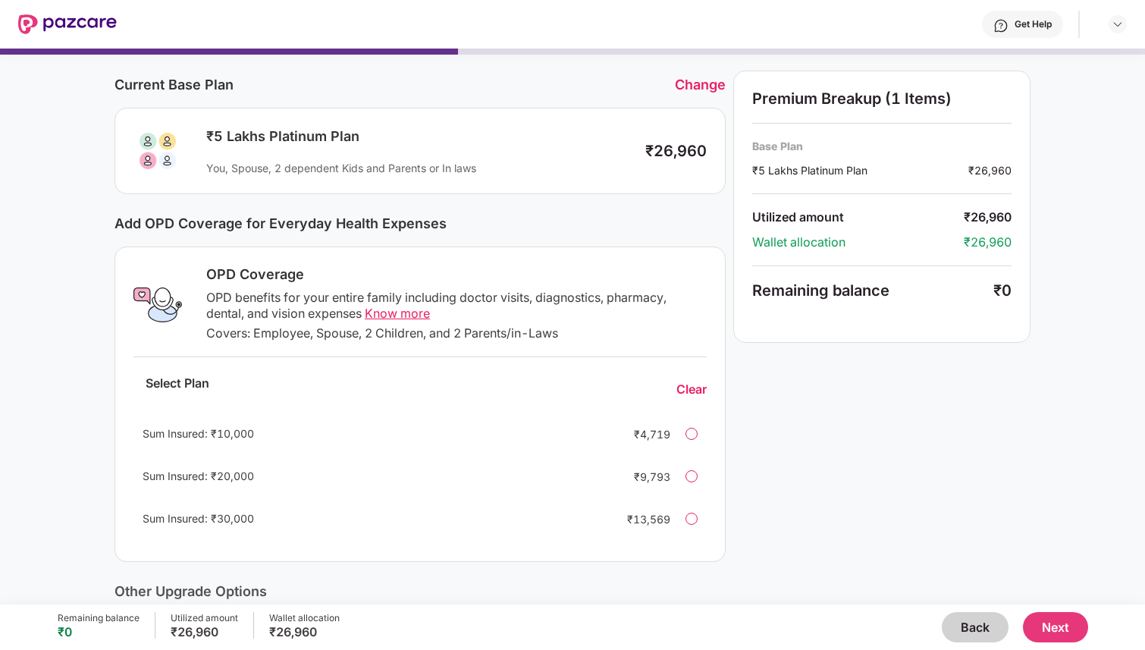
scroll to position [49, 0]
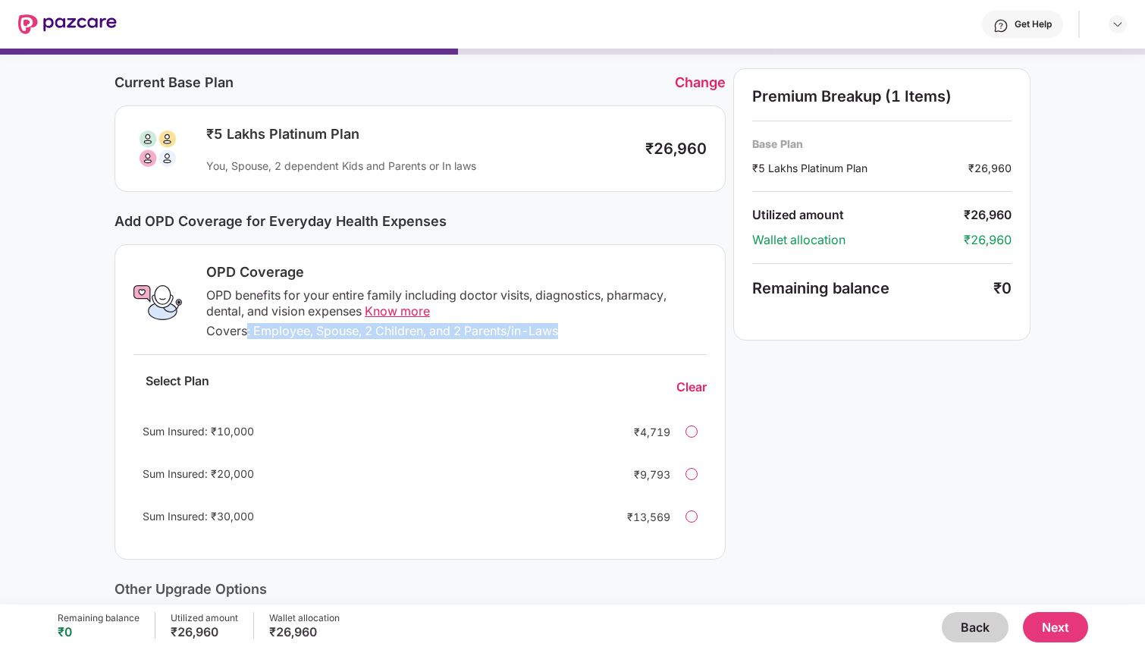
drag, startPoint x: 246, startPoint y: 328, endPoint x: 390, endPoint y: 342, distance: 145.4
click at [390, 342] on div "OPD Coverage OPD benefits for your entire family including doctor visits, diagn…" at bounding box center [419, 401] width 611 height 315
click at [453, 336] on div "Covers: Employee, Spouse, 2 Children, and 2 Parents/in-Laws" at bounding box center [456, 331] width 500 height 16
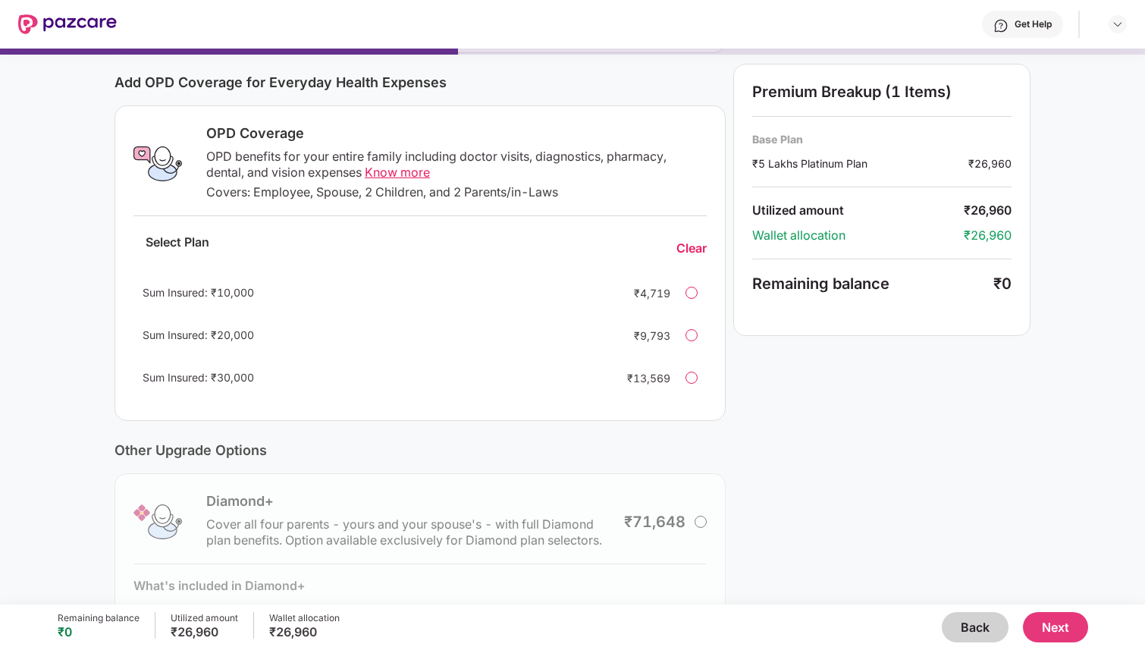
scroll to position [163, 0]
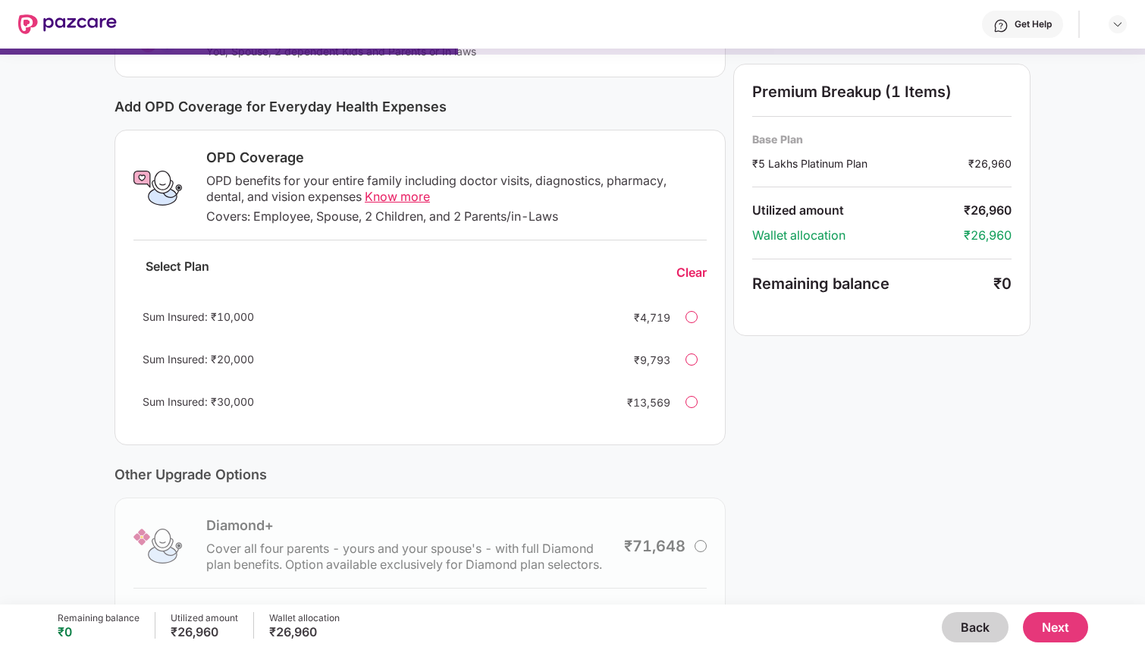
click at [1040, 631] on button "Next" at bounding box center [1055, 627] width 65 height 30
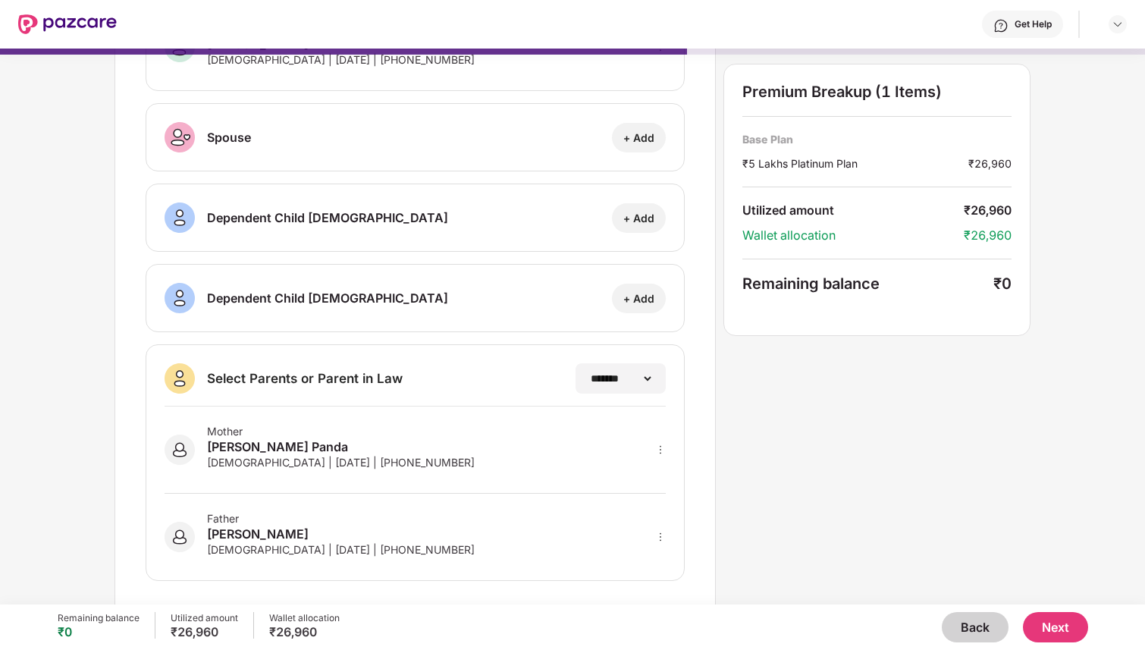
scroll to position [130, 0]
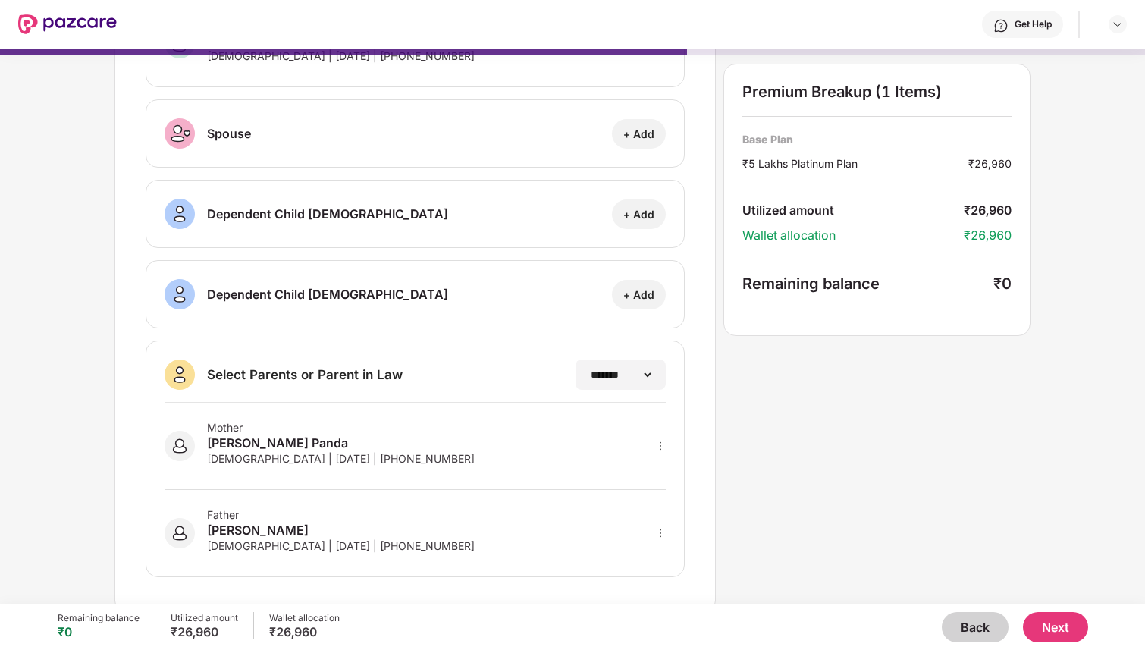
click at [660, 440] on icon "more" at bounding box center [660, 445] width 11 height 11
click at [649, 470] on div at bounding box center [641, 467] width 50 height 27
select select "******"
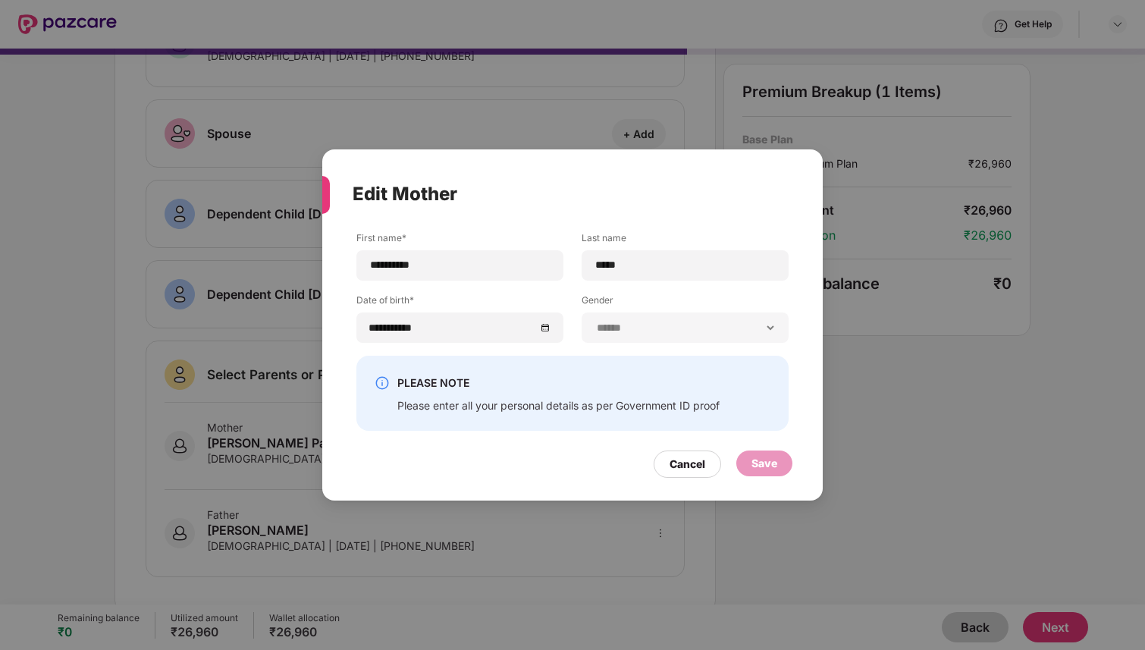
click at [645, 396] on div "PLEASE NOTE Please enter all your personal details as per Government ID proof" at bounding box center [558, 393] width 322 height 39
drag, startPoint x: 546, startPoint y: 404, endPoint x: 458, endPoint y: 408, distance: 88.0
click at [458, 409] on div "Please enter all your personal details as per Government ID proof" at bounding box center [558, 405] width 322 height 14
click at [598, 406] on div "Please enter all your personal details as per Government ID proof" at bounding box center [558, 405] width 322 height 14
click at [681, 460] on div "Cancel" at bounding box center [687, 464] width 36 height 17
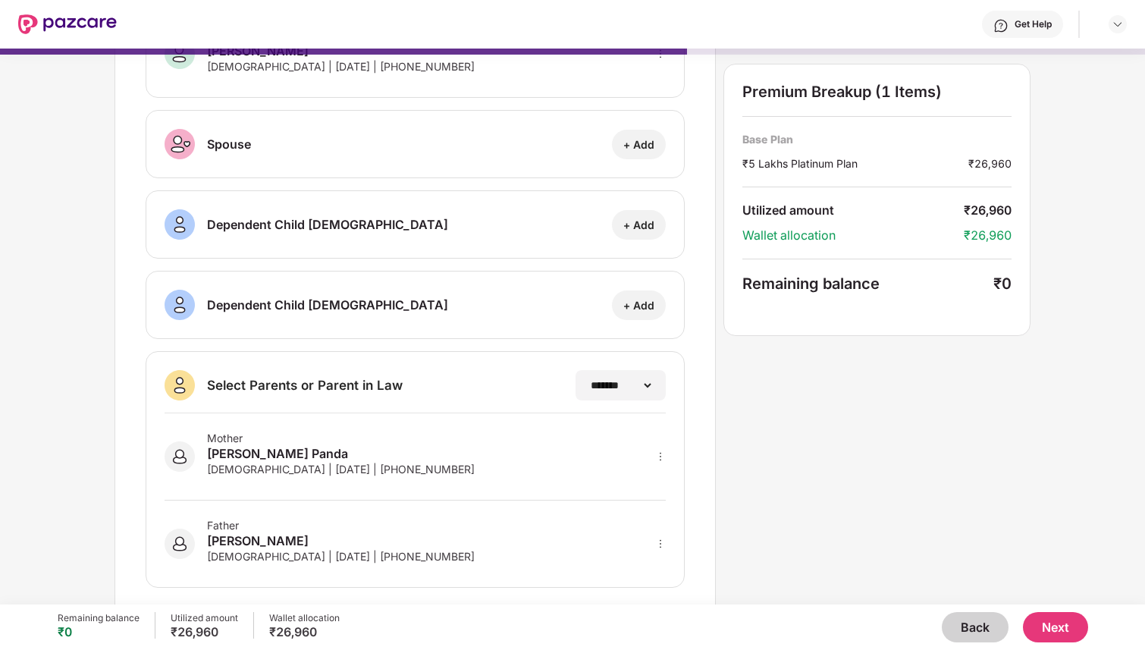
scroll to position [138, 0]
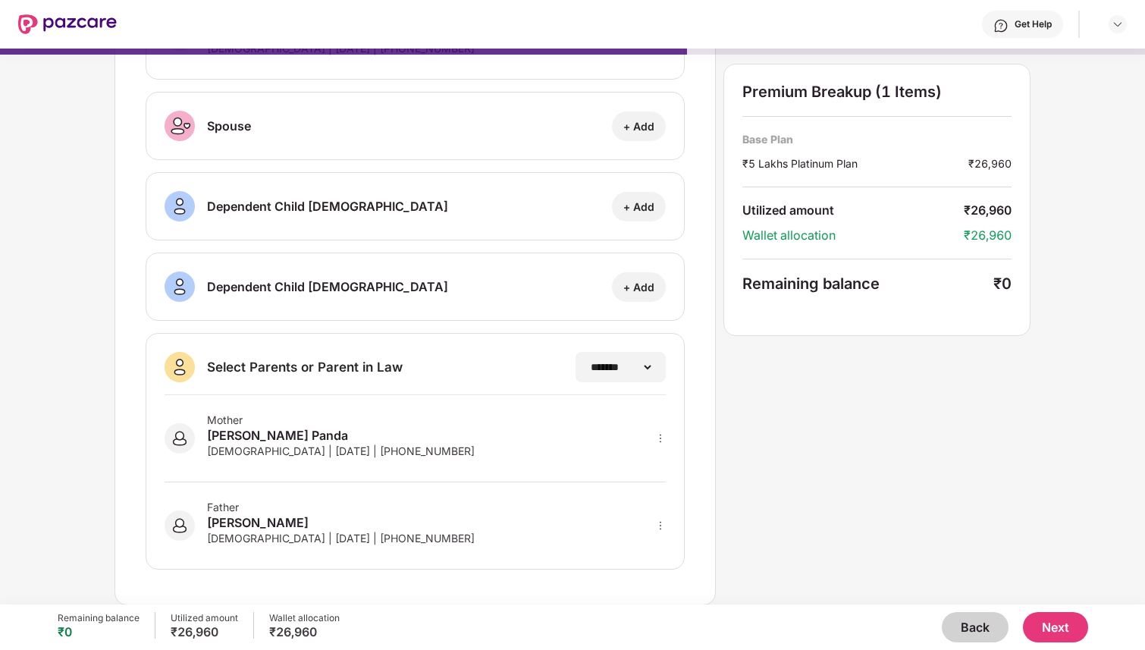
click at [1058, 631] on button "Next" at bounding box center [1055, 627] width 65 height 30
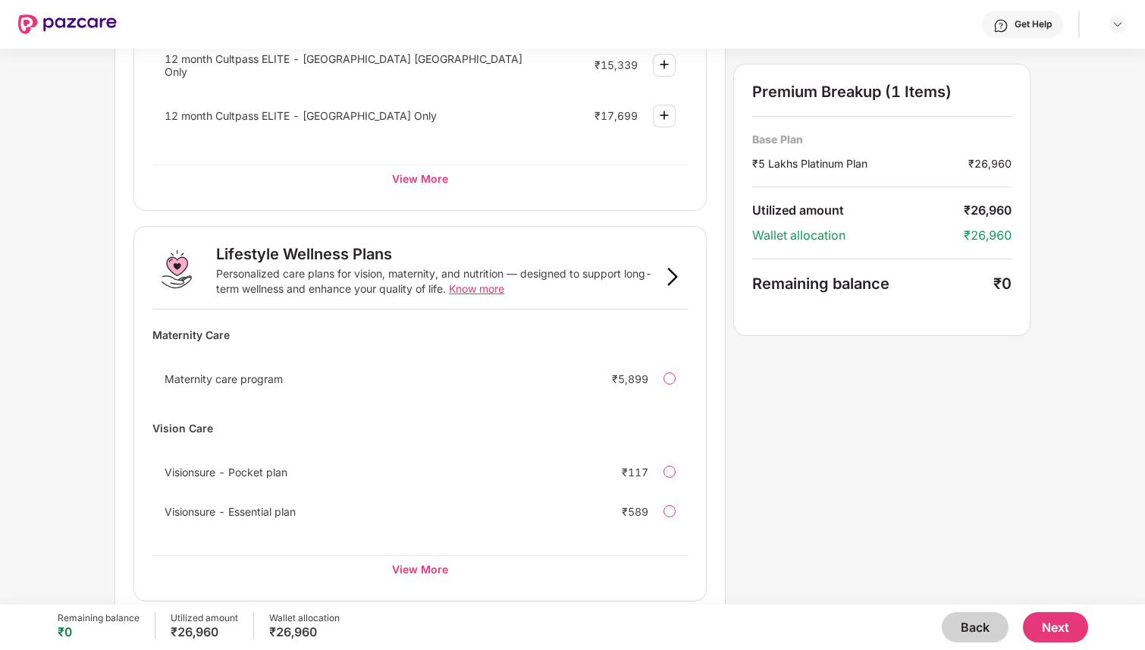
scroll to position [829, 0]
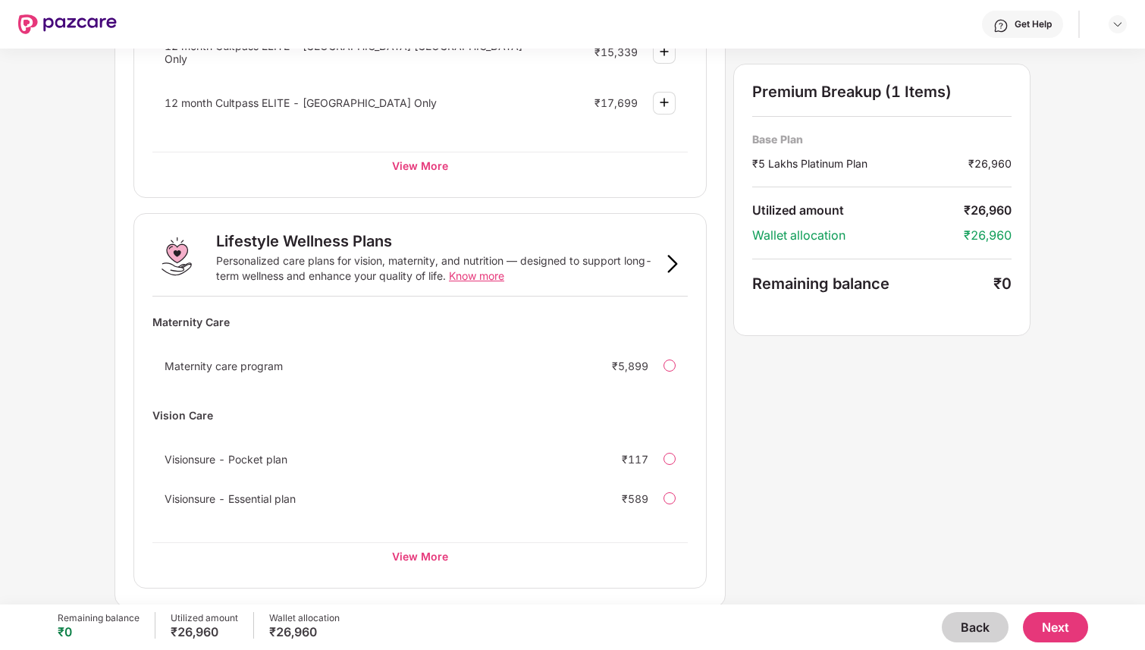
click at [1052, 630] on button "Next" at bounding box center [1055, 627] width 65 height 30
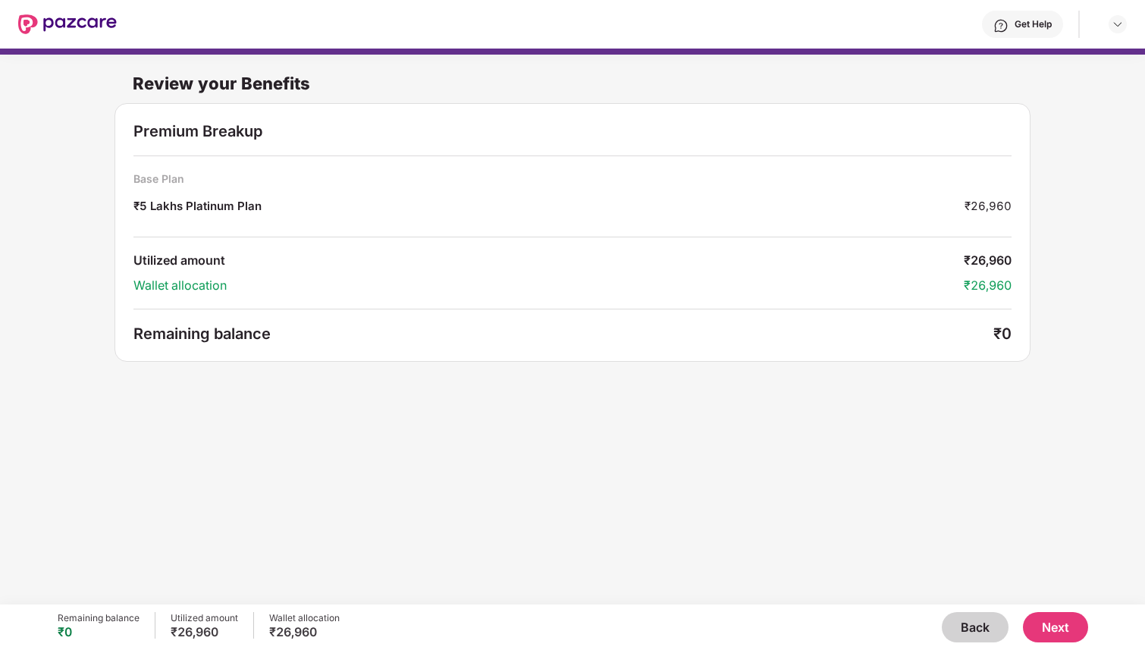
click at [1079, 619] on button "Next" at bounding box center [1055, 627] width 65 height 30
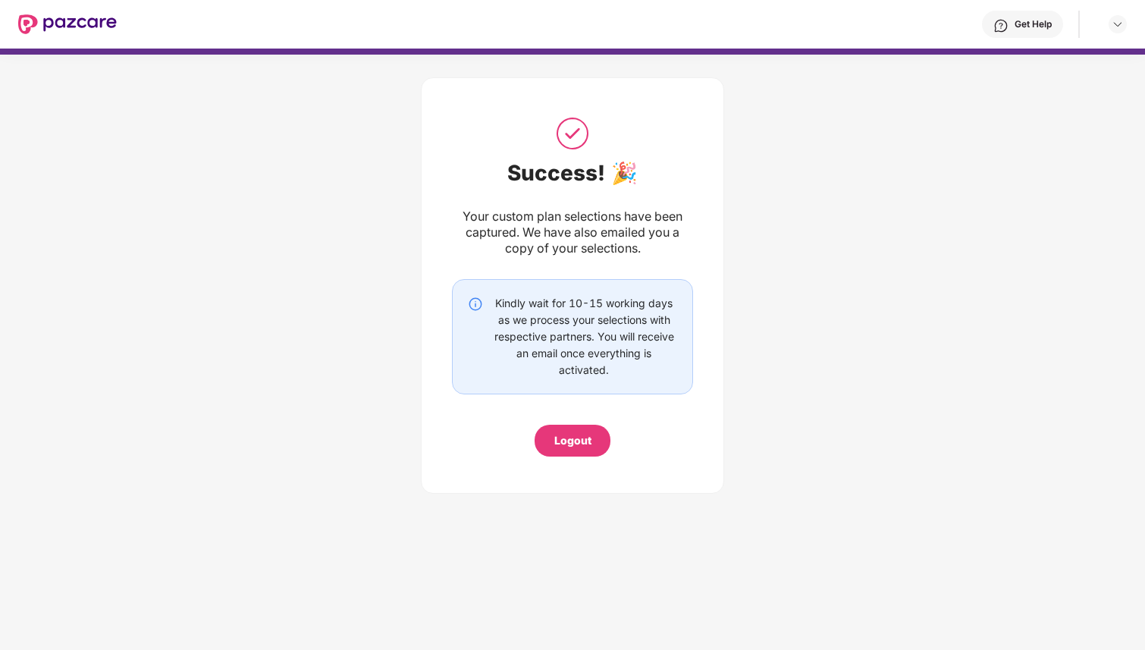
click at [574, 446] on div "Logout" at bounding box center [572, 440] width 37 height 17
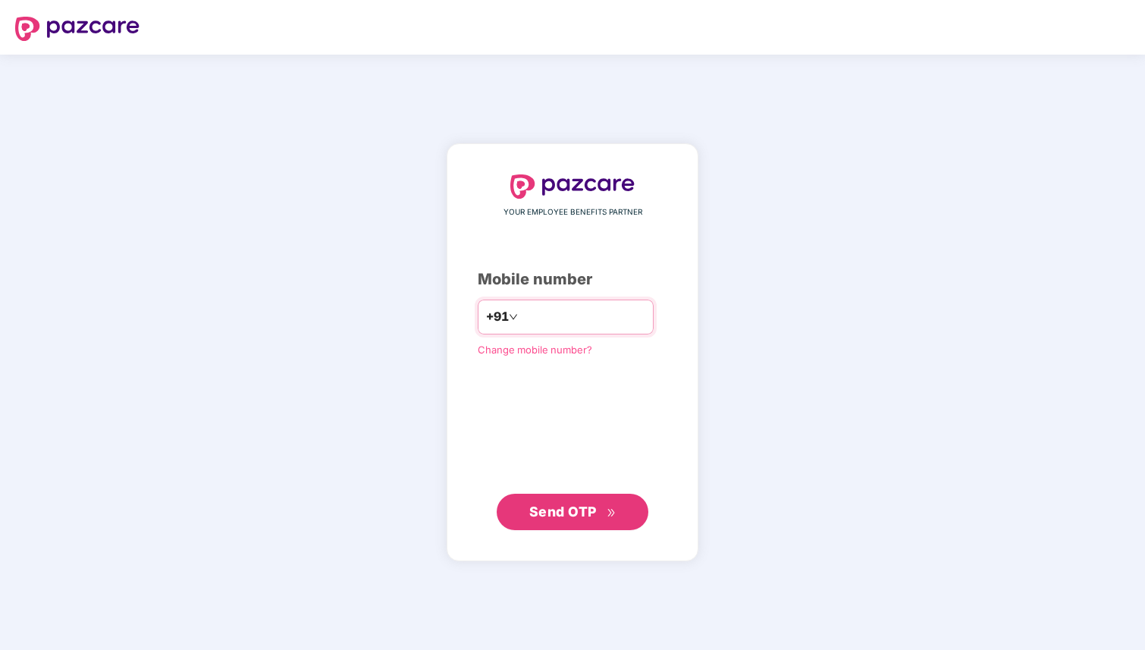
click at [563, 321] on input "number" at bounding box center [583, 317] width 124 height 24
type input "**********"
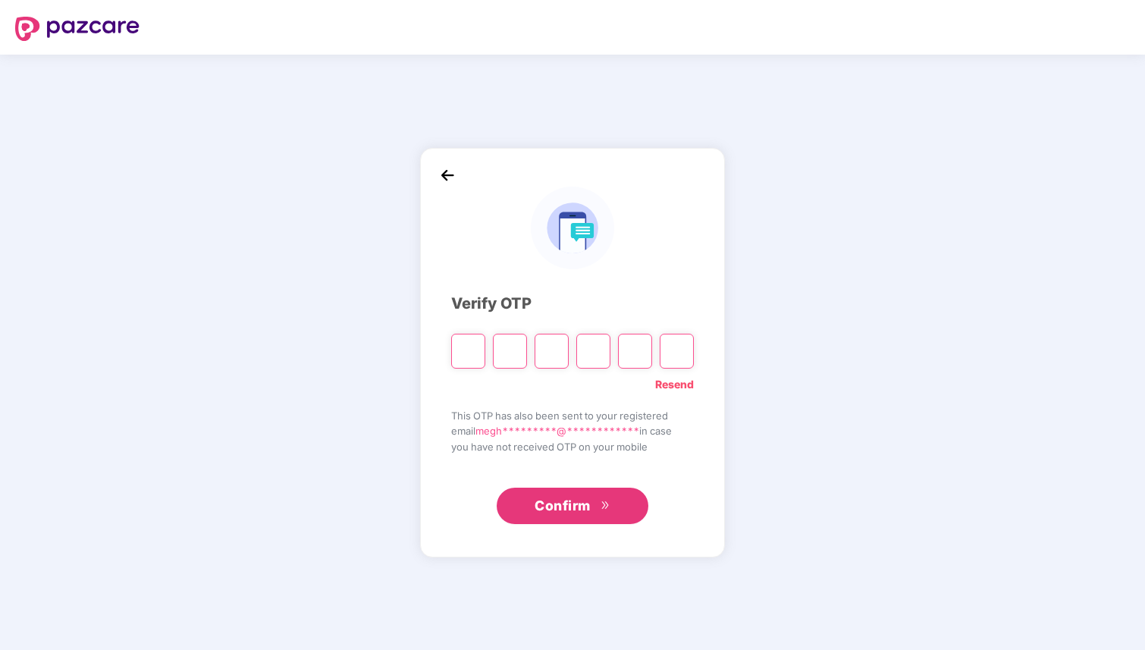
type input "*"
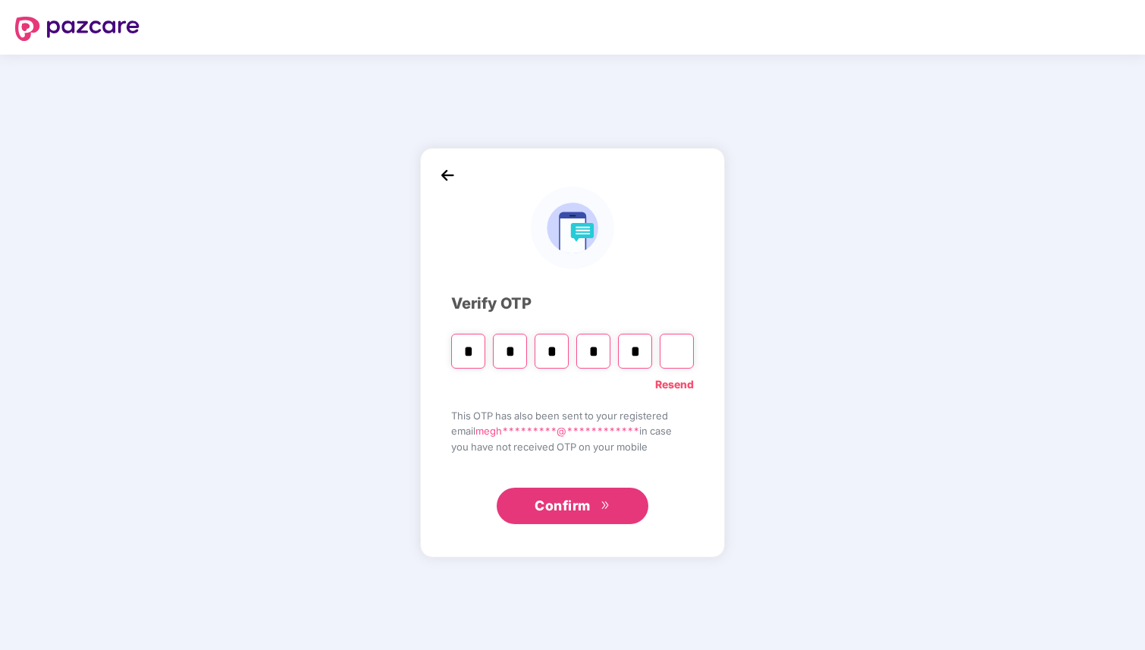
type input "*"
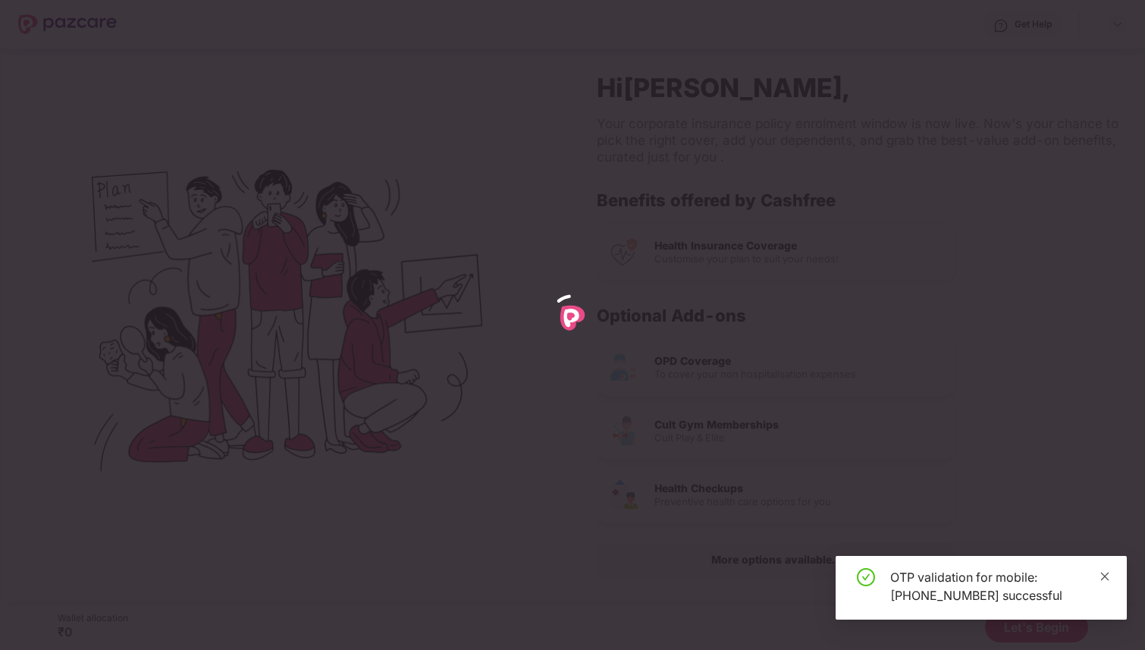
click at [1106, 577] on icon "close" at bounding box center [1105, 576] width 8 height 8
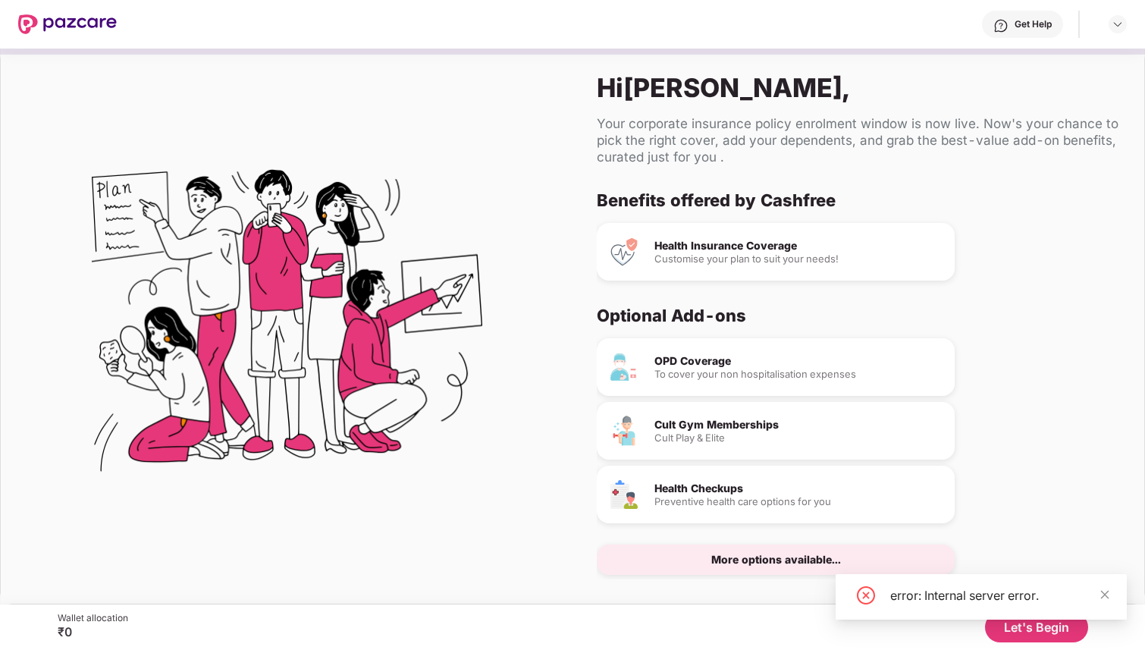
scroll to position [8, 0]
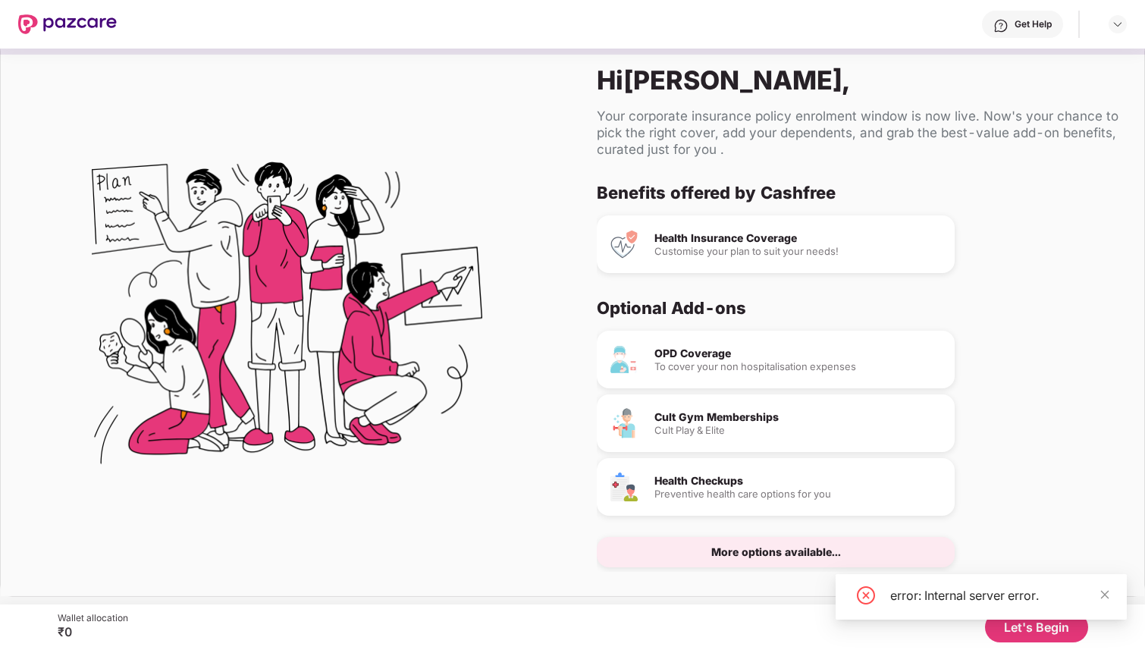
click at [1036, 632] on button "Let's Begin" at bounding box center [1036, 627] width 103 height 30
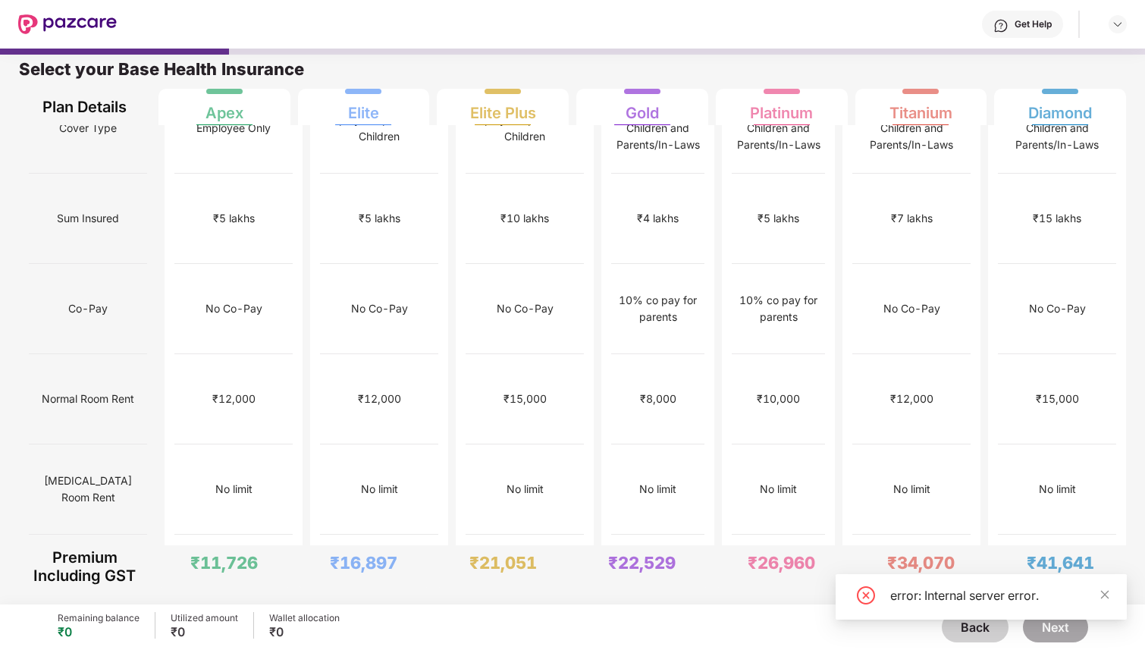
scroll to position [42, 0]
click at [1103, 599] on icon "close" at bounding box center [1104, 594] width 11 height 11
